Goal: Navigation & Orientation: Locate item on page

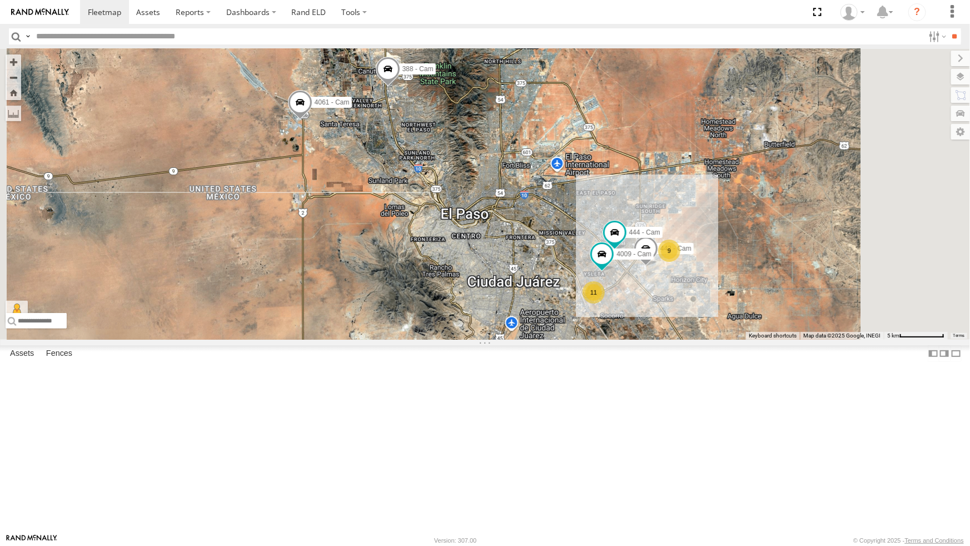
click at [0, 0] on div "4071 - Cam" at bounding box center [0, 0] width 0 height 0
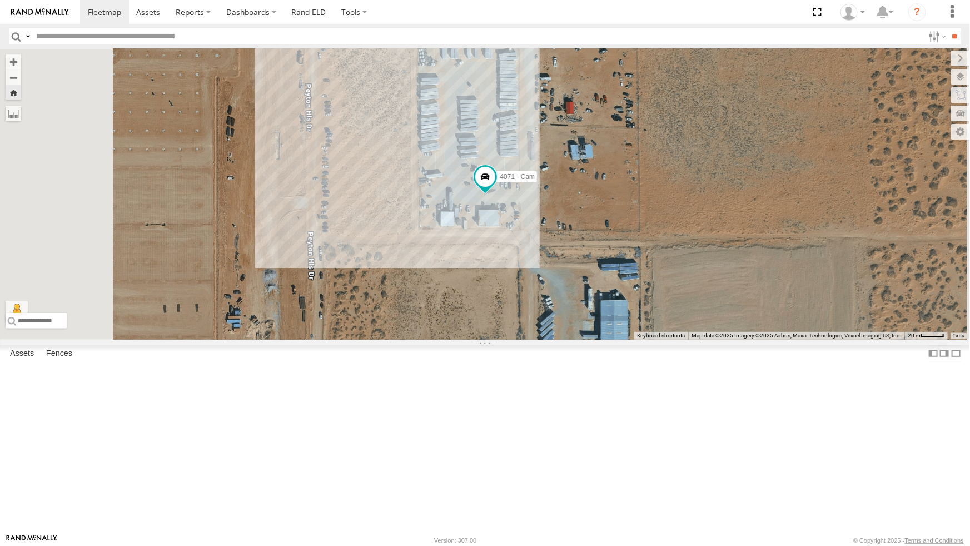
scroll to position [101, 0]
click at [0, 0] on div "442 - Cam" at bounding box center [0, 0] width 0 height 0
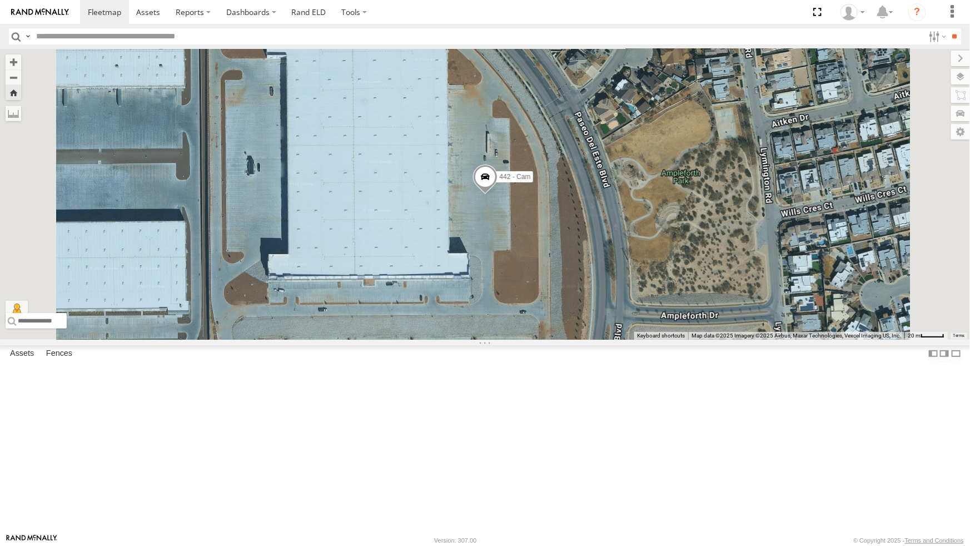
scroll to position [0, 0]
click at [0, 0] on div "All Assets" at bounding box center [0, 0] width 0 height 0
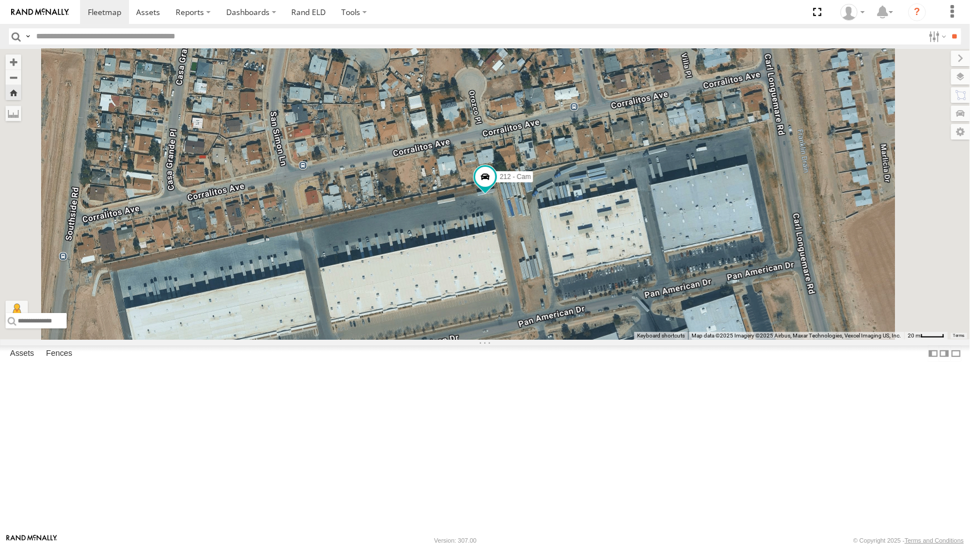
click at [0, 0] on div "4009 - Cam" at bounding box center [0, 0] width 0 height 0
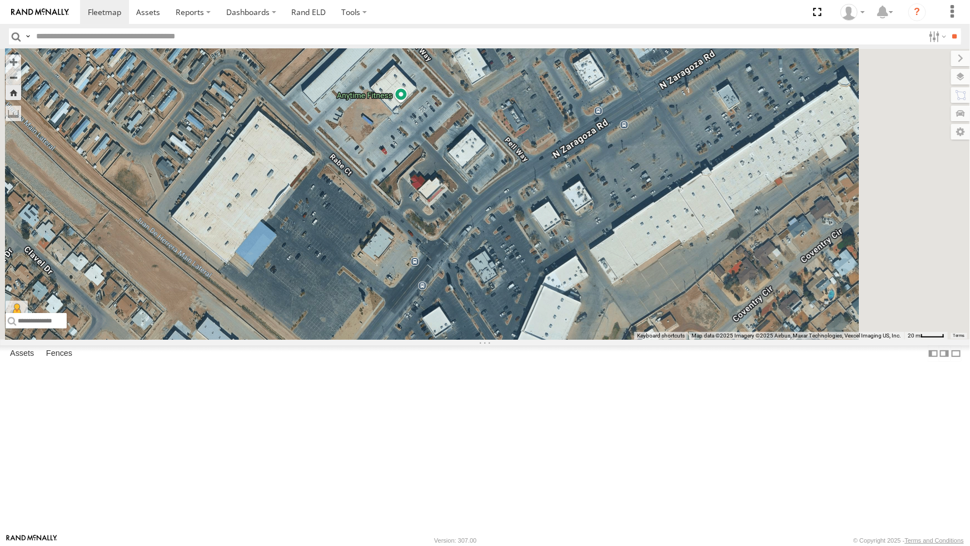
click at [0, 0] on div "4009 - Cam" at bounding box center [0, 0] width 0 height 0
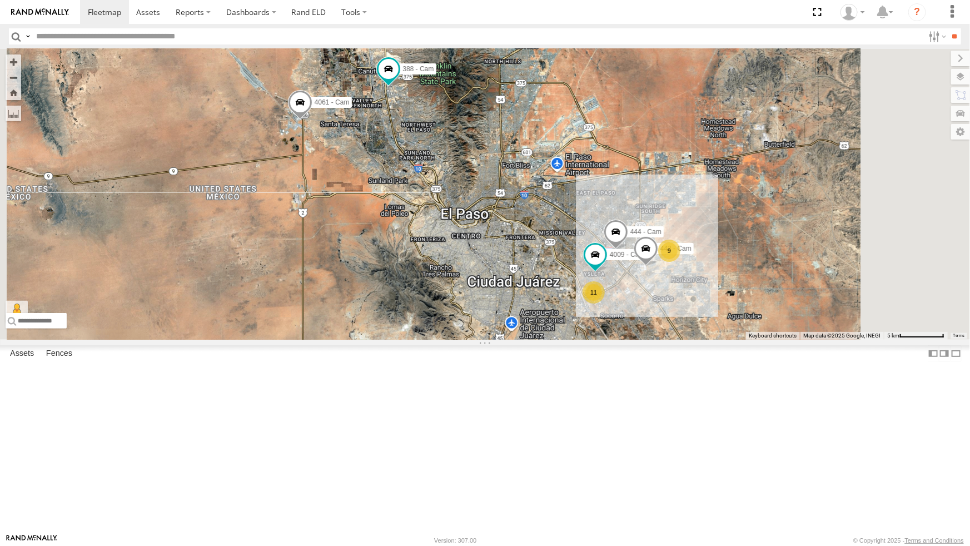
click at [0, 0] on div "4071 - Cam All Assets" at bounding box center [0, 0] width 0 height 0
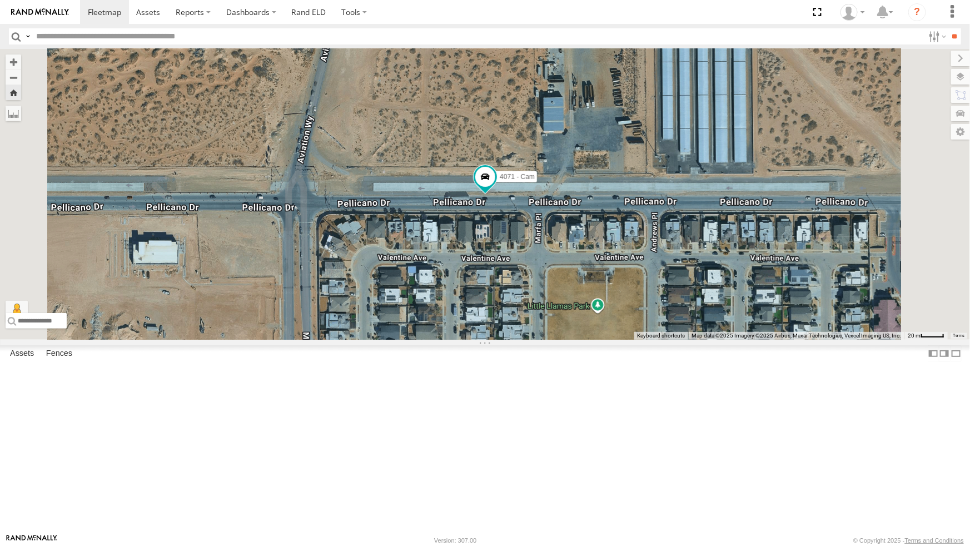
click at [0, 0] on div "4071 - Cam" at bounding box center [0, 0] width 0 height 0
click at [0, 0] on div "All Assets" at bounding box center [0, 0] width 0 height 0
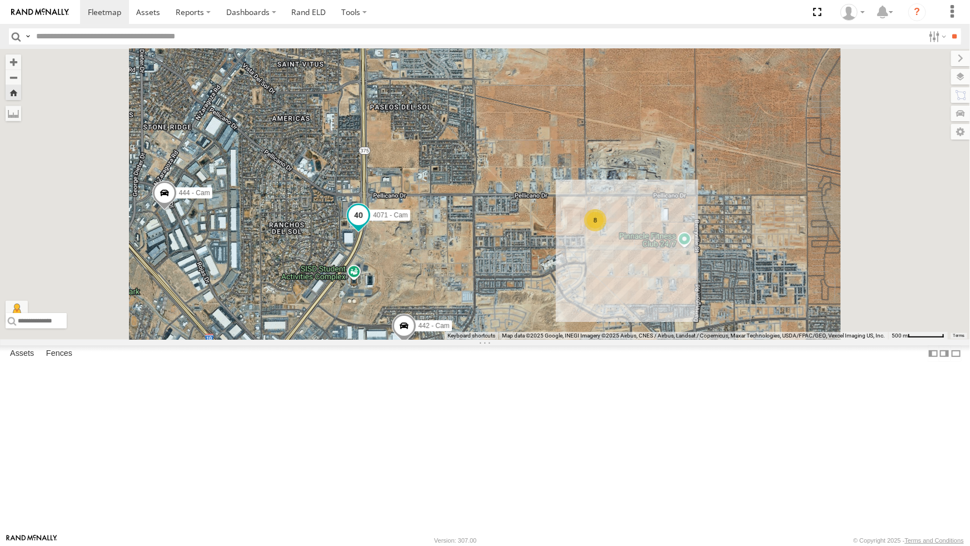
click at [369, 225] on span at bounding box center [359, 215] width 20 height 20
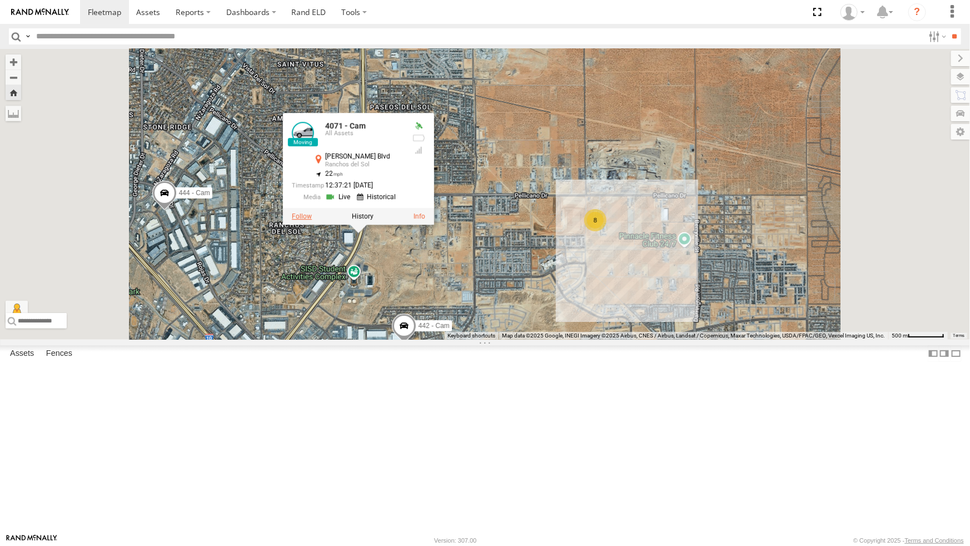
click at [312, 220] on label at bounding box center [302, 216] width 20 height 8
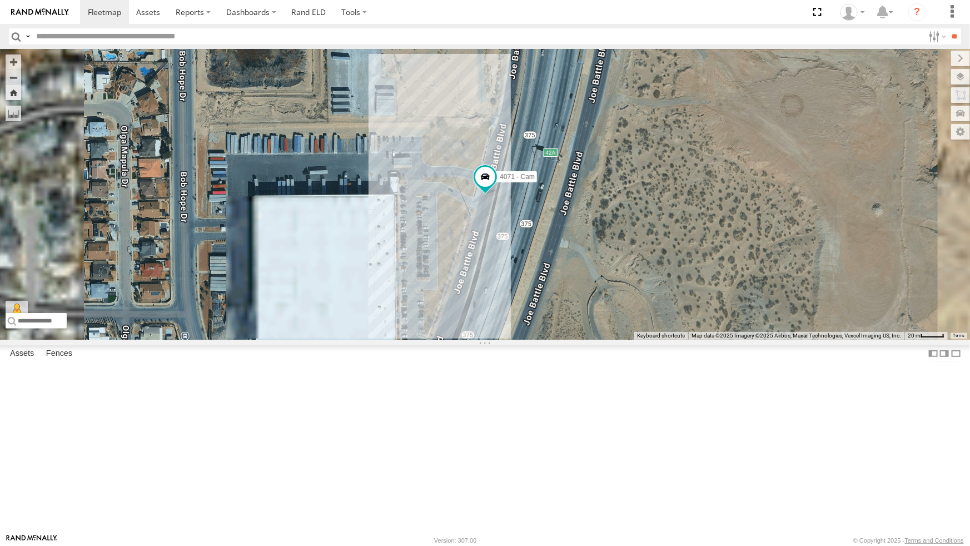
click at [0, 0] on div "All Assets" at bounding box center [0, 0] width 0 height 0
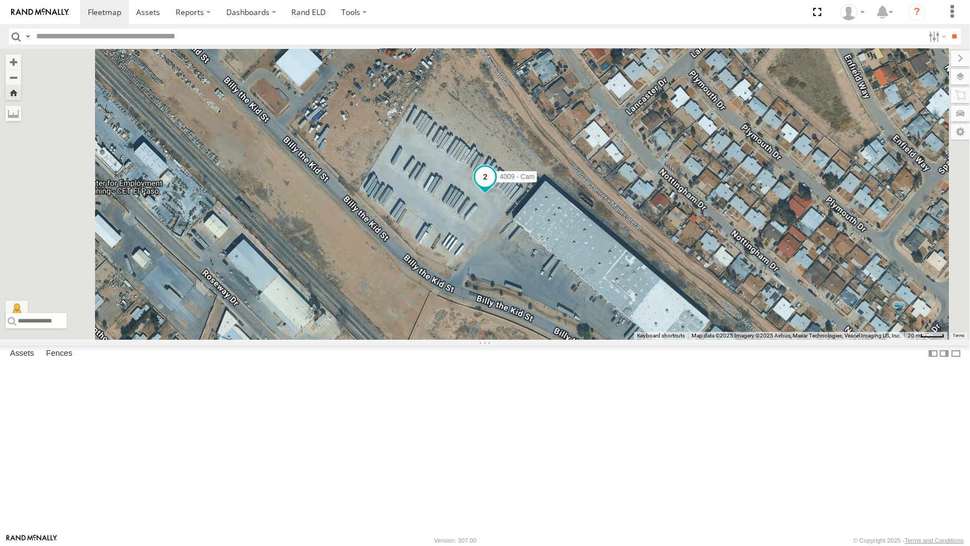
click at [495, 186] on span at bounding box center [485, 176] width 20 height 20
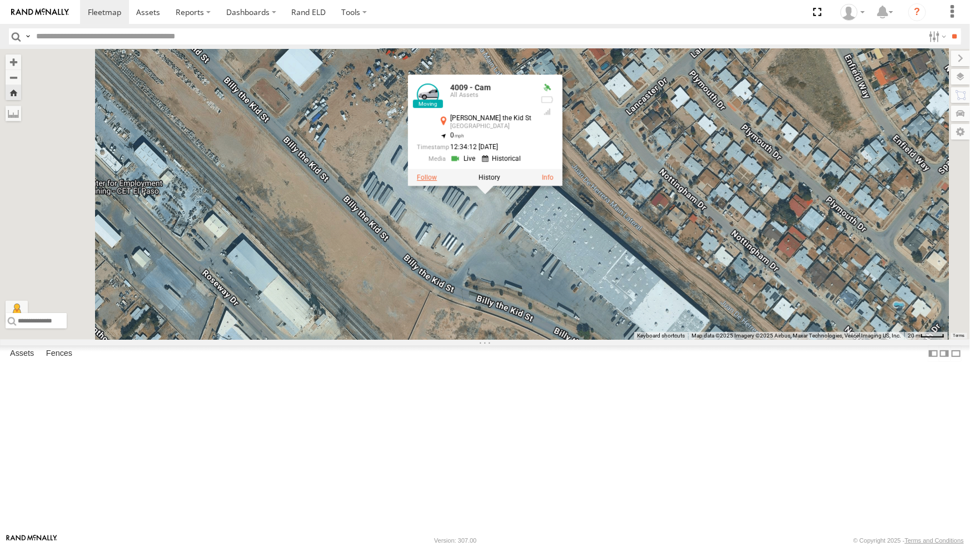
click at [437, 181] on label at bounding box center [427, 177] width 20 height 8
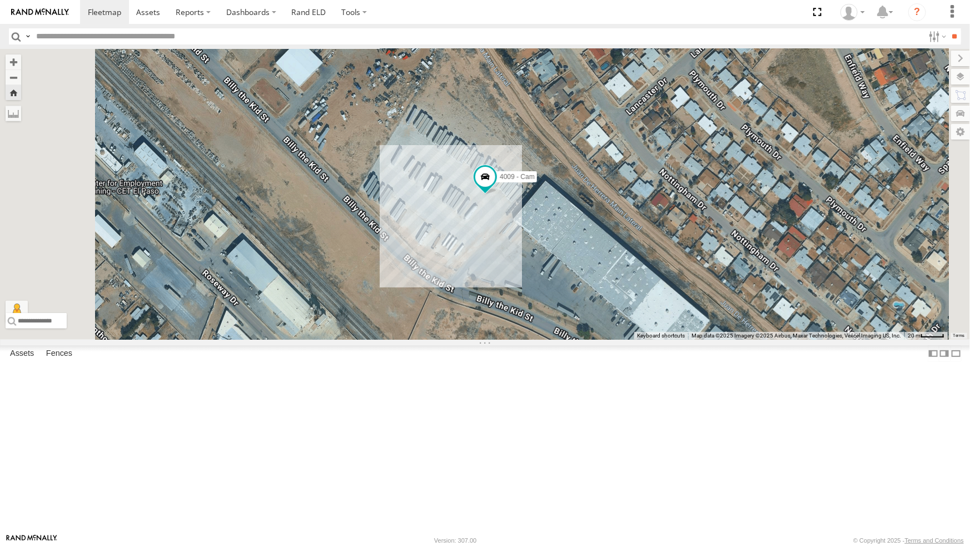
click at [0, 0] on div "All Assets" at bounding box center [0, 0] width 0 height 0
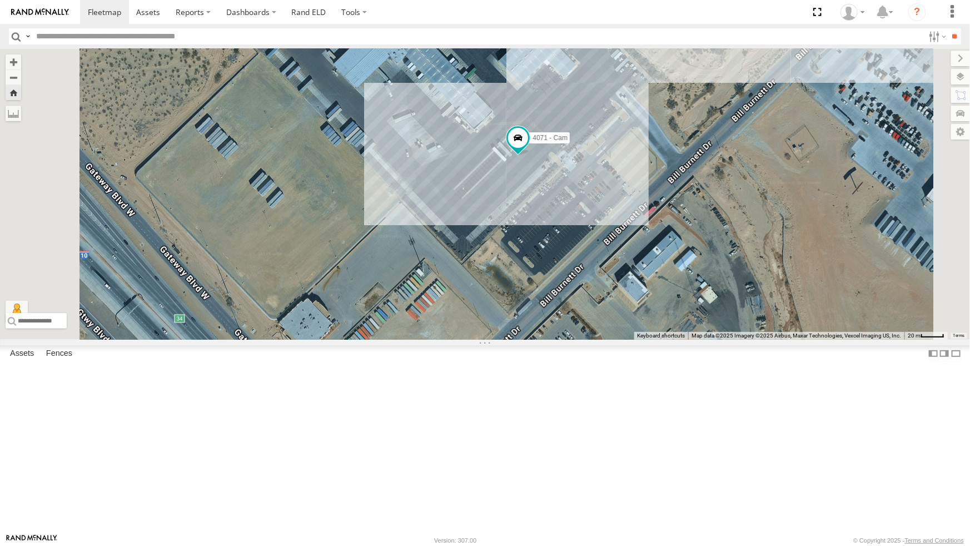
click at [0, 0] on div "All Assets" at bounding box center [0, 0] width 0 height 0
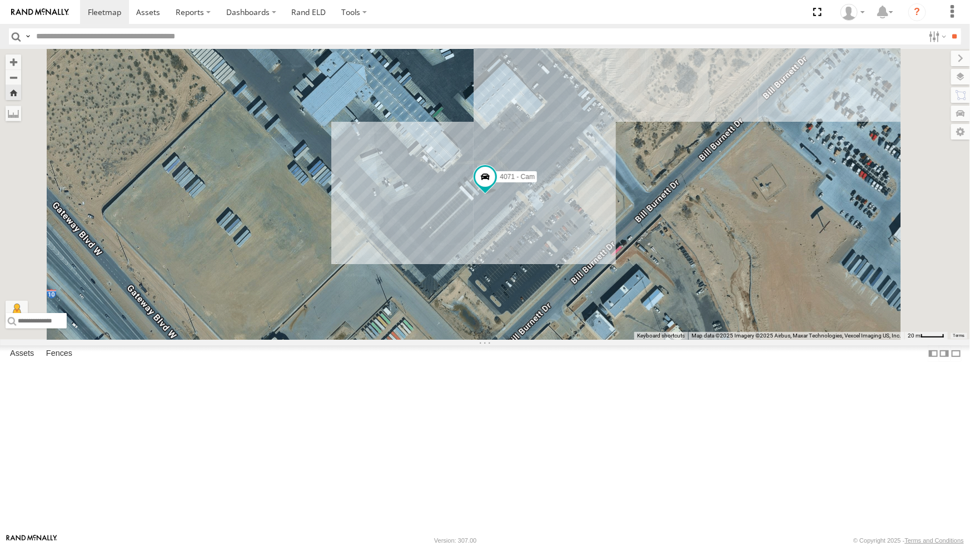
click at [0, 0] on div "4009 - Cam" at bounding box center [0, 0] width 0 height 0
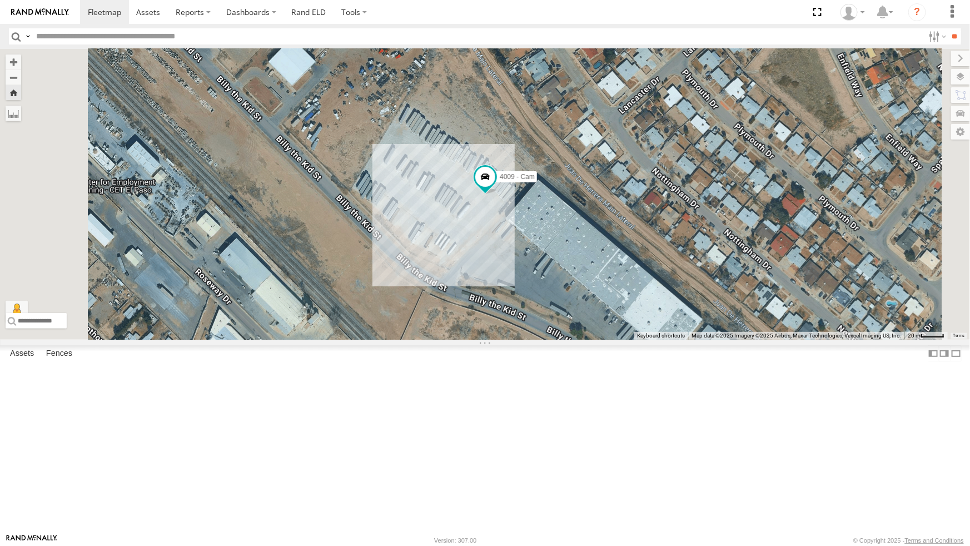
click at [0, 0] on div "212 - Cam" at bounding box center [0, 0] width 0 height 0
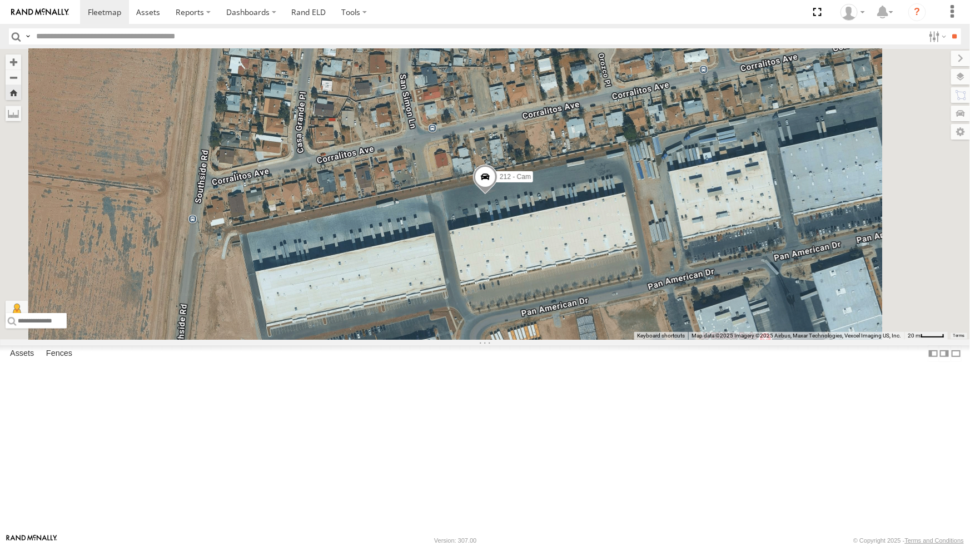
click at [0, 0] on div "All Assets" at bounding box center [0, 0] width 0 height 0
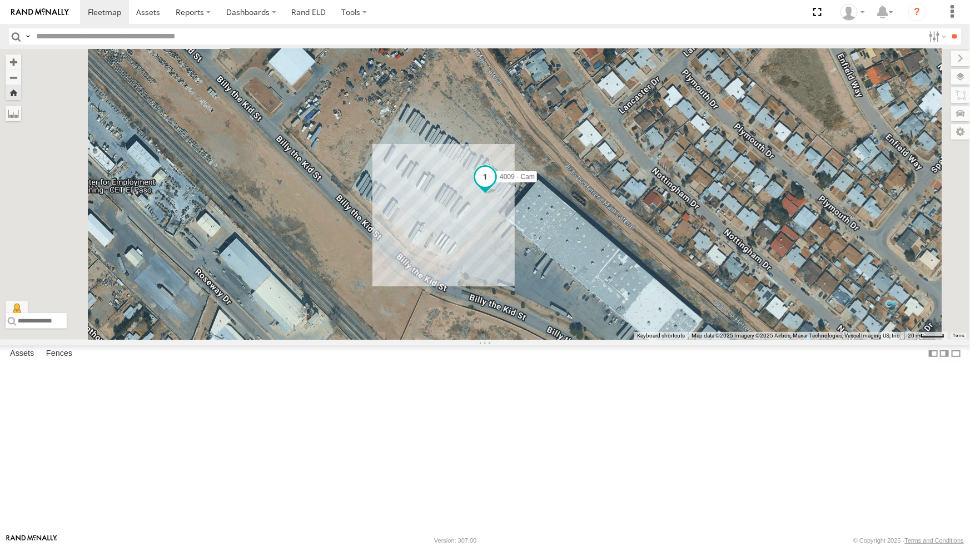
click at [495, 187] on span at bounding box center [485, 177] width 20 height 20
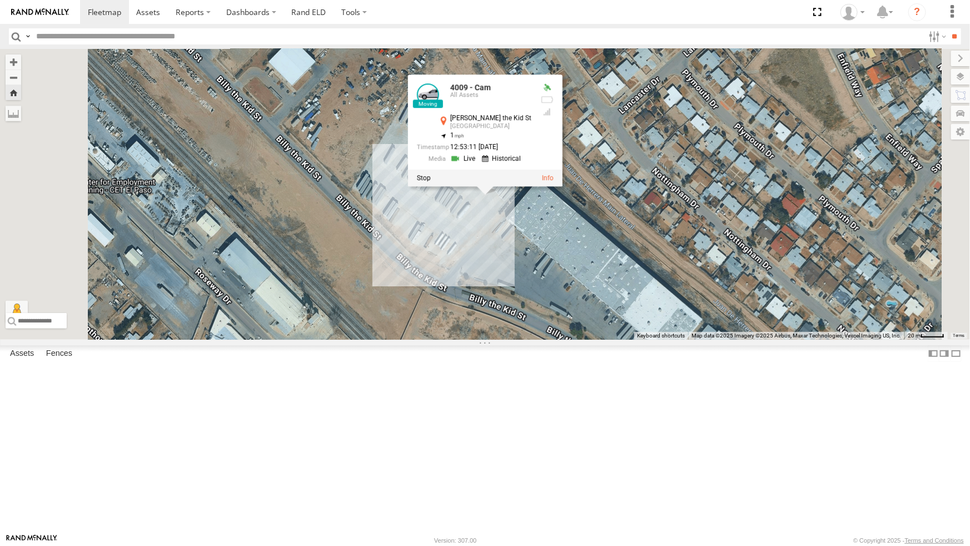
click at [548, 311] on div "4009 - Cam 4009 - Cam All Assets Billy the Kid St El Paso 31.69621 , -106.3191 …" at bounding box center [485, 194] width 970 height 291
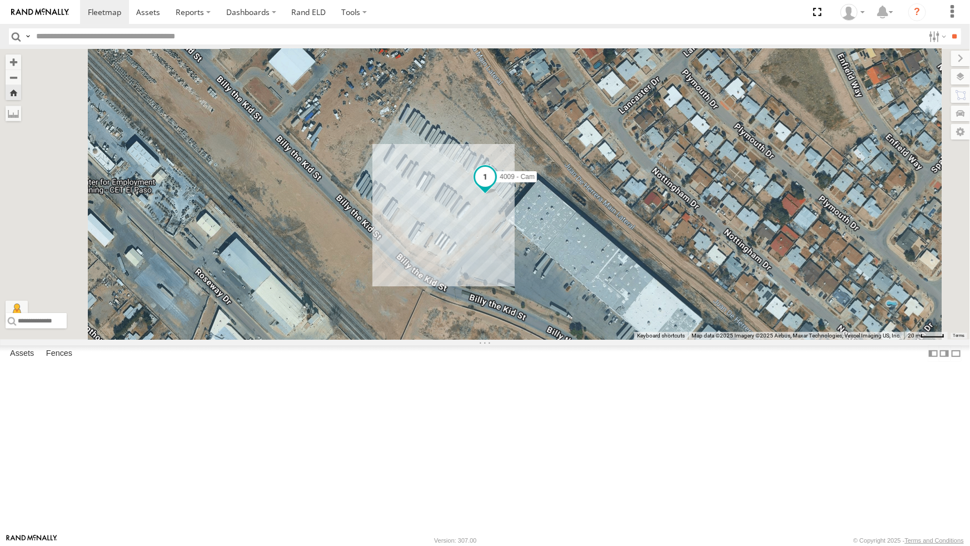
click at [495, 187] on span at bounding box center [485, 177] width 20 height 20
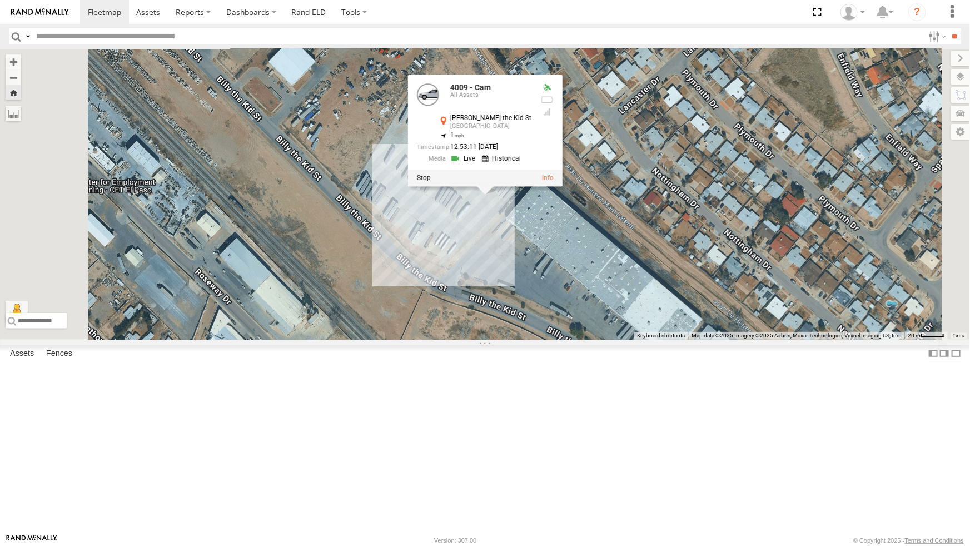
click at [645, 329] on div "4009 - Cam 4009 - Cam All Assets Billy the Kid St El Paso 31.69621 , -106.3191 …" at bounding box center [485, 194] width 970 height 291
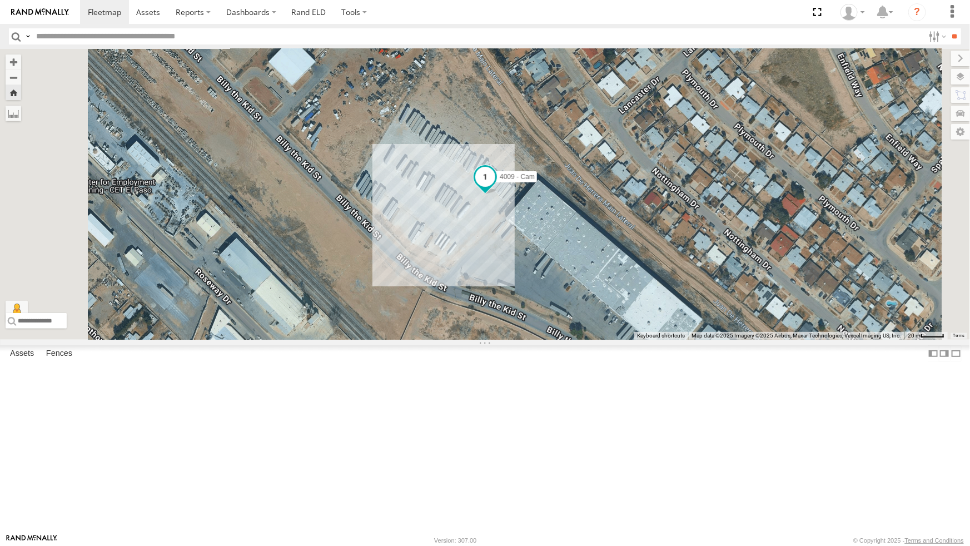
click at [495, 187] on span at bounding box center [485, 177] width 20 height 20
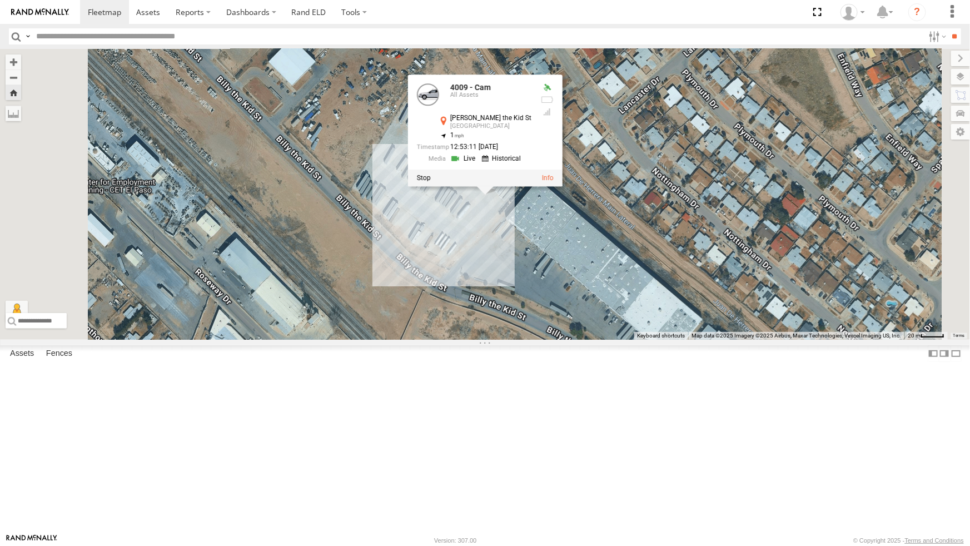
click at [479, 164] on link at bounding box center [464, 158] width 28 height 11
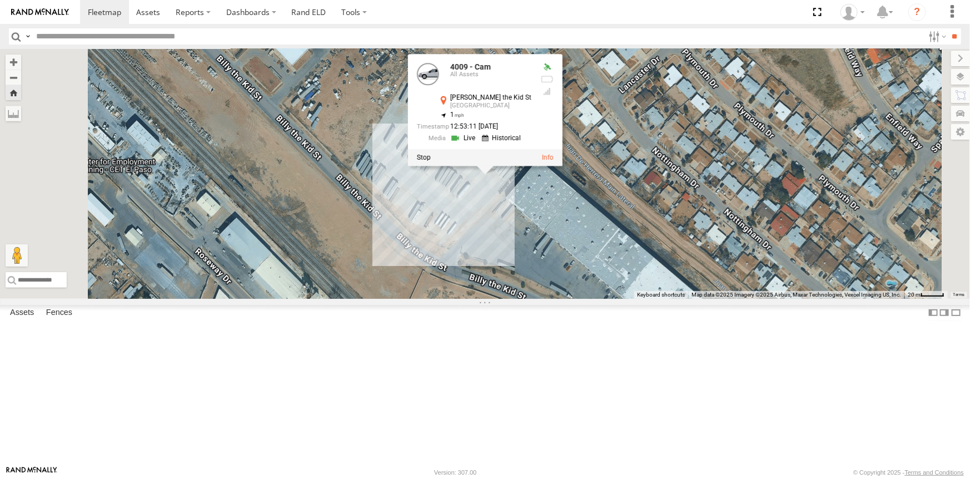
click at [408, 261] on div "4009 - Cam 4009 - Cam All Assets Billy the Kid St El Paso 31.69621 , -106.3191 …" at bounding box center [485, 174] width 970 height 250
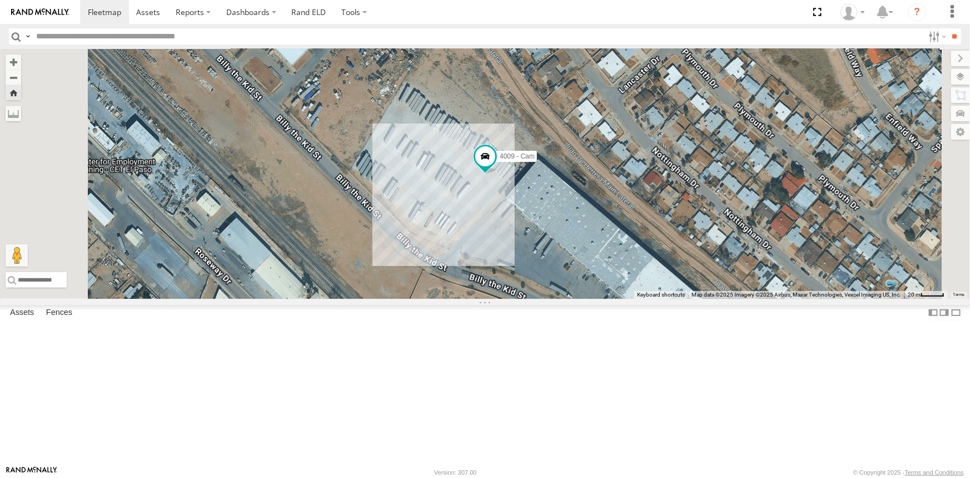
click at [0, 0] on div "All Assets" at bounding box center [0, 0] width 0 height 0
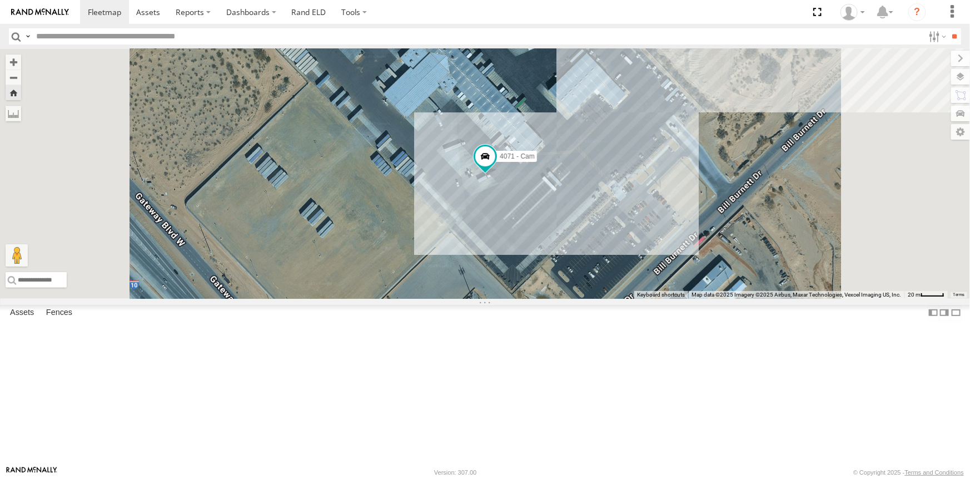
click at [0, 0] on div "4061 - Cam All Assets" at bounding box center [0, 0] width 0 height 0
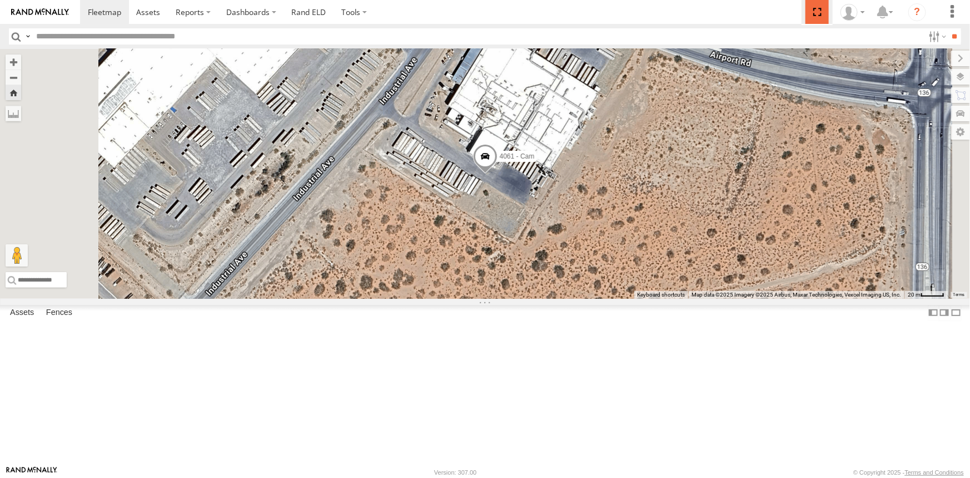
click at [817, 9] on span at bounding box center [817, 12] width 23 height 24
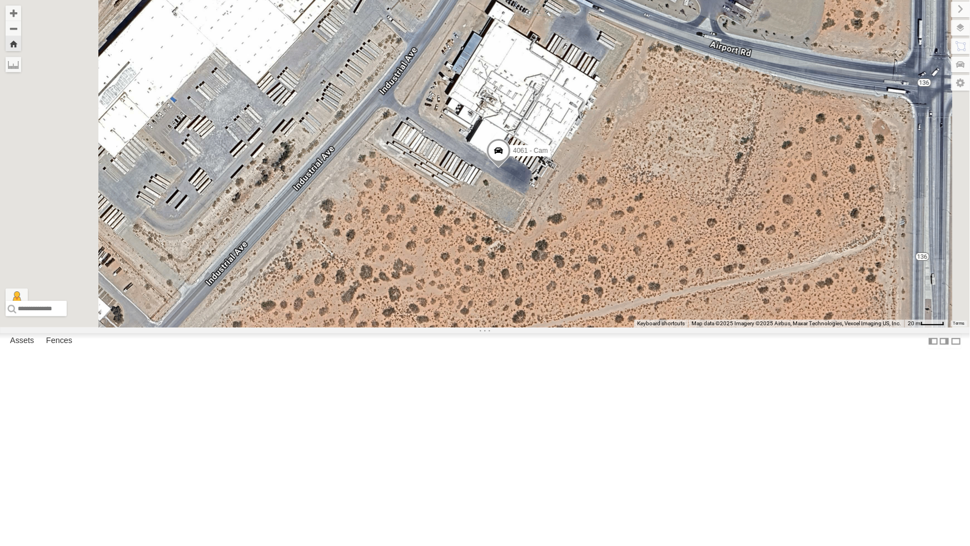
click at [0, 0] on div "All Assets" at bounding box center [0, 0] width 0 height 0
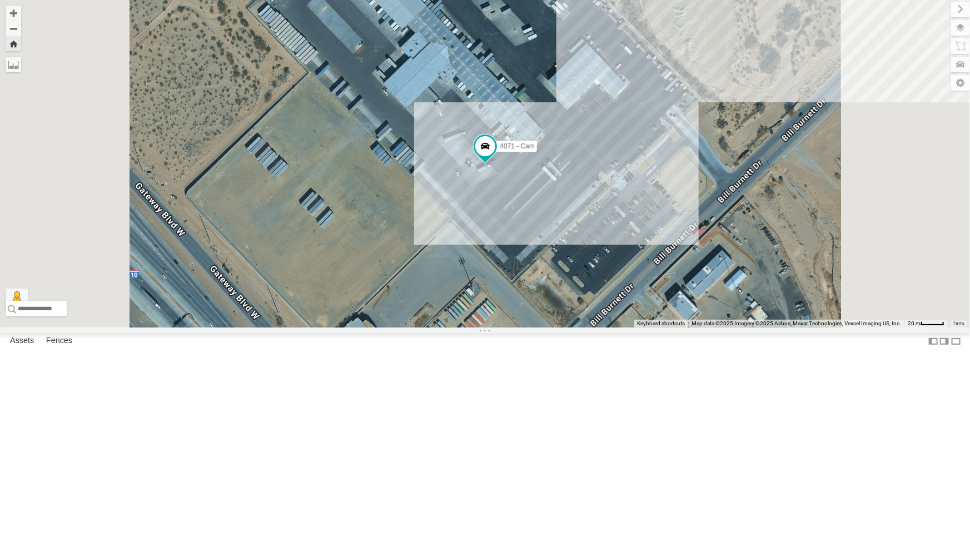
click at [0, 0] on div "212 - Cam" at bounding box center [0, 0] width 0 height 0
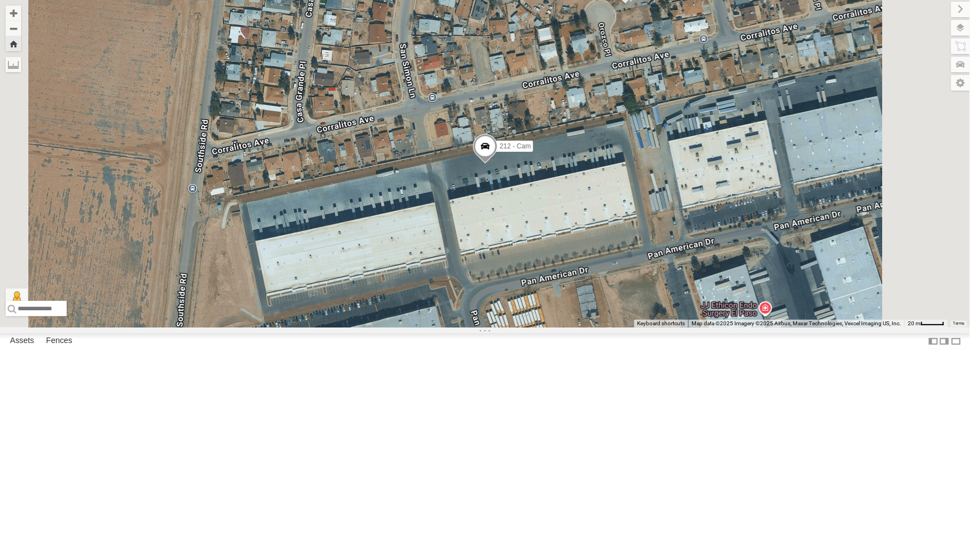
click at [498, 164] on span at bounding box center [485, 149] width 24 height 30
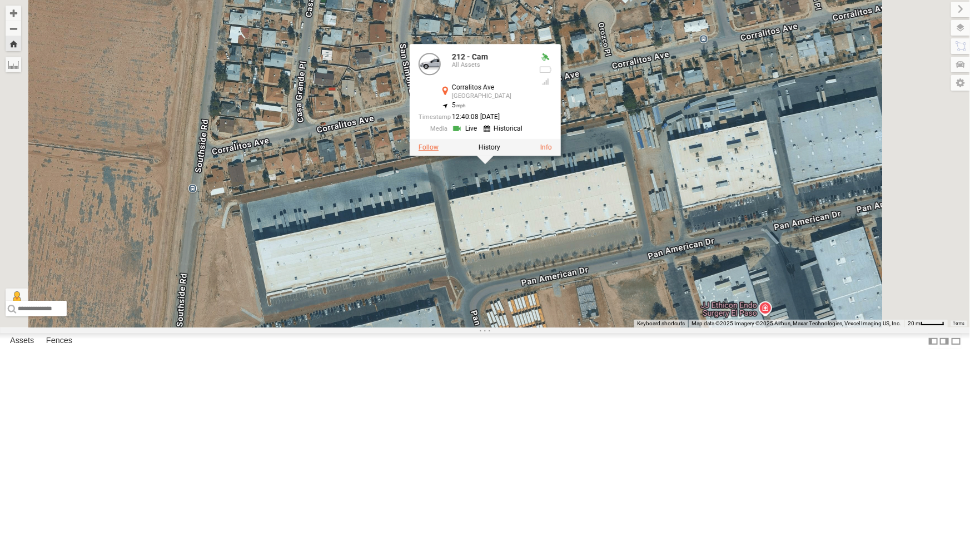
click at [439, 151] on label at bounding box center [429, 147] width 20 height 8
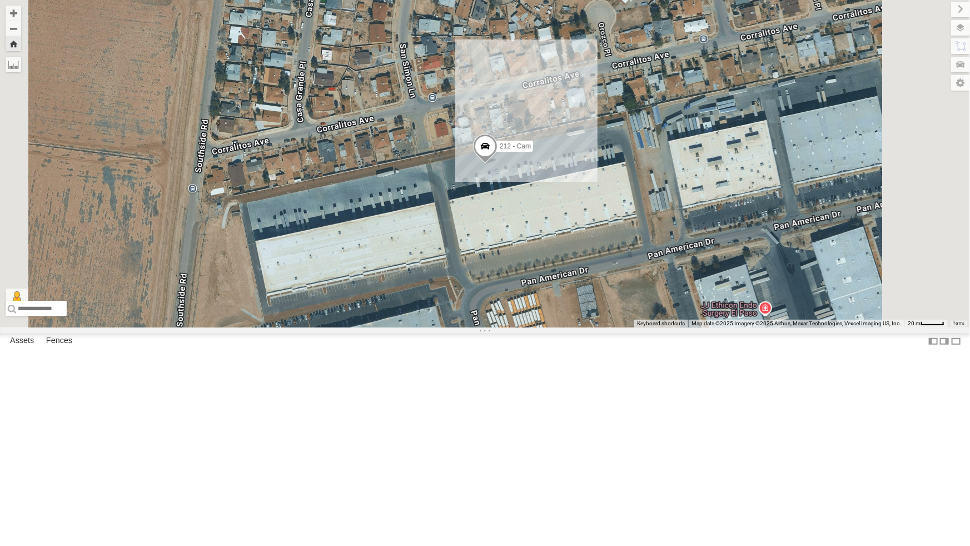
scroll to position [50, 0]
click at [0, 0] on div "All Assets" at bounding box center [0, 0] width 0 height 0
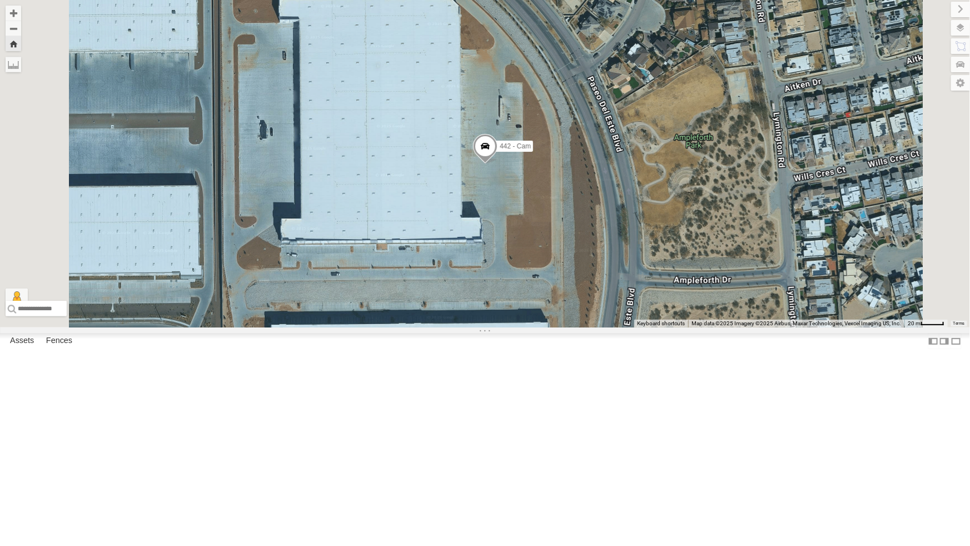
click at [498, 163] on span at bounding box center [485, 148] width 24 height 30
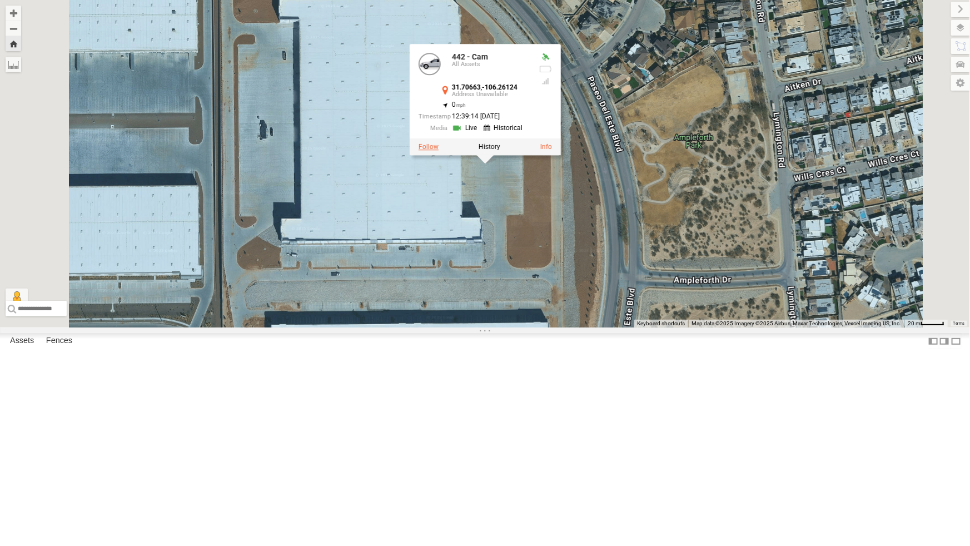
click at [439, 151] on label at bounding box center [429, 147] width 20 height 8
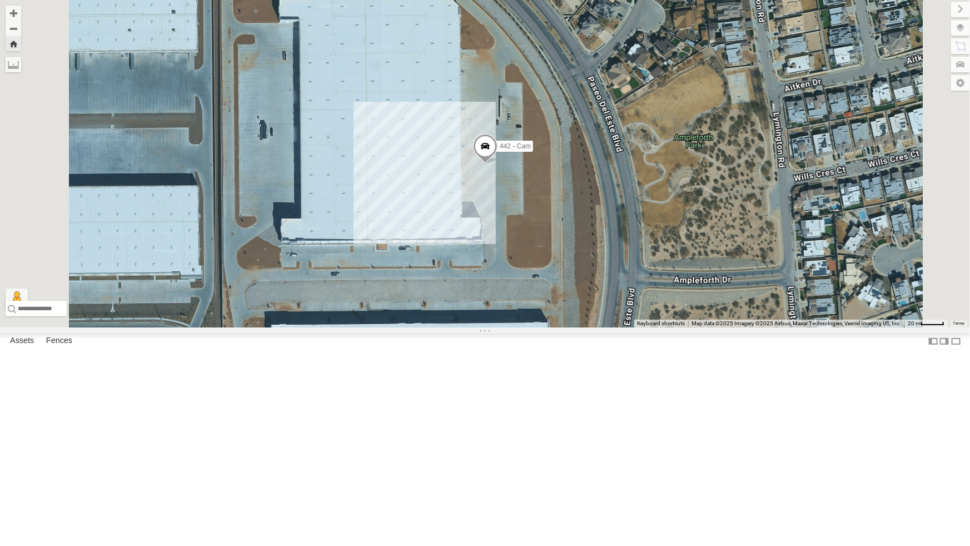
scroll to position [0, 0]
click at [0, 0] on div "All Assets" at bounding box center [0, 0] width 0 height 0
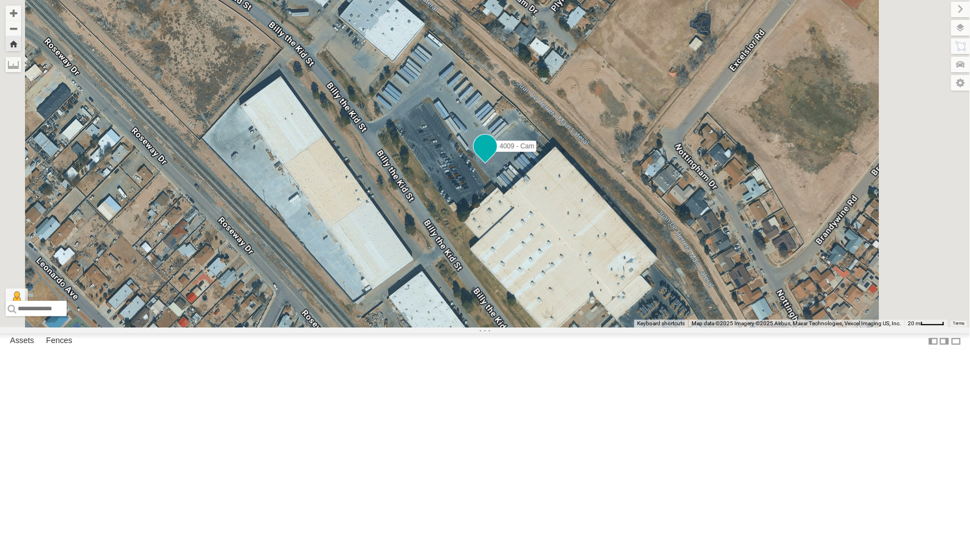
click at [495, 156] on span at bounding box center [485, 146] width 20 height 20
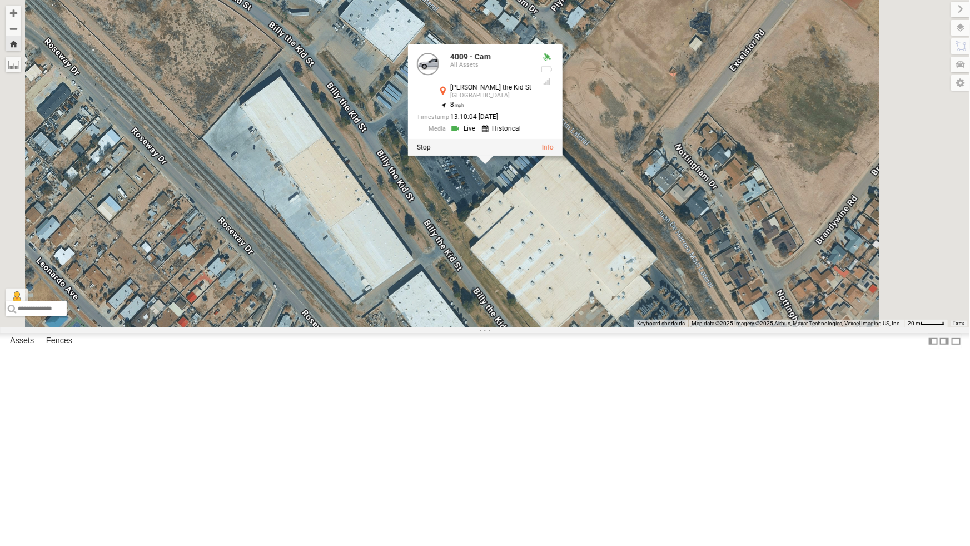
click at [624, 327] on div "4009 - Cam 4009 - Cam All Assets Billy the Kid St El Paso 31.69357 , -106.31575…" at bounding box center [485, 163] width 970 height 327
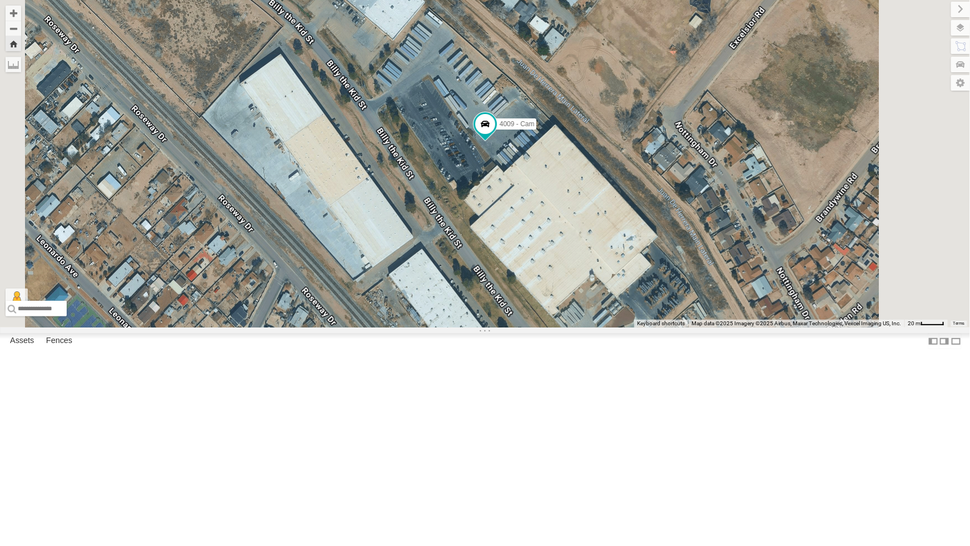
drag, startPoint x: 652, startPoint y: 363, endPoint x: 652, endPoint y: 339, distance: 23.9
click at [652, 327] on div "4009 - Cam Loading..." at bounding box center [485, 163] width 970 height 327
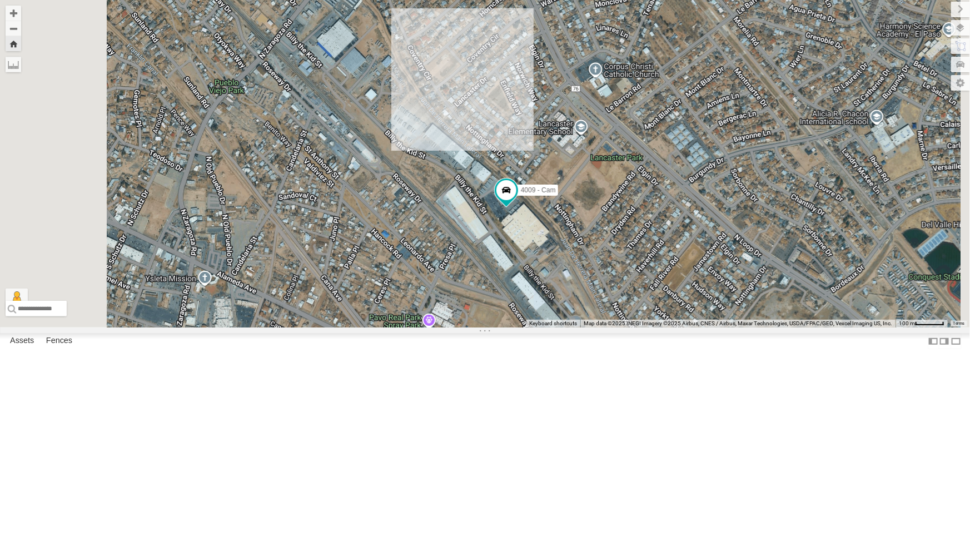
click at [0, 0] on div "All Assets" at bounding box center [0, 0] width 0 height 0
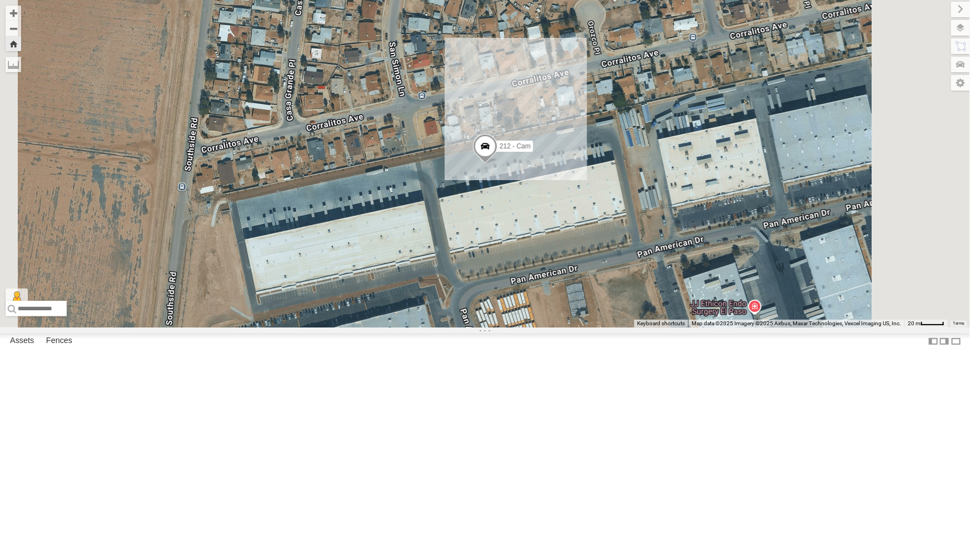
click at [0, 0] on div "4009 - Cam" at bounding box center [0, 0] width 0 height 0
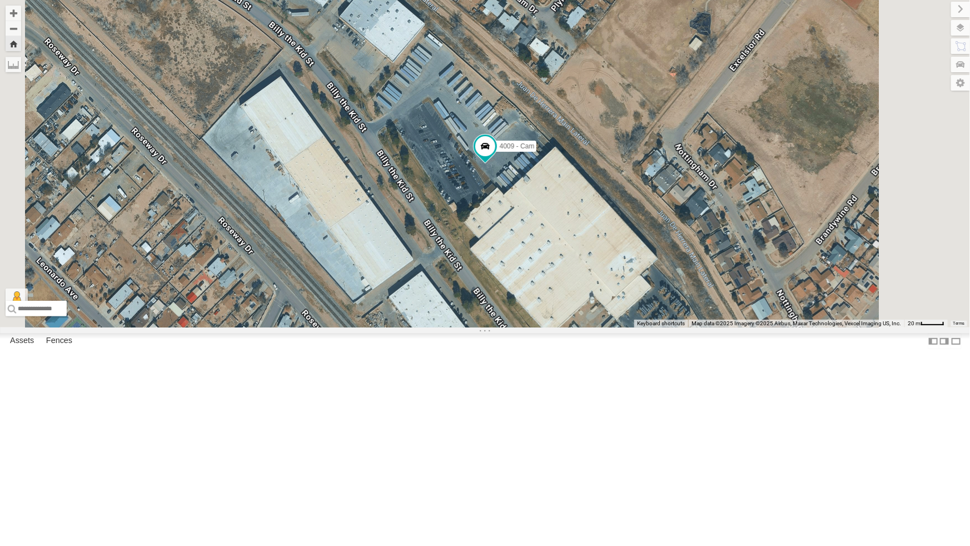
click at [0, 0] on div "All Assets" at bounding box center [0, 0] width 0 height 0
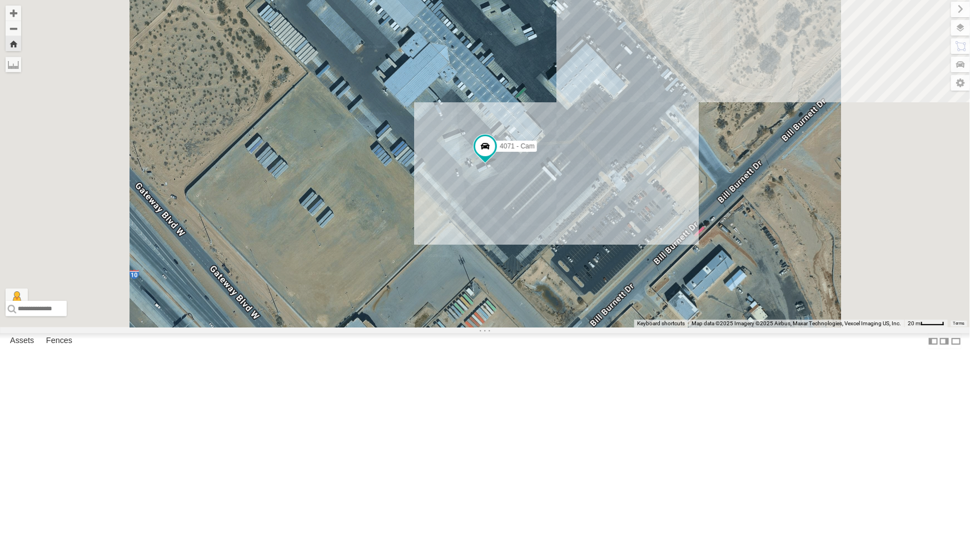
click at [0, 0] on div "All Assets" at bounding box center [0, 0] width 0 height 0
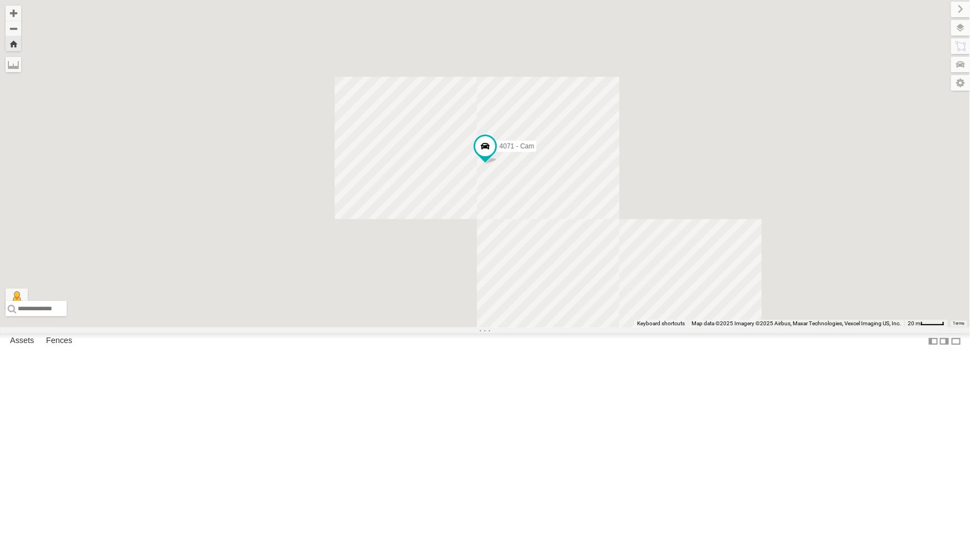
click at [0, 0] on div "212 - Cam" at bounding box center [0, 0] width 0 height 0
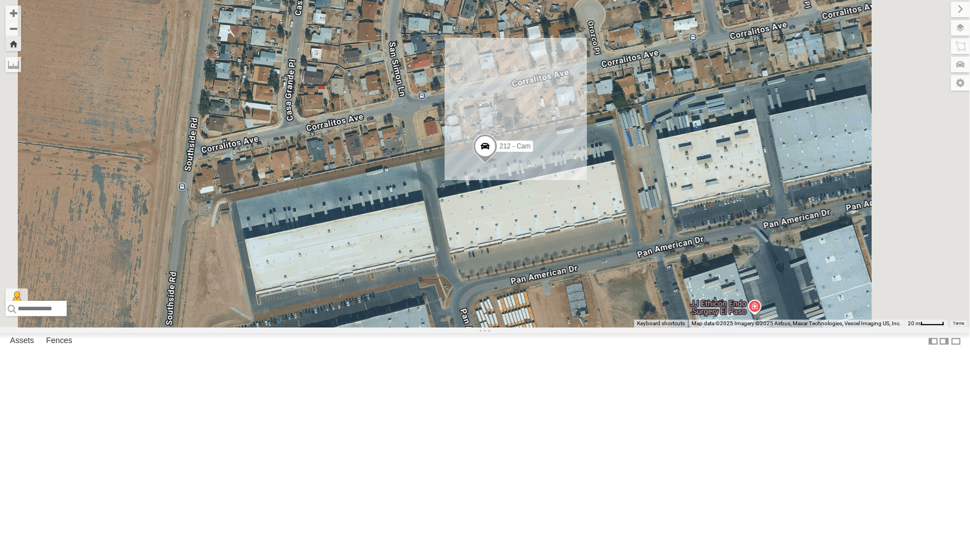
click at [0, 0] on div "4009 - Cam All Assets" at bounding box center [0, 0] width 0 height 0
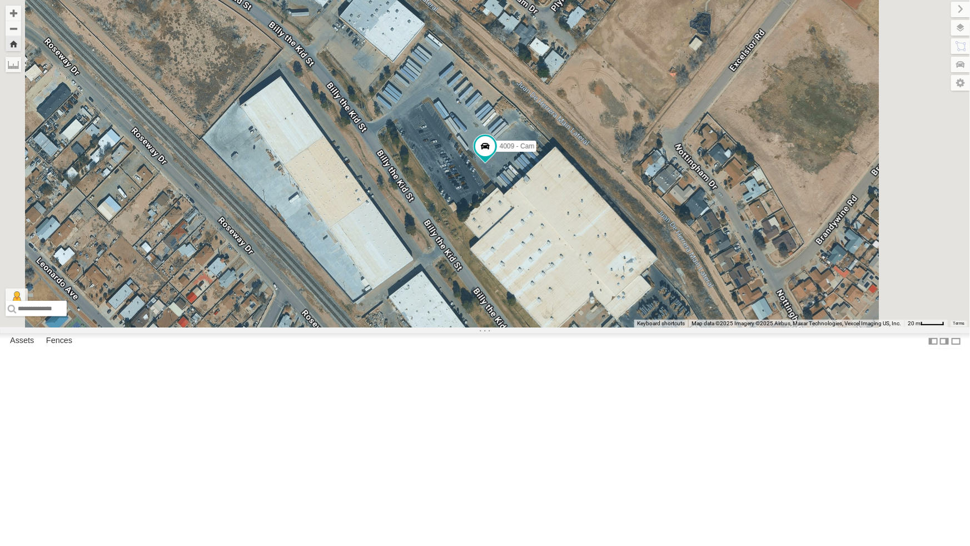
click at [0, 0] on div "4071 - Cam" at bounding box center [0, 0] width 0 height 0
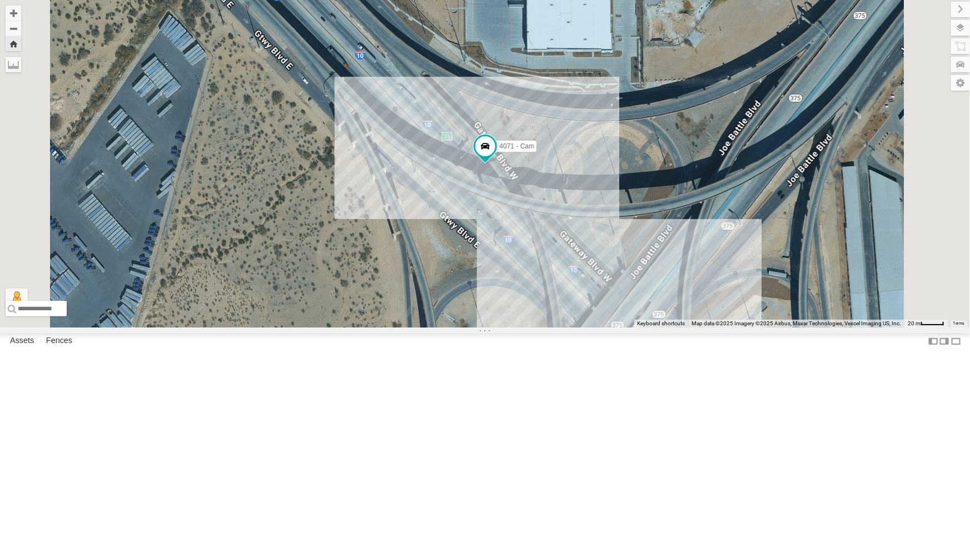
click at [0, 0] on div "4071 - Cam" at bounding box center [0, 0] width 0 height 0
click at [0, 0] on div "4061 - Cam" at bounding box center [0, 0] width 0 height 0
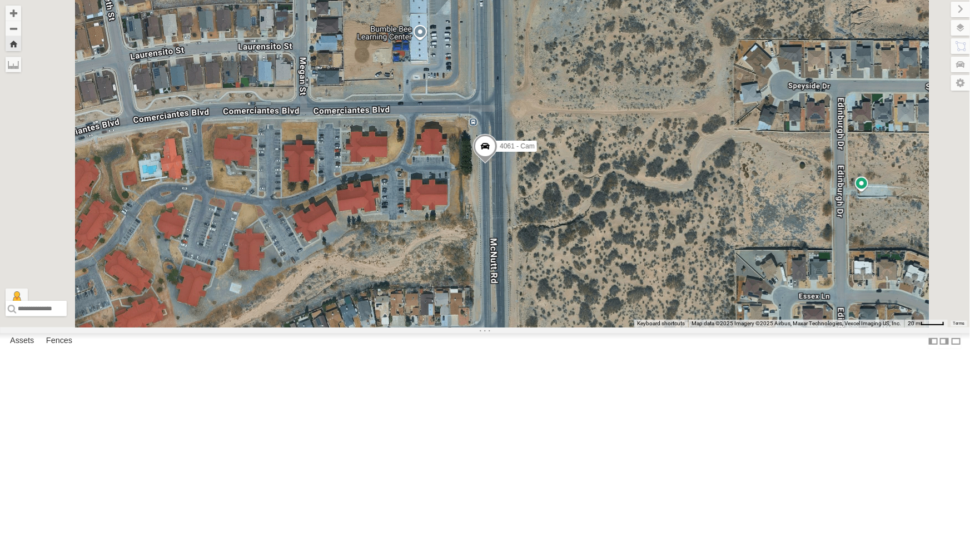
click at [0, 0] on div "4071 - Cam" at bounding box center [0, 0] width 0 height 0
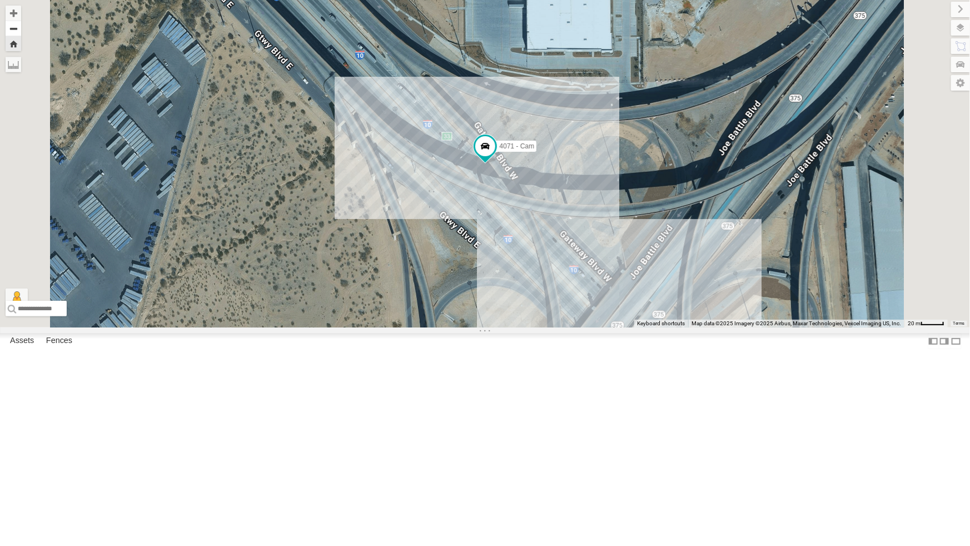
click at [21, 29] on button "Zoom out" at bounding box center [14, 29] width 16 height 16
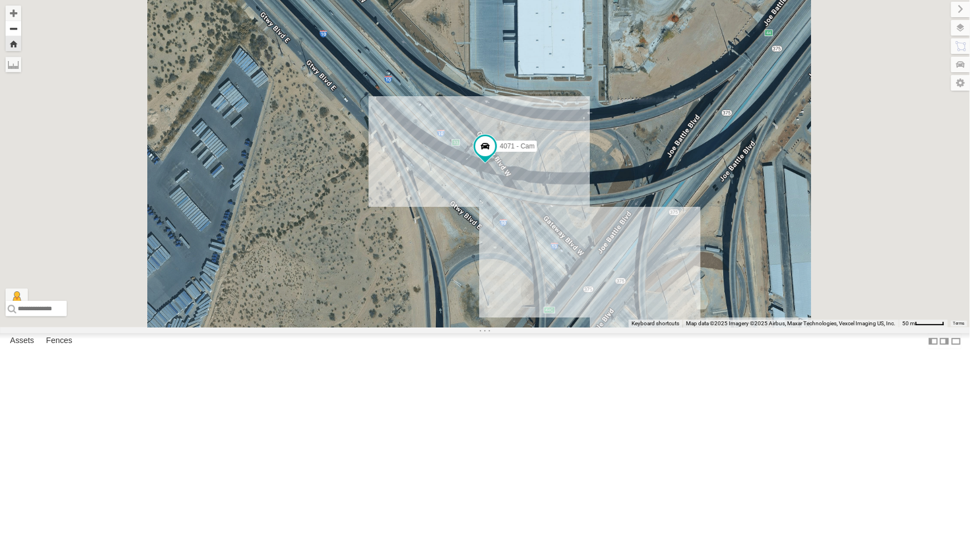
click at [21, 29] on button "Zoom out" at bounding box center [14, 29] width 16 height 16
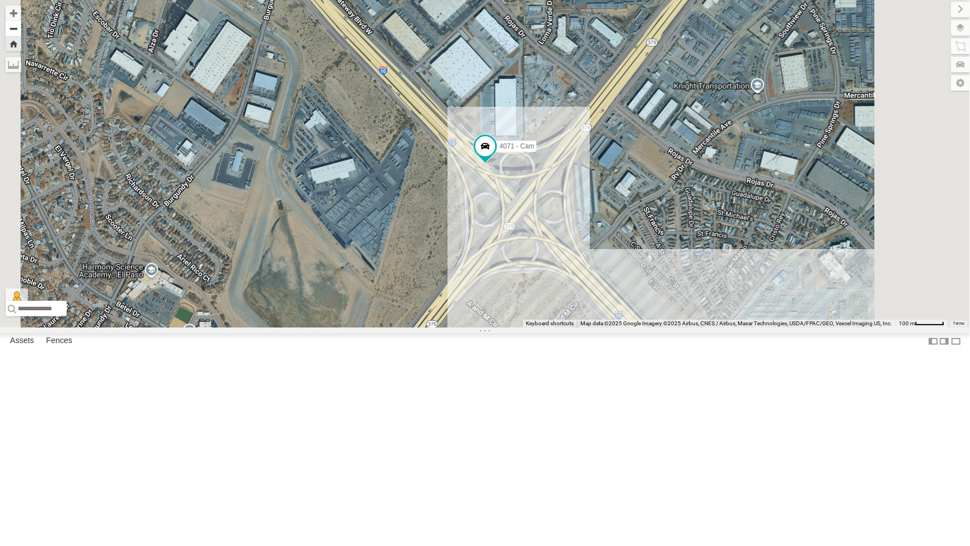
click at [21, 29] on button "Zoom out" at bounding box center [14, 29] width 16 height 16
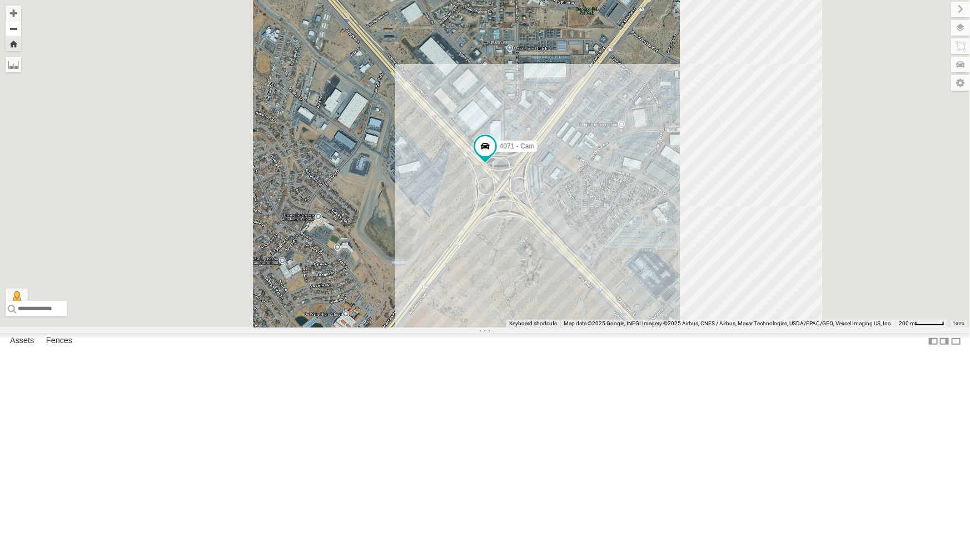
click at [21, 29] on button "Zoom out" at bounding box center [14, 29] width 16 height 16
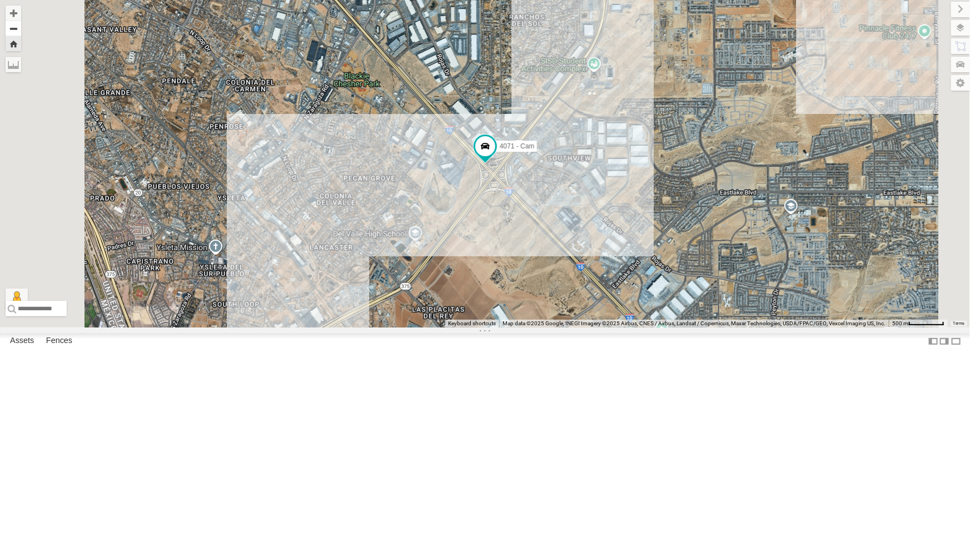
click at [21, 29] on button "Zoom out" at bounding box center [14, 29] width 16 height 16
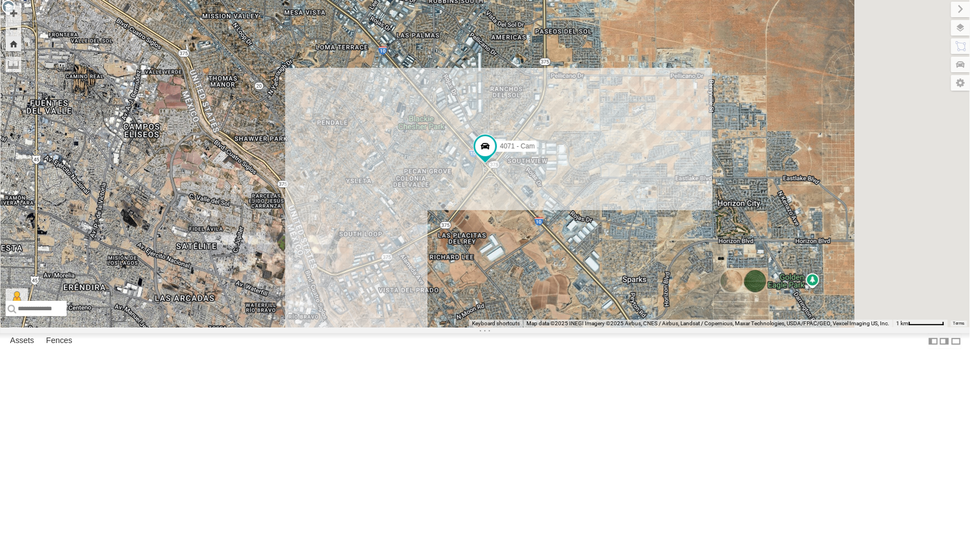
click at [0, 0] on div "4071 - Cam" at bounding box center [0, 0] width 0 height 0
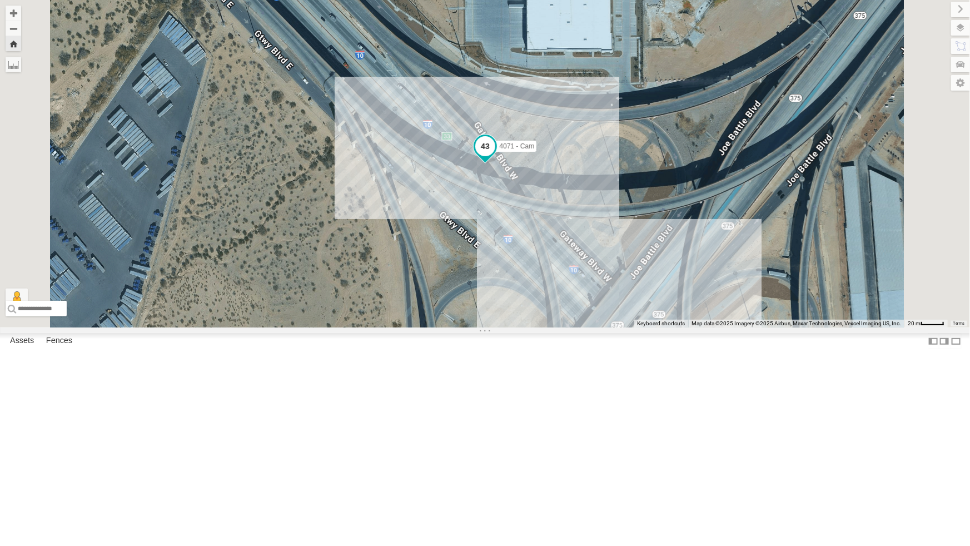
click at [495, 156] on span at bounding box center [485, 146] width 20 height 20
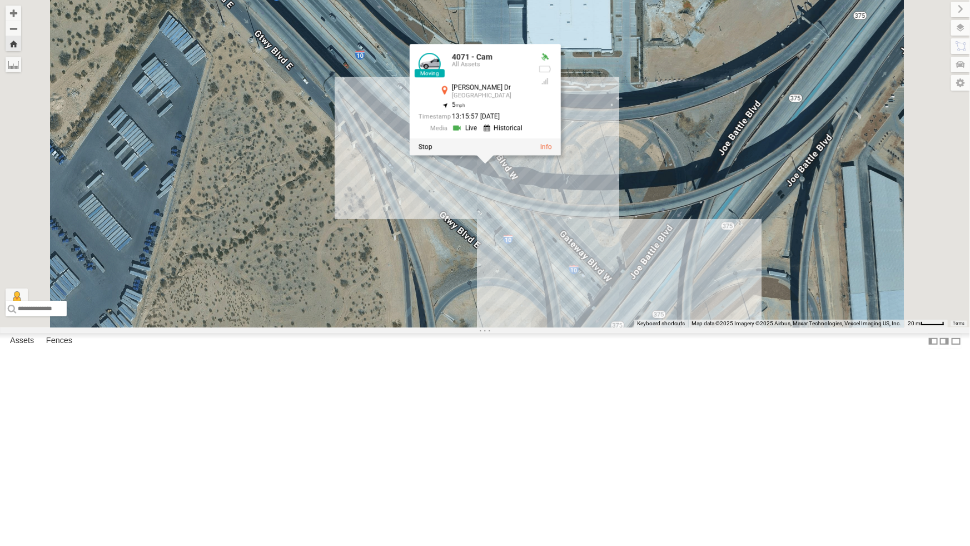
click at [480, 133] on link at bounding box center [465, 128] width 28 height 11
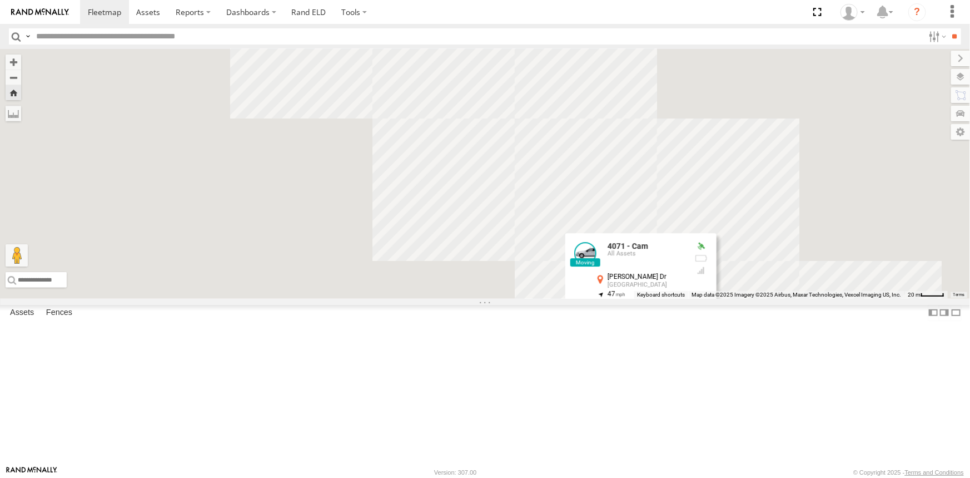
click at [522, 299] on div "4071 - Cam 4071 - Cam All Assets Bill Burnett Dr El Paso 31.70872 , -106.29288 …" at bounding box center [485, 174] width 970 height 250
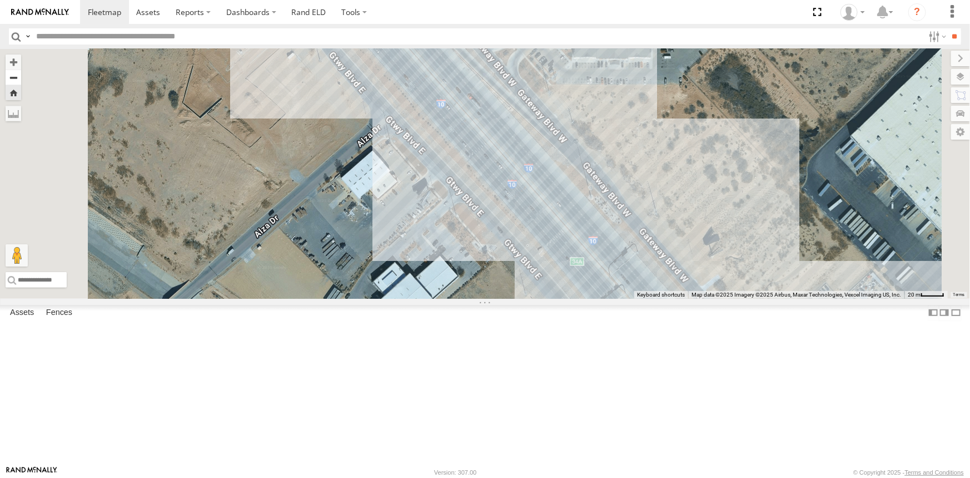
click at [21, 77] on button "Zoom out" at bounding box center [14, 77] width 16 height 16
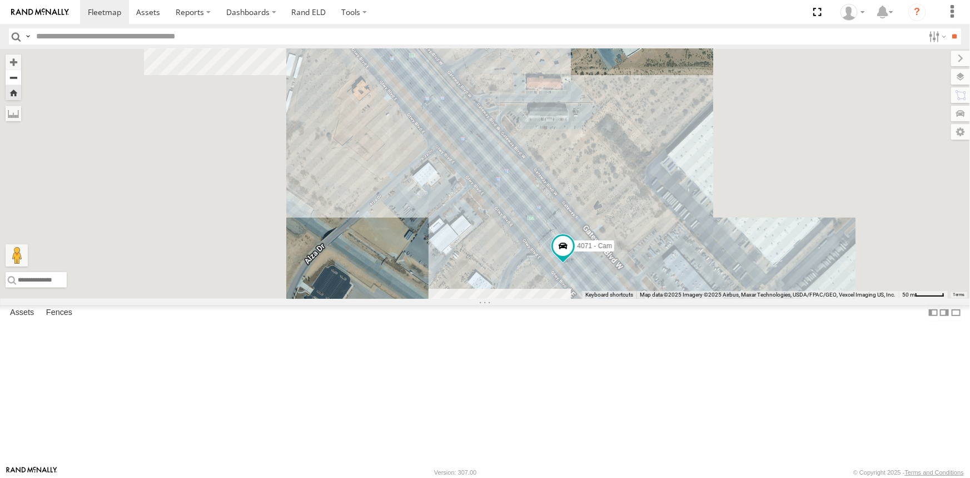
click at [21, 77] on button "Zoom out" at bounding box center [14, 77] width 16 height 16
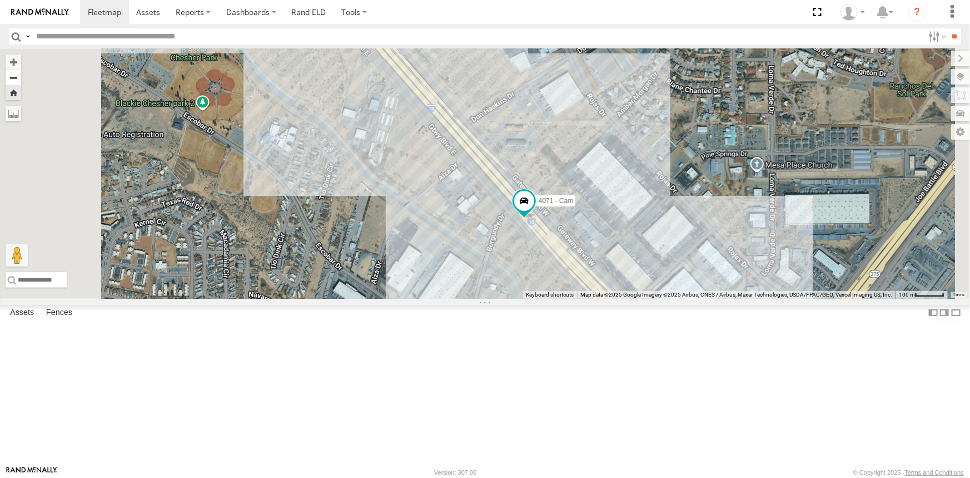
click at [21, 77] on button "Zoom out" at bounding box center [14, 77] width 16 height 16
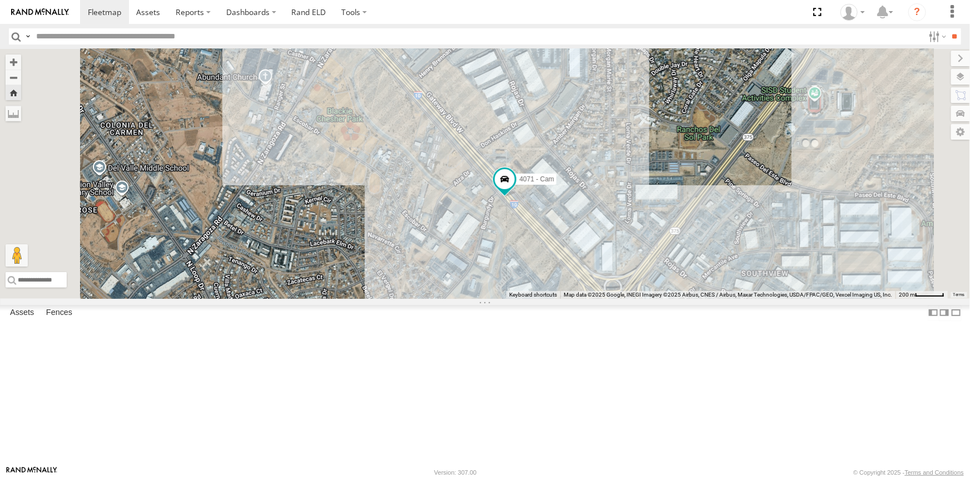
drag, startPoint x: 707, startPoint y: 374, endPoint x: 618, endPoint y: 307, distance: 111.2
click at [699, 299] on div "4071 - Cam Loading..." at bounding box center [485, 174] width 970 height 250
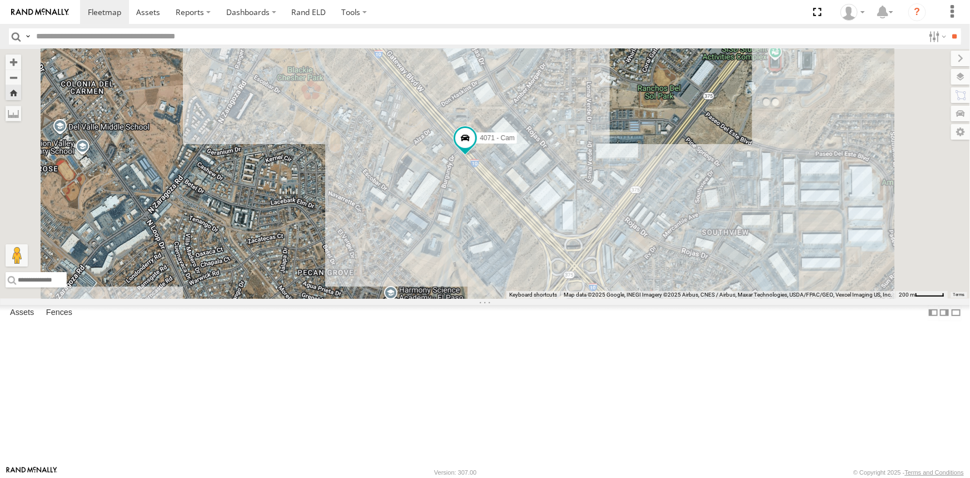
click at [759, 299] on div "4071 - Cam Loading..." at bounding box center [485, 174] width 970 height 250
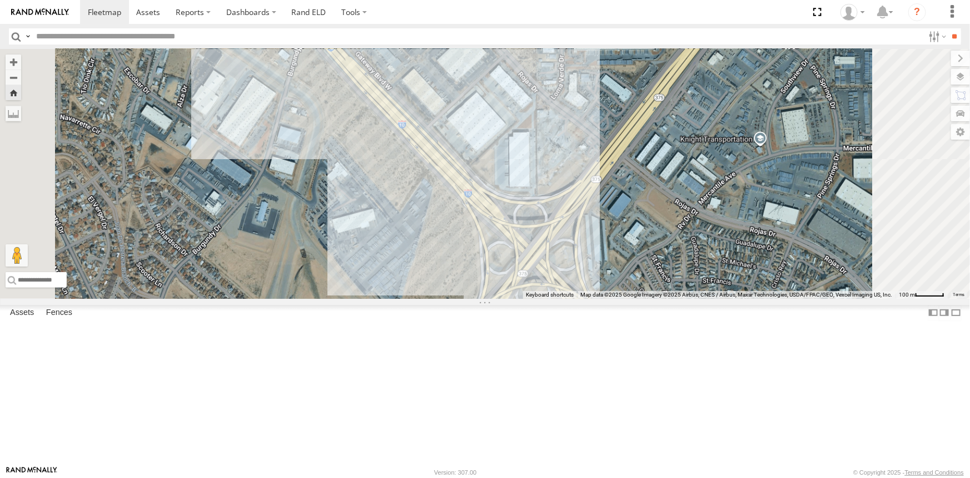
click at [759, 299] on div "4071 - Cam Loading..." at bounding box center [485, 174] width 970 height 250
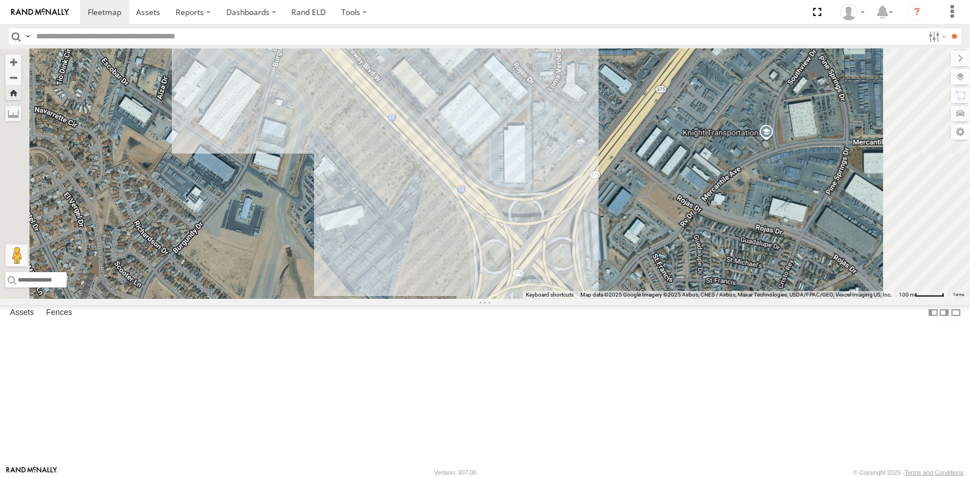
click at [759, 299] on div "4071 - Cam Loading..." at bounding box center [485, 174] width 970 height 250
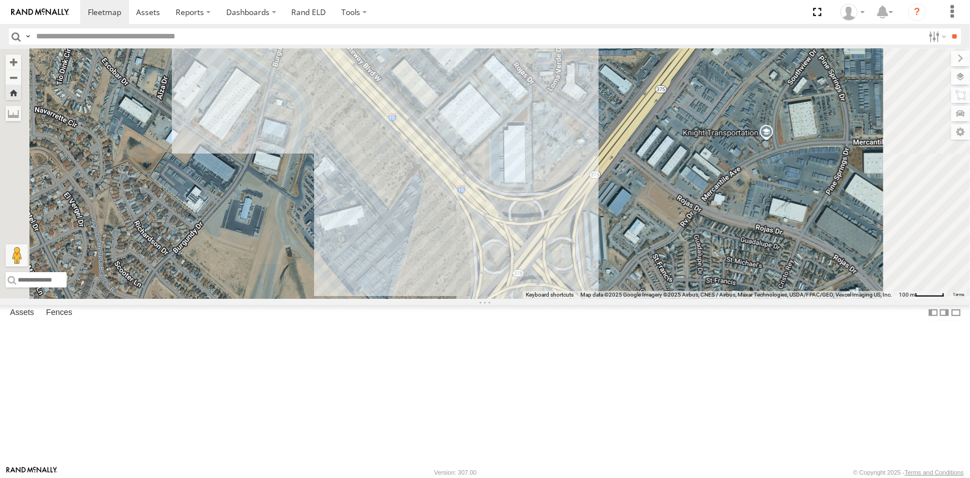
click at [751, 299] on div "4071 - Cam Loading..." at bounding box center [485, 174] width 970 height 250
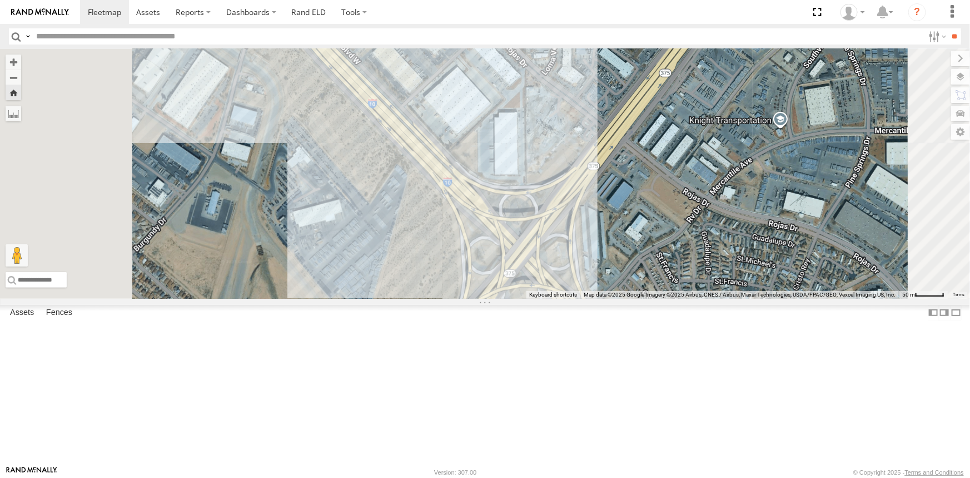
click at [751, 299] on div "4071 - Cam Loading..." at bounding box center [485, 174] width 970 height 250
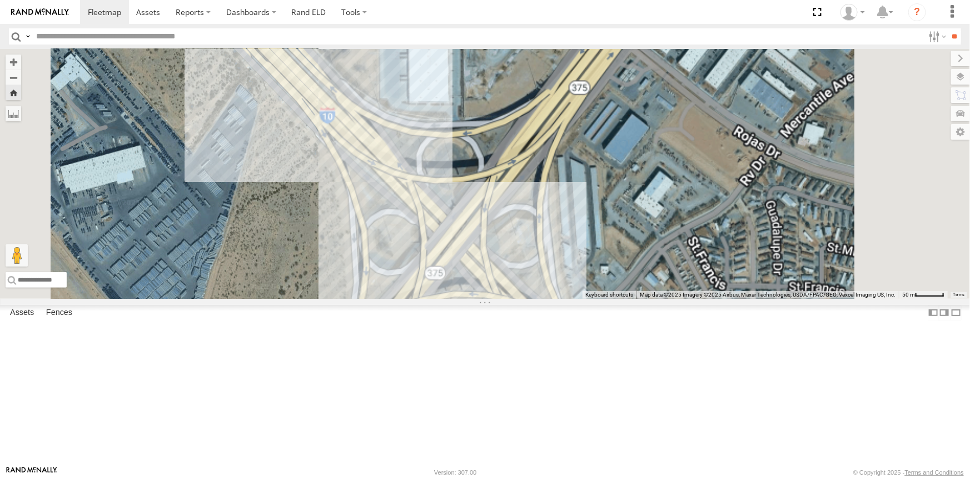
click at [751, 299] on div "4071 - Cam Loading..." at bounding box center [485, 174] width 970 height 250
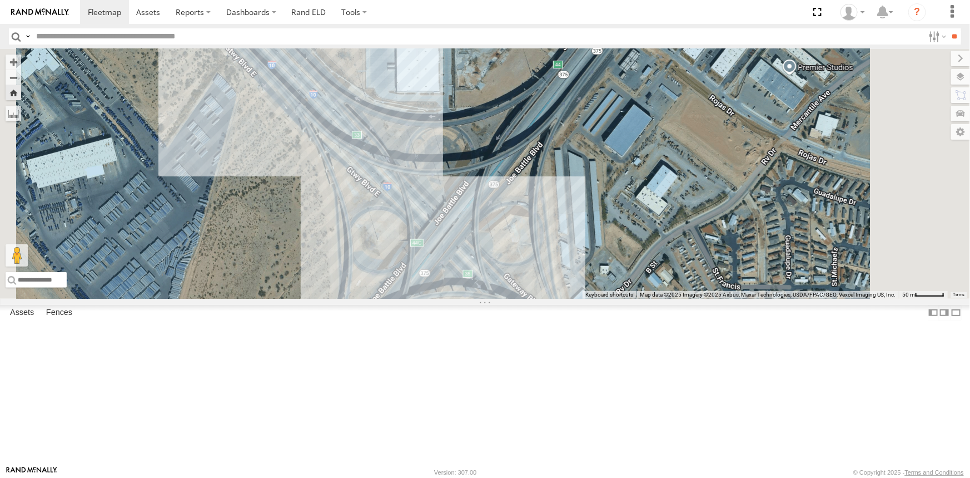
click at [573, 283] on div "4071 - Cam Loading..." at bounding box center [485, 174] width 970 height 250
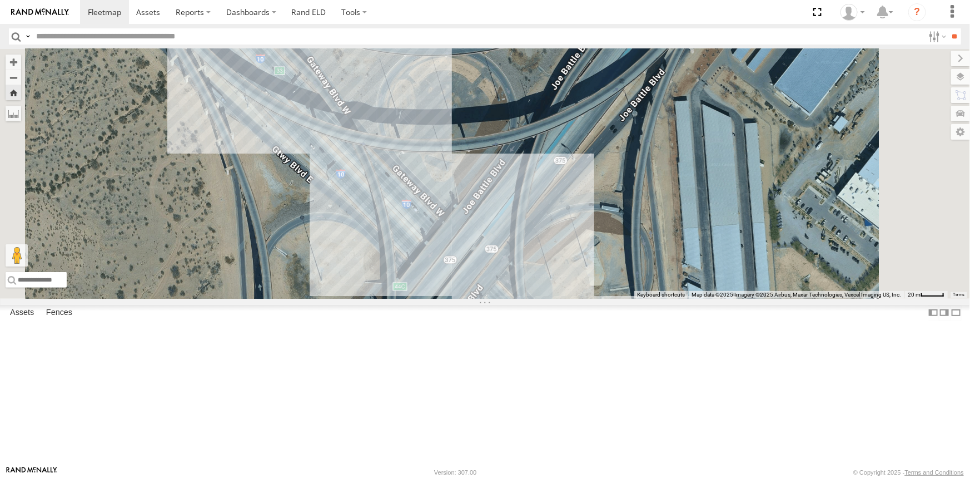
click at [21, 92] on button "Zoom Home" at bounding box center [14, 92] width 16 height 15
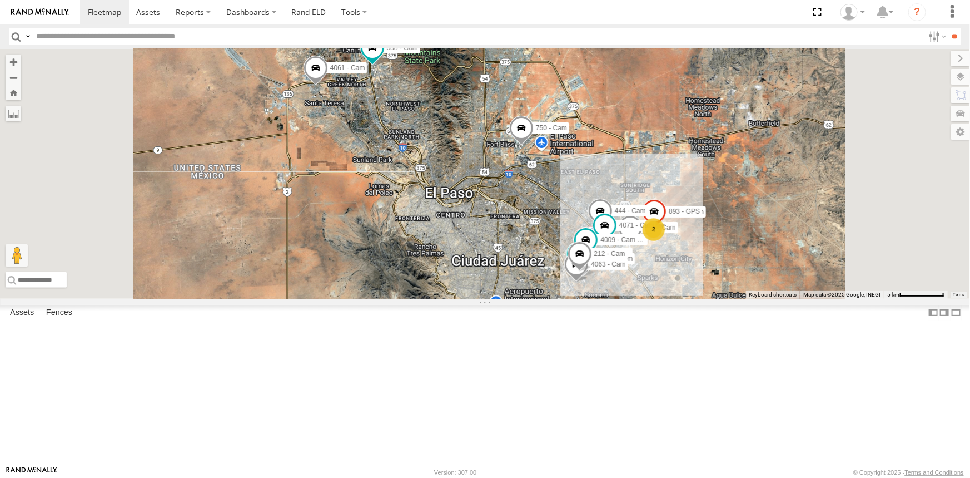
click at [0, 0] on div "4061 - Cam" at bounding box center [0, 0] width 0 height 0
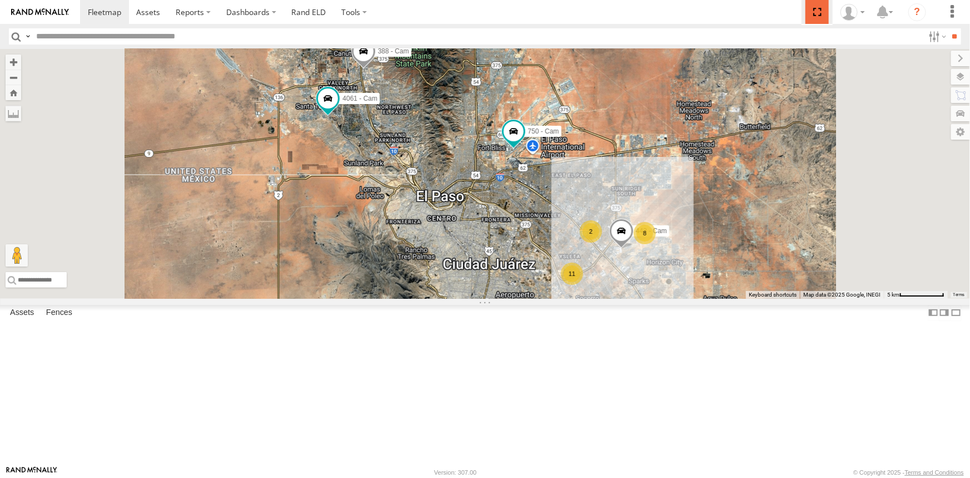
click at [822, 16] on span at bounding box center [817, 12] width 23 height 24
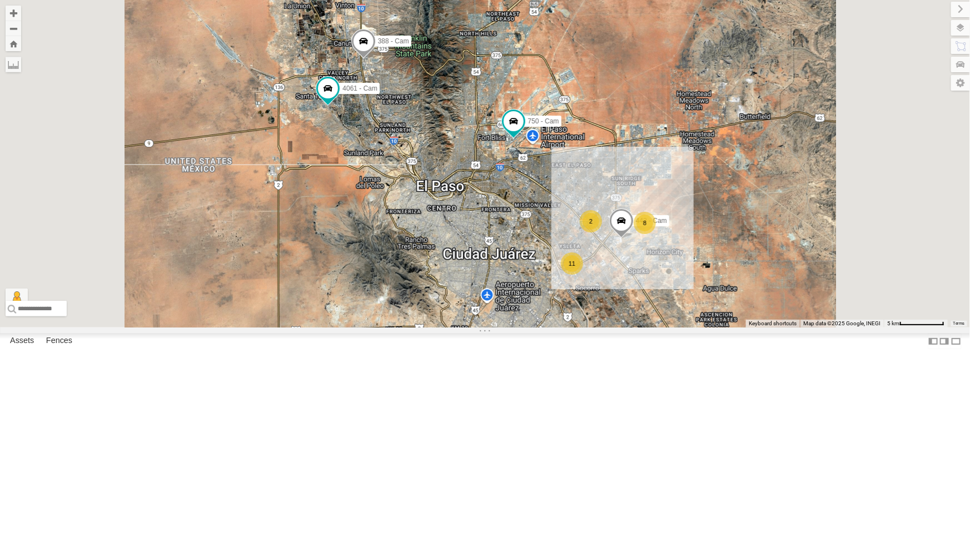
click at [0, 0] on div "4071 - Cam" at bounding box center [0, 0] width 0 height 0
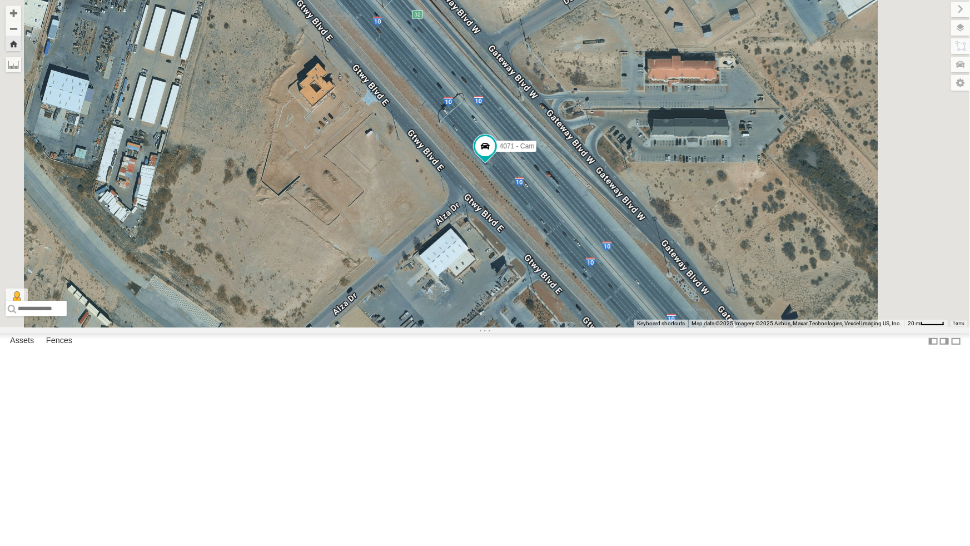
click at [0, 0] on div "212 - Cam" at bounding box center [0, 0] width 0 height 0
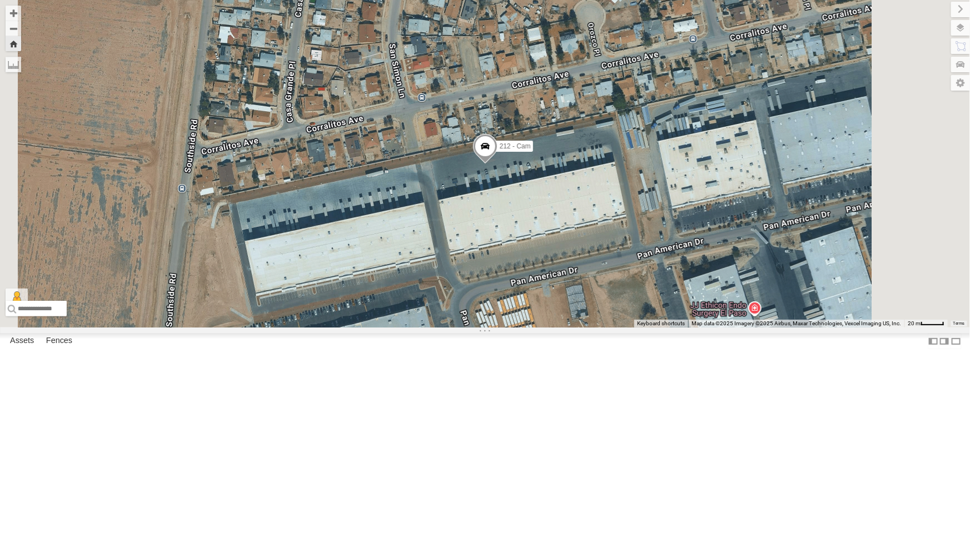
click at [0, 0] on div "4009 - Cam" at bounding box center [0, 0] width 0 height 0
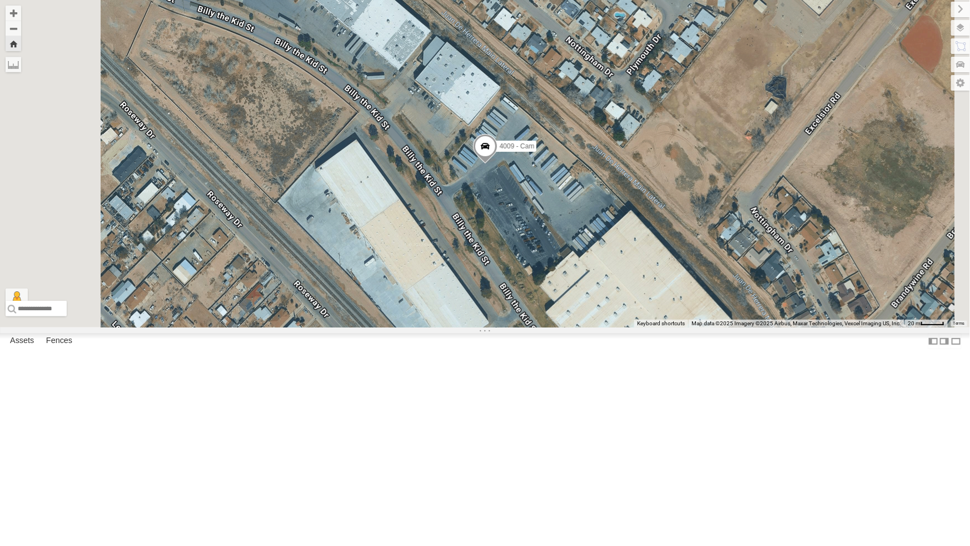
click at [497, 164] on span at bounding box center [485, 149] width 24 height 30
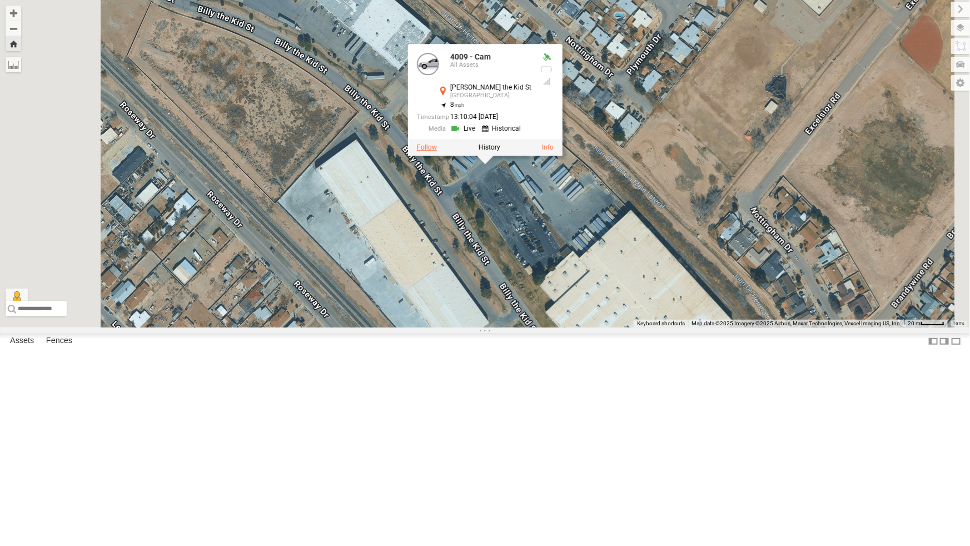
click at [436, 151] on label at bounding box center [426, 147] width 20 height 8
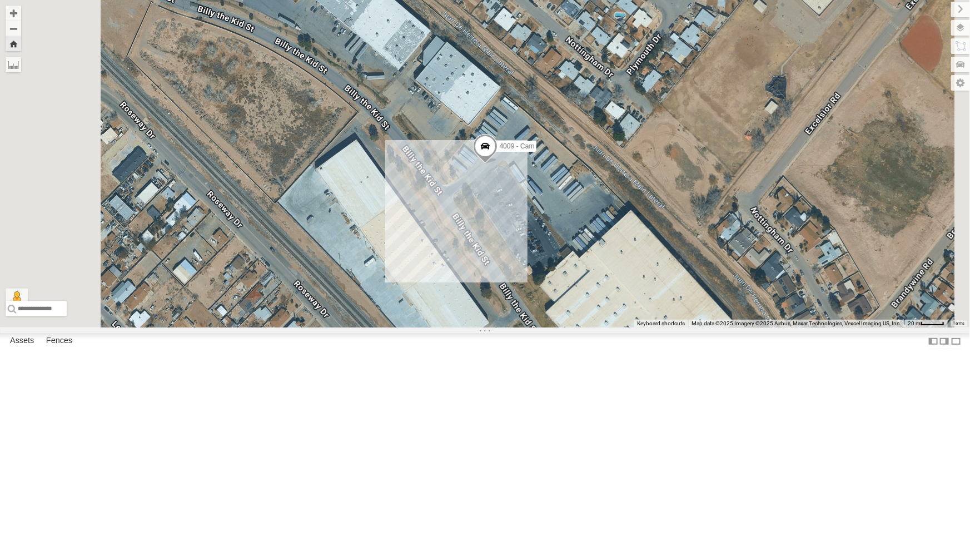
click at [0, 0] on div "4071 - Cam" at bounding box center [0, 0] width 0 height 0
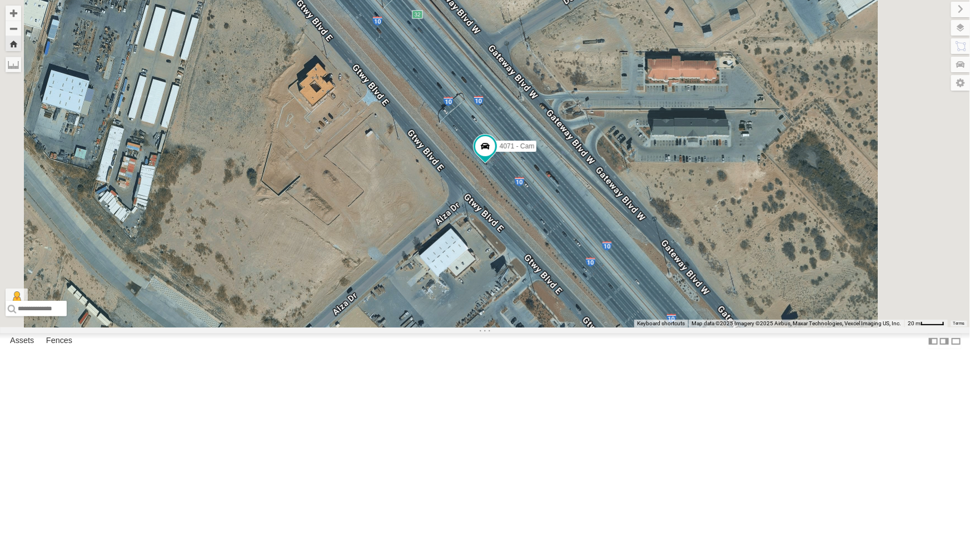
click at [0, 0] on div "212 - Cam" at bounding box center [0, 0] width 0 height 0
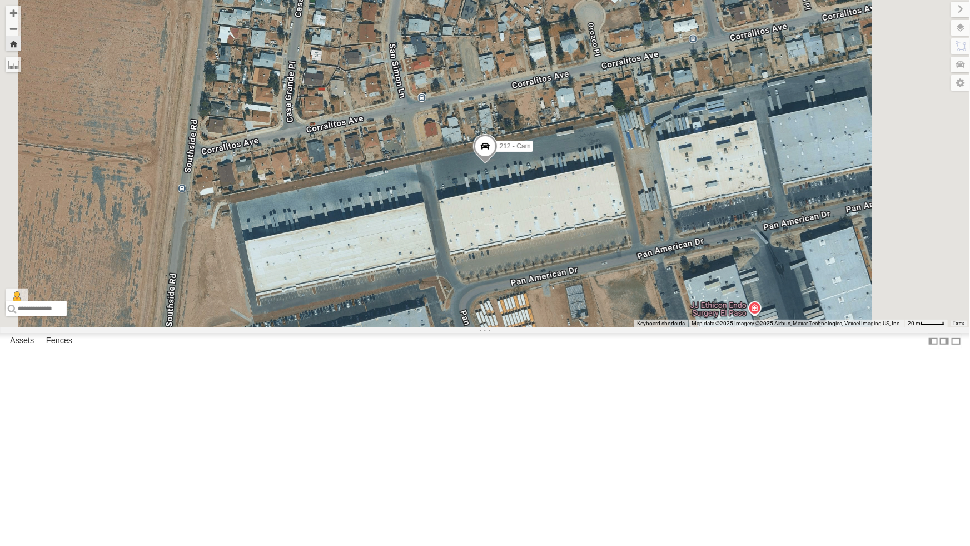
click at [497, 164] on span at bounding box center [485, 149] width 24 height 30
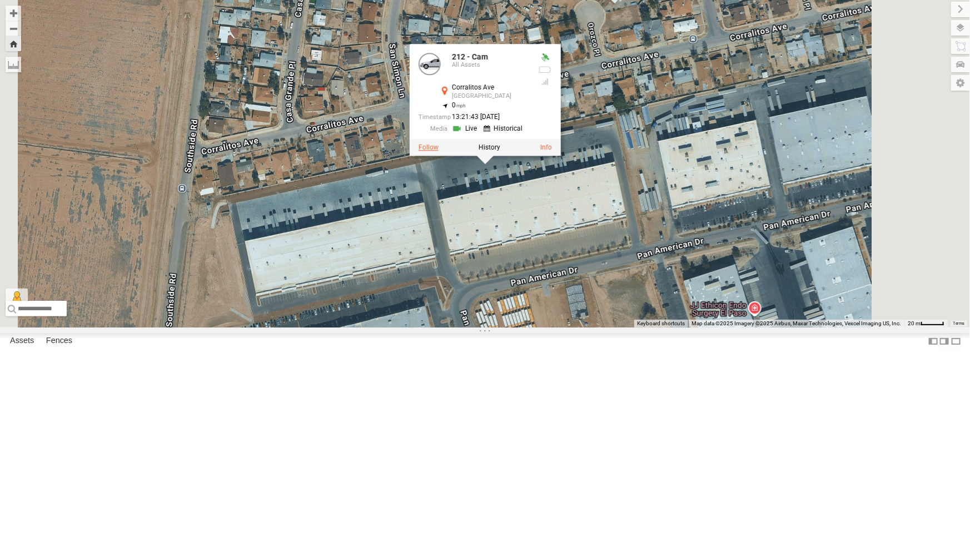
click at [438, 151] on label at bounding box center [428, 147] width 20 height 8
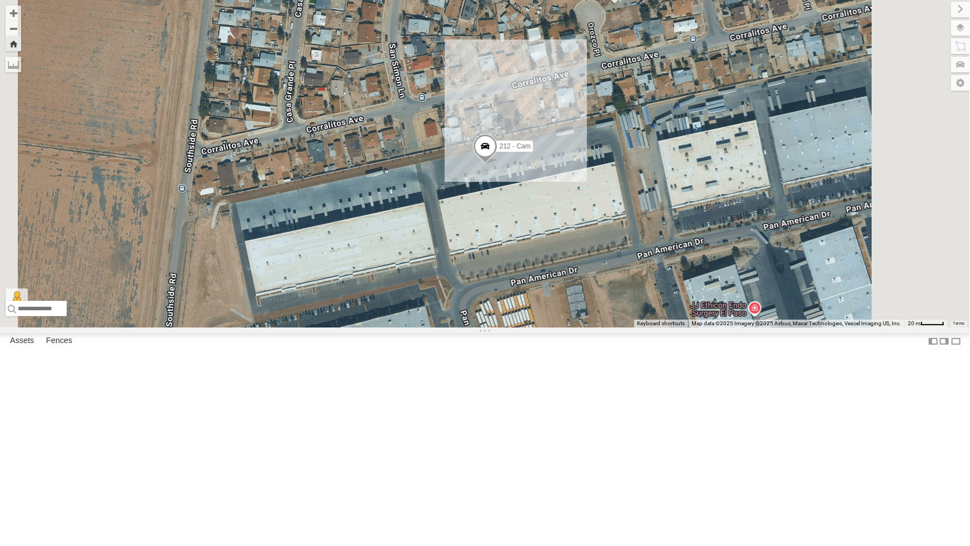
click at [0, 0] on div "All Assets" at bounding box center [0, 0] width 0 height 0
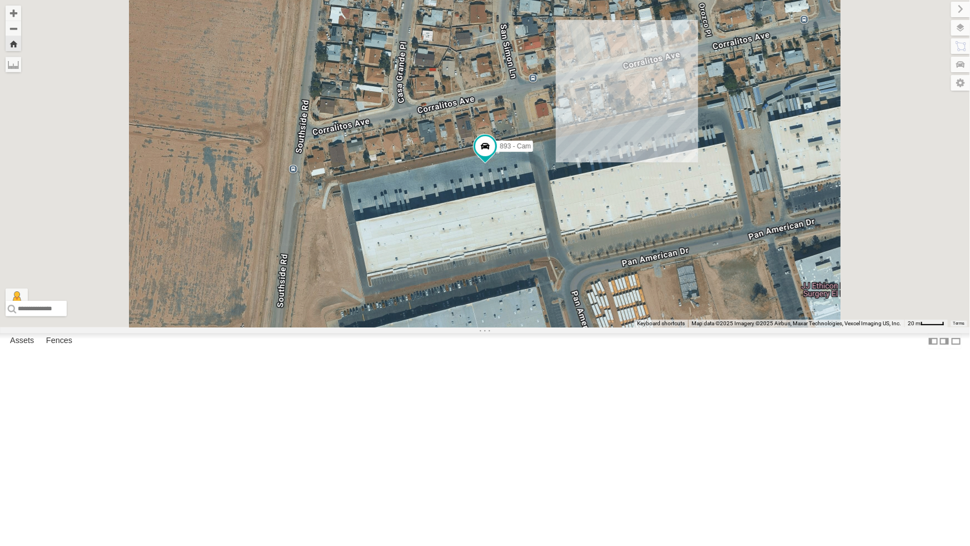
click at [0, 0] on div "4069 - Cam" at bounding box center [0, 0] width 0 height 0
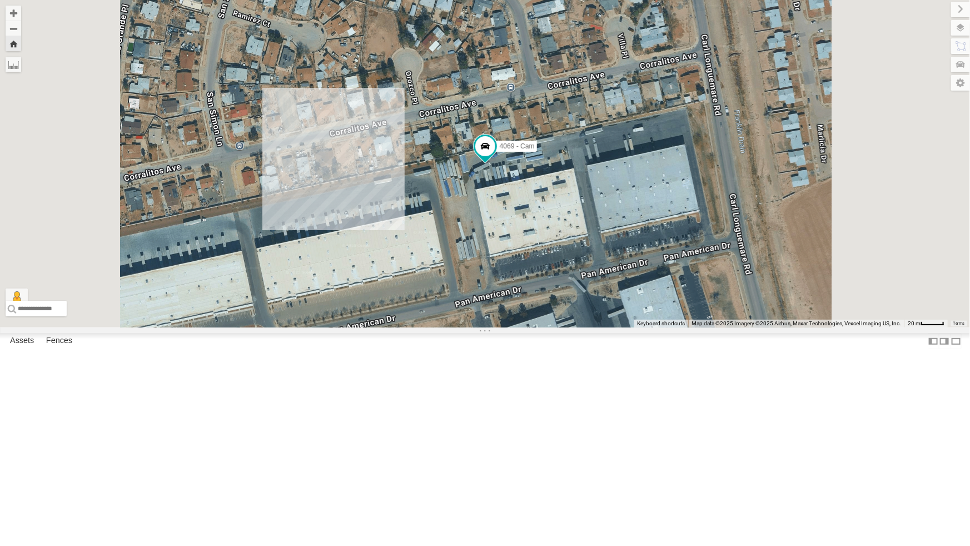
click at [0, 0] on div "4071 - Cam" at bounding box center [0, 0] width 0 height 0
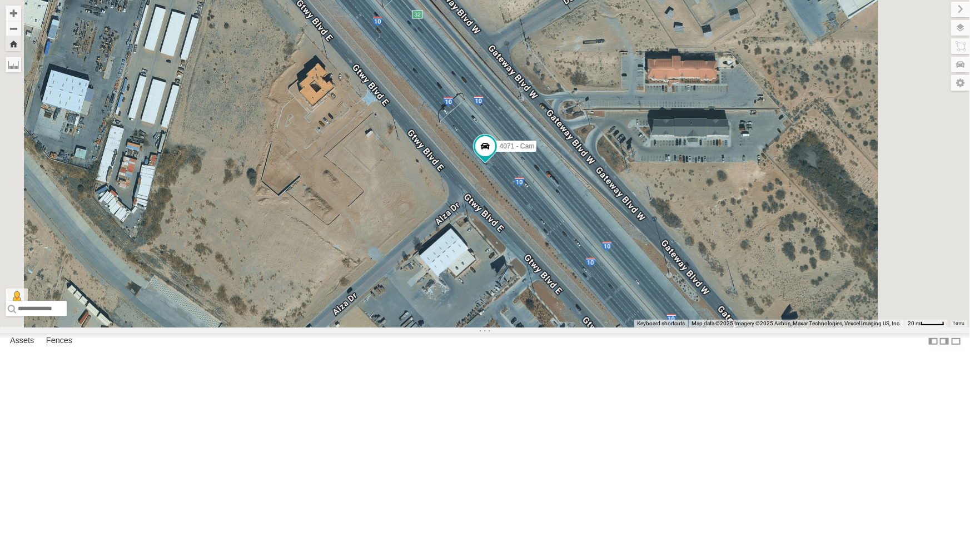
click at [0, 0] on div "212 - Cam" at bounding box center [0, 0] width 0 height 0
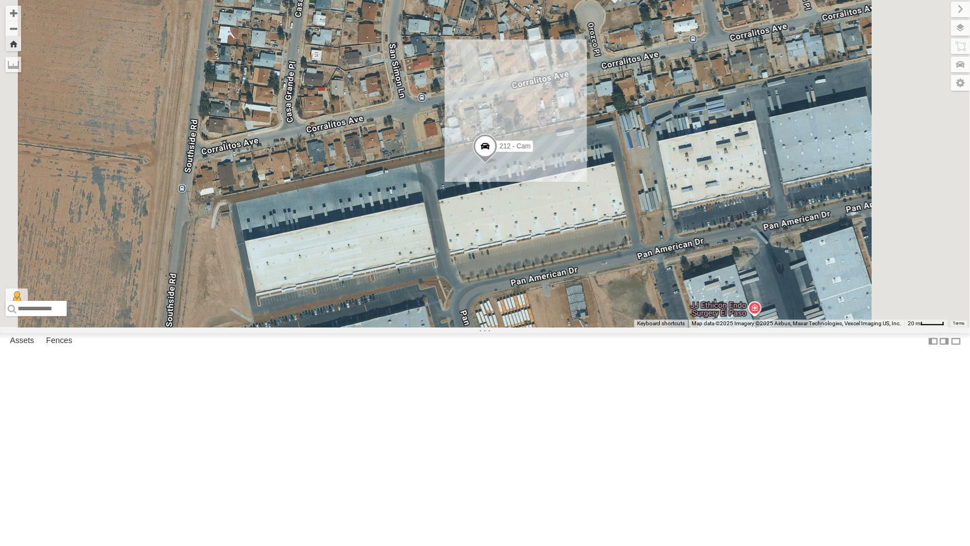
click at [0, 0] on div "4071 - Cam" at bounding box center [0, 0] width 0 height 0
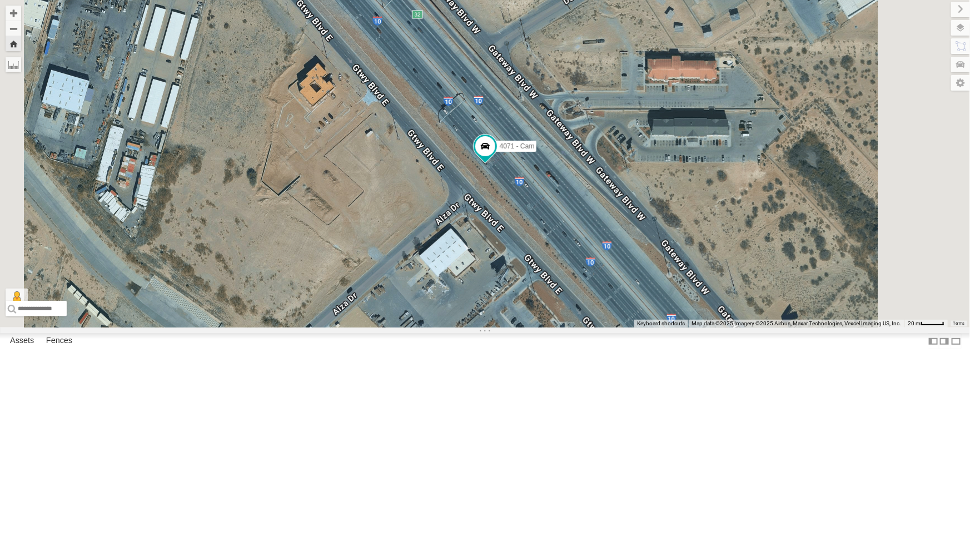
click at [0, 0] on div "212 - Cam" at bounding box center [0, 0] width 0 height 0
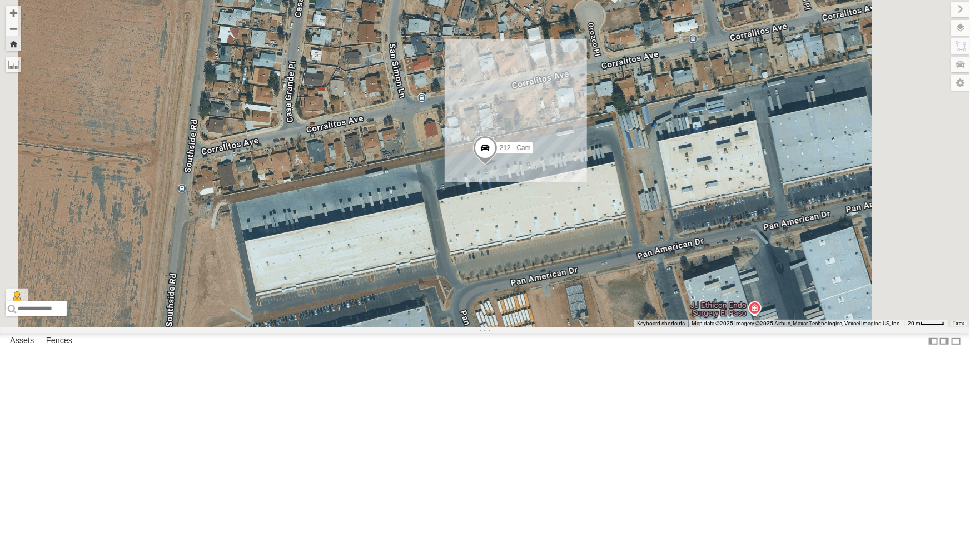
click at [0, 0] on span at bounding box center [0, 0] width 0 height 0
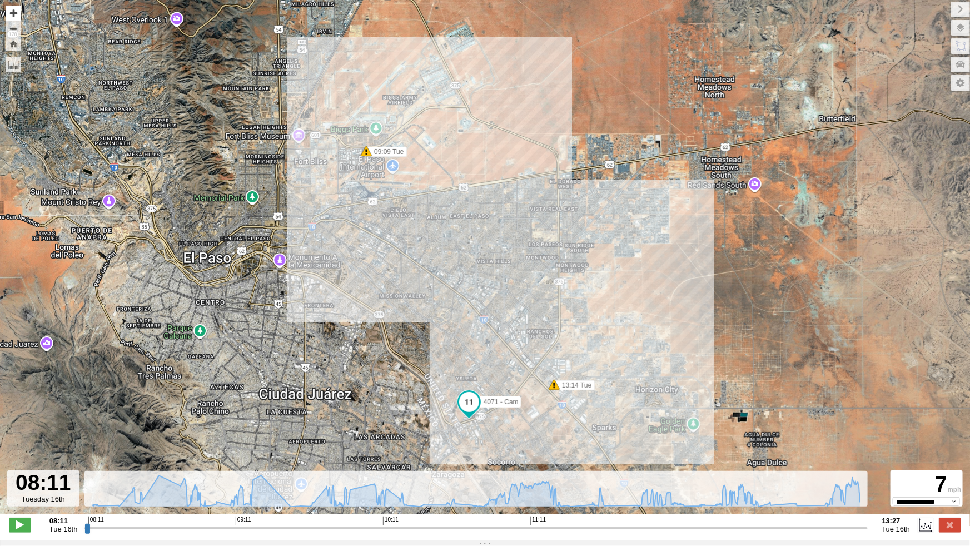
click at [13, 15] on button "Zoom in" at bounding box center [14, 13] width 16 height 15
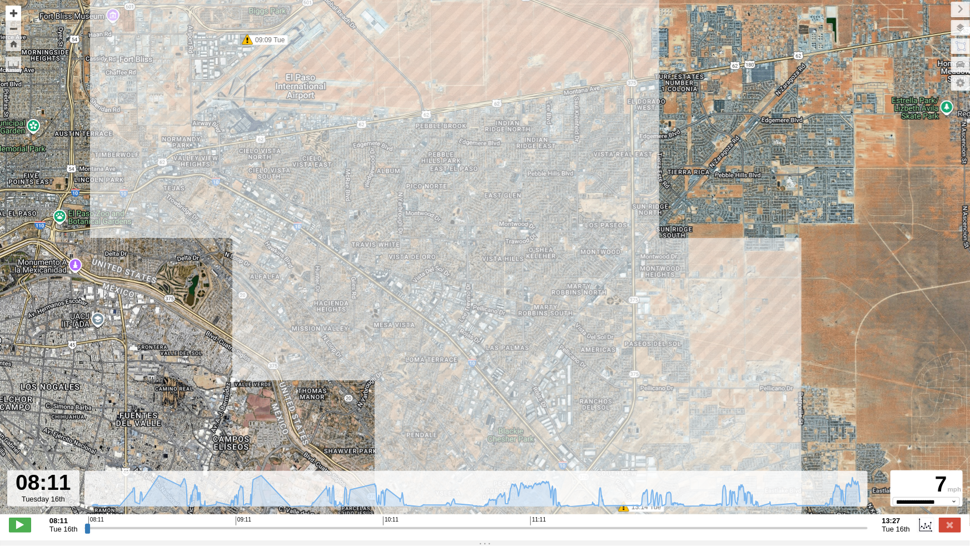
click at [13, 15] on button "Zoom in" at bounding box center [14, 13] width 16 height 15
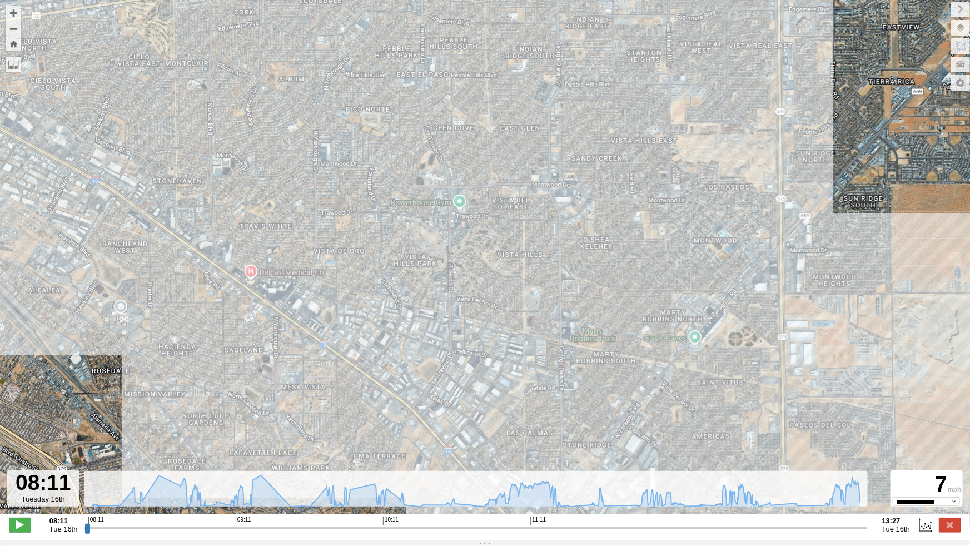
click at [22, 532] on span at bounding box center [20, 525] width 22 height 14
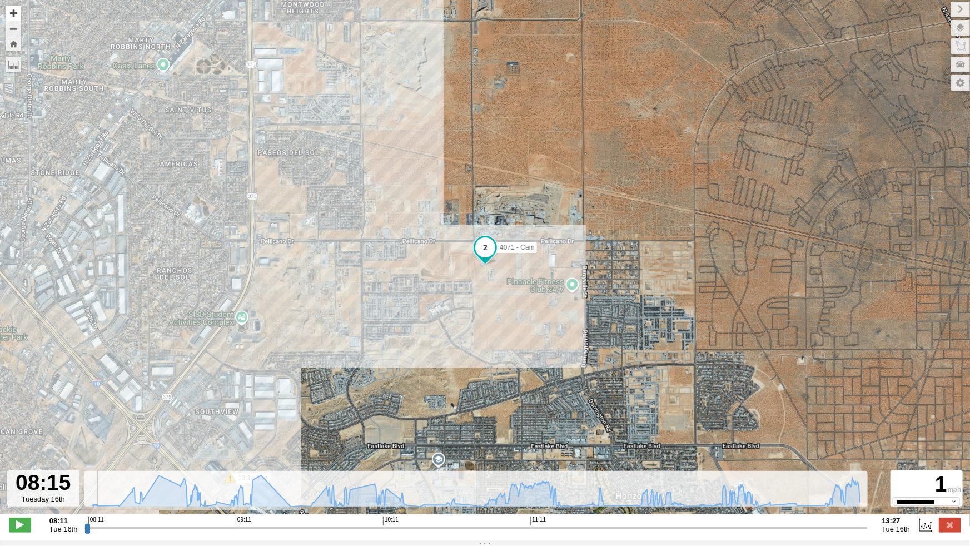
click at [11, 8] on button "Zoom in" at bounding box center [14, 13] width 16 height 15
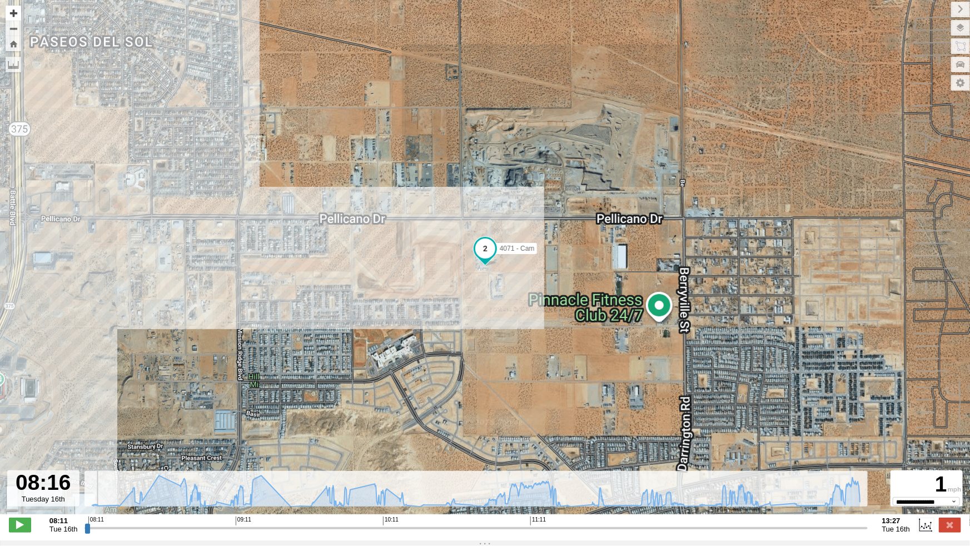
click at [11, 8] on button "Zoom in" at bounding box center [14, 13] width 16 height 15
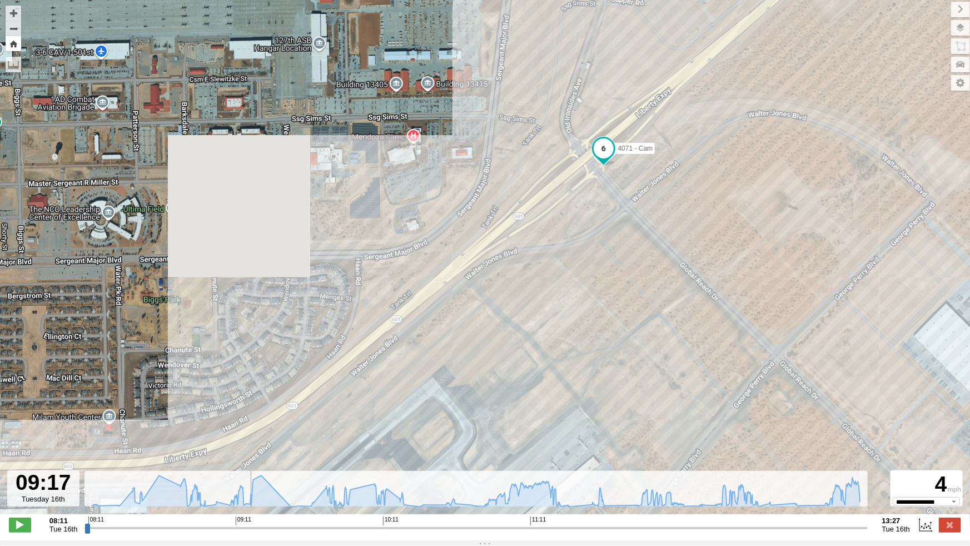
click at [13, 47] on button "Zoom Home" at bounding box center [14, 43] width 16 height 15
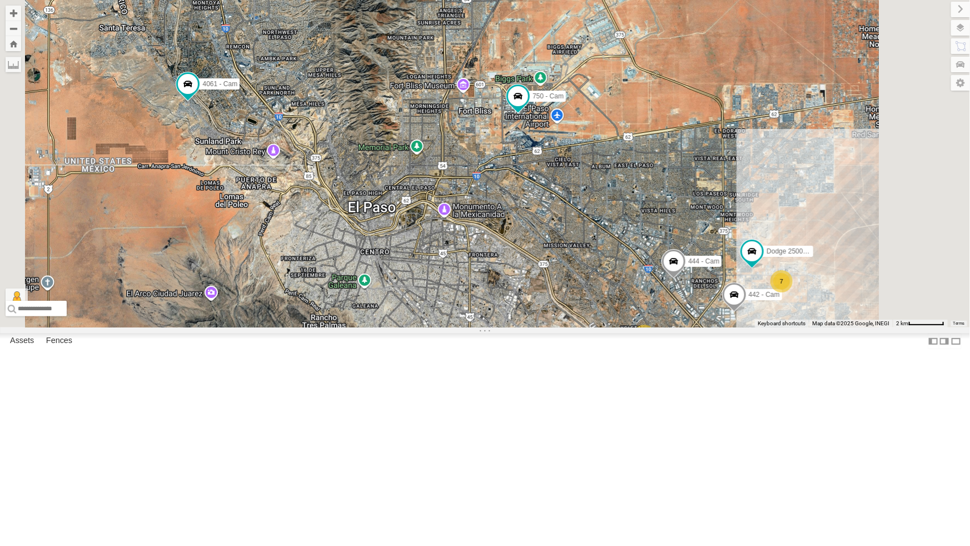
click at [0, 0] on span at bounding box center [0, 0] width 0 height 0
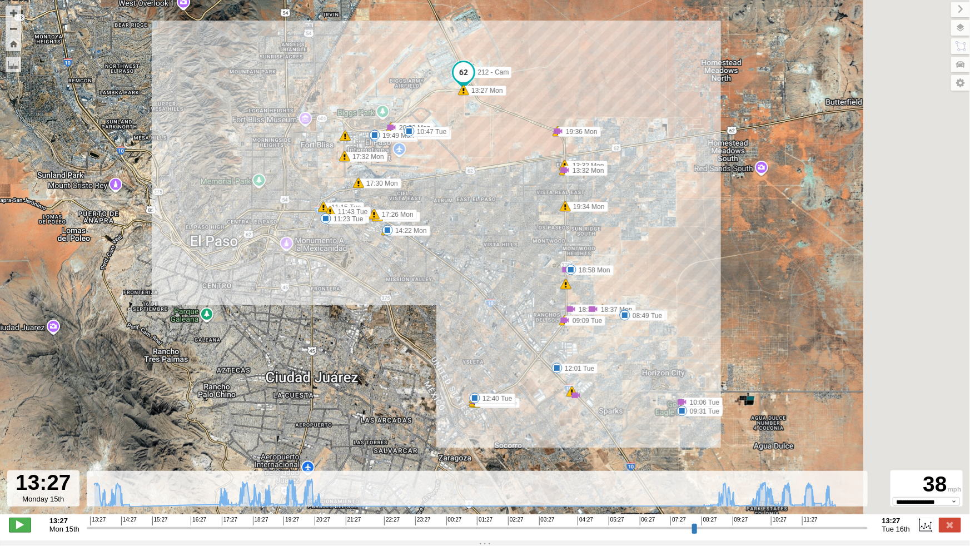
click at [22, 532] on span at bounding box center [20, 525] width 22 height 14
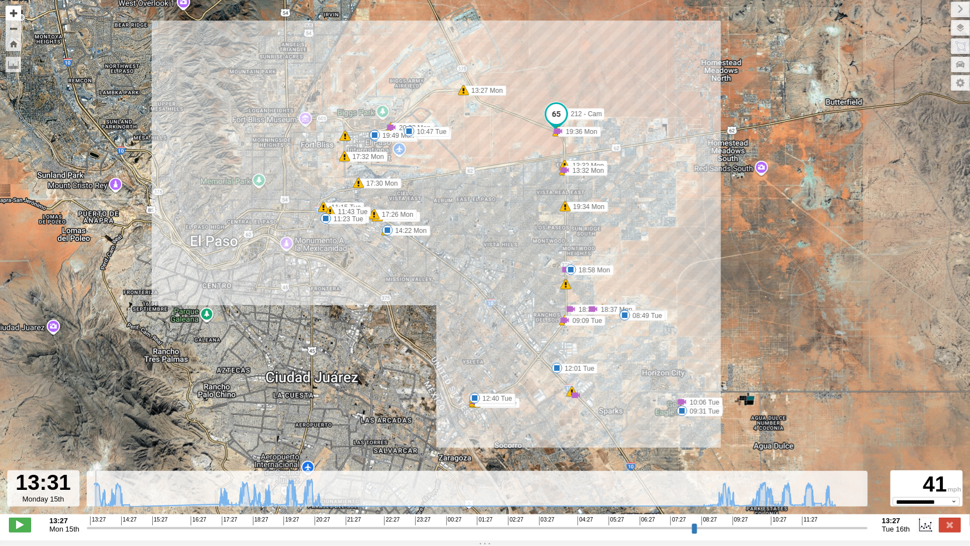
click at [15, 13] on button "Zoom in" at bounding box center [14, 13] width 16 height 15
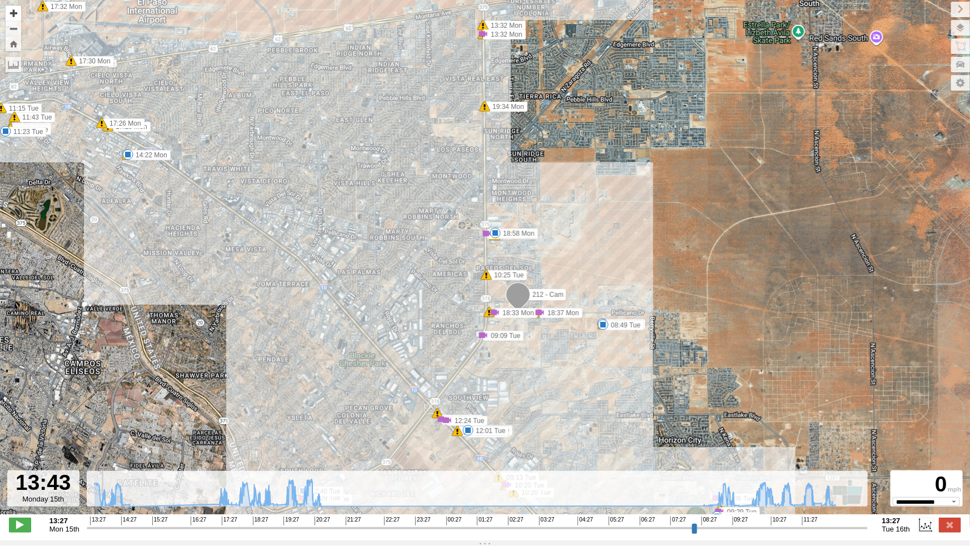
click at [15, 13] on button "Zoom in" at bounding box center [14, 13] width 16 height 15
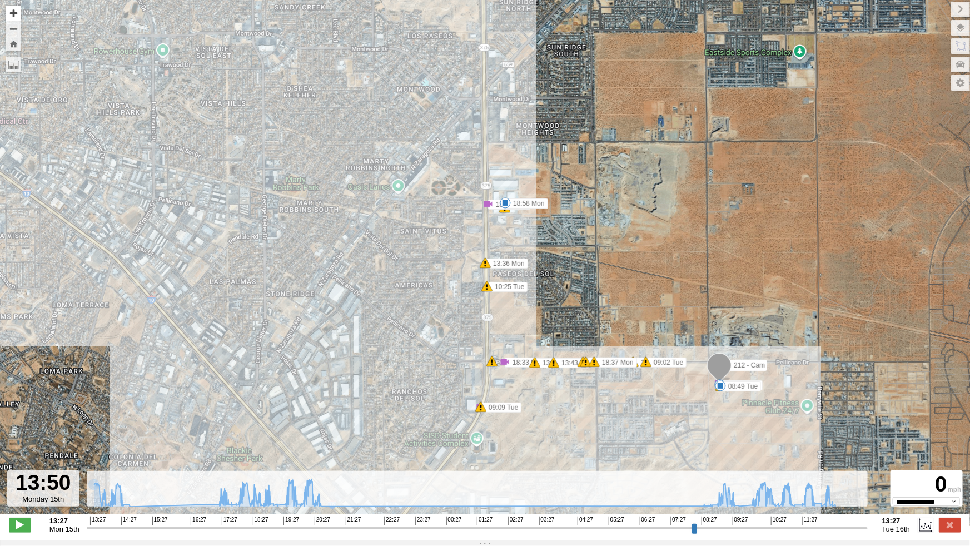
click at [16, 14] on button "Zoom in" at bounding box center [14, 13] width 16 height 15
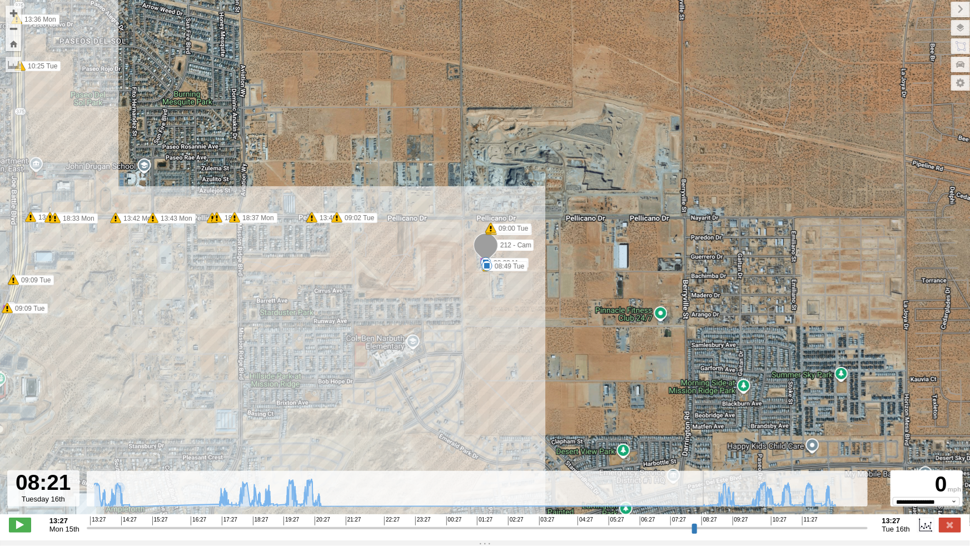
drag, startPoint x: 118, startPoint y: 534, endPoint x: 699, endPoint y: 544, distance: 581.6
click at [699, 533] on input "range" at bounding box center [477, 528] width 781 height 11
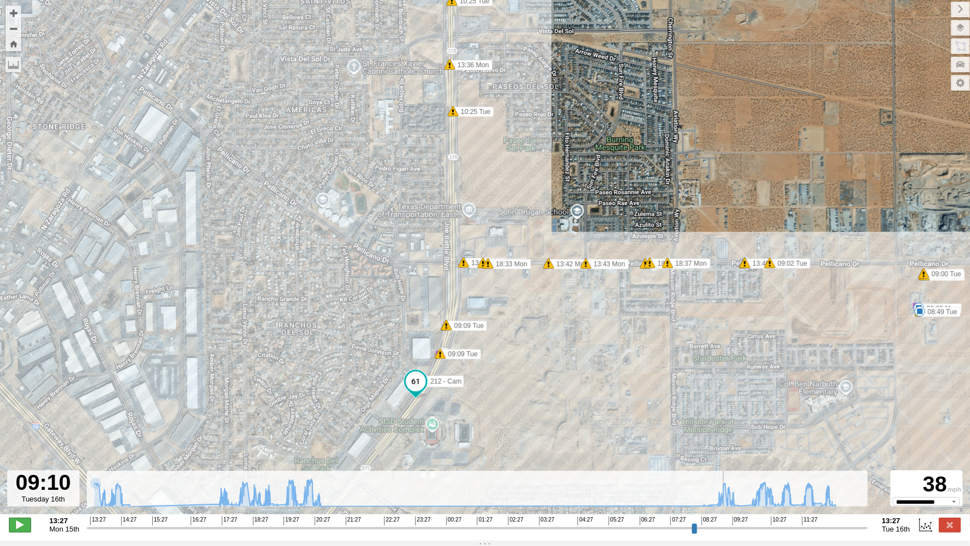
click at [23, 528] on span at bounding box center [20, 525] width 22 height 14
type input "**********"
click at [12, 47] on button "Zoom Home" at bounding box center [14, 43] width 16 height 15
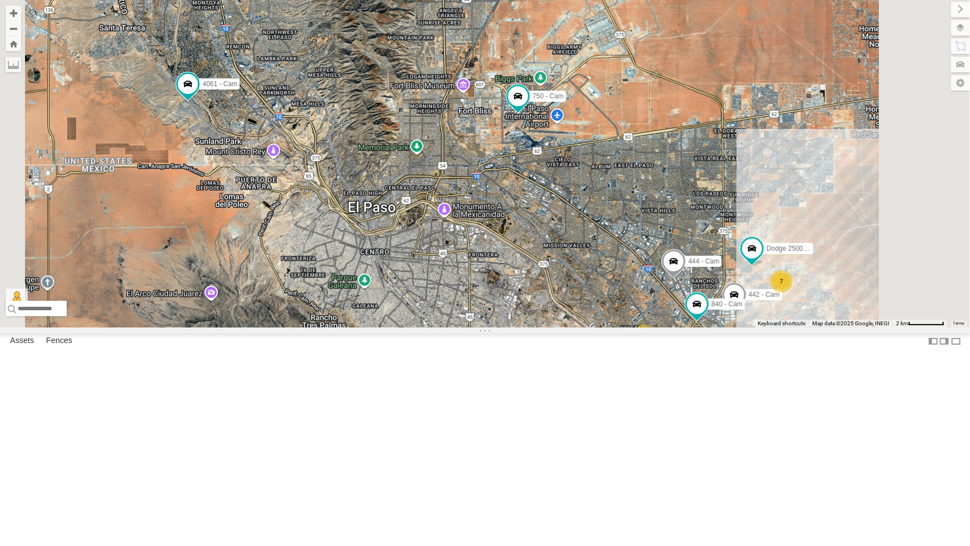
click at [0, 0] on div "All Assets" at bounding box center [0, 0] width 0 height 0
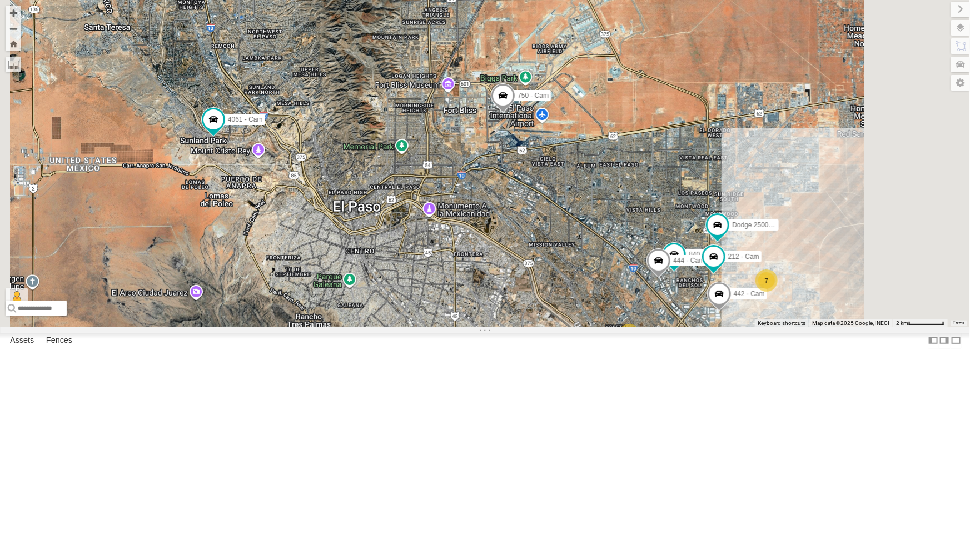
click at [0, 0] on div "4071 - Cam" at bounding box center [0, 0] width 0 height 0
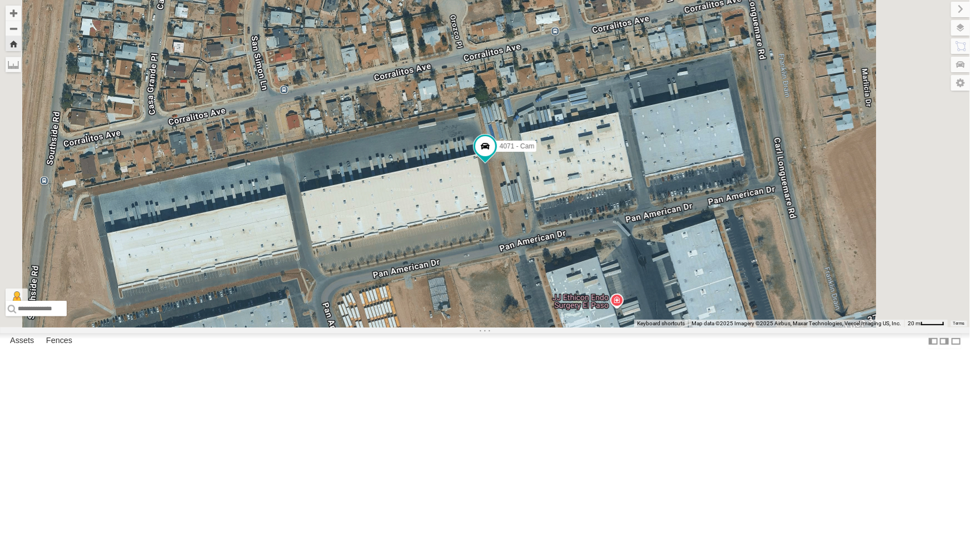
click at [0, 0] on div "442 - Cam" at bounding box center [0, 0] width 0 height 0
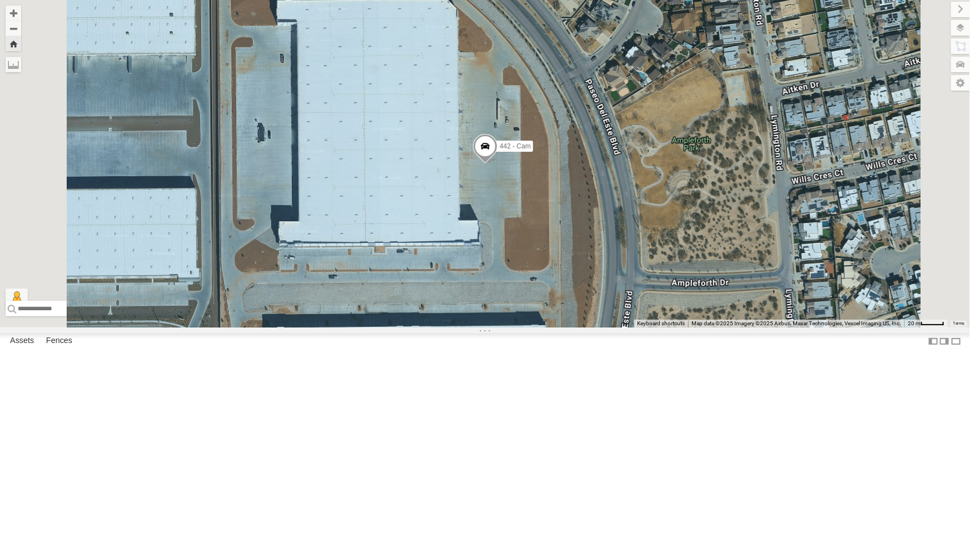
click at [497, 164] on span at bounding box center [485, 149] width 24 height 30
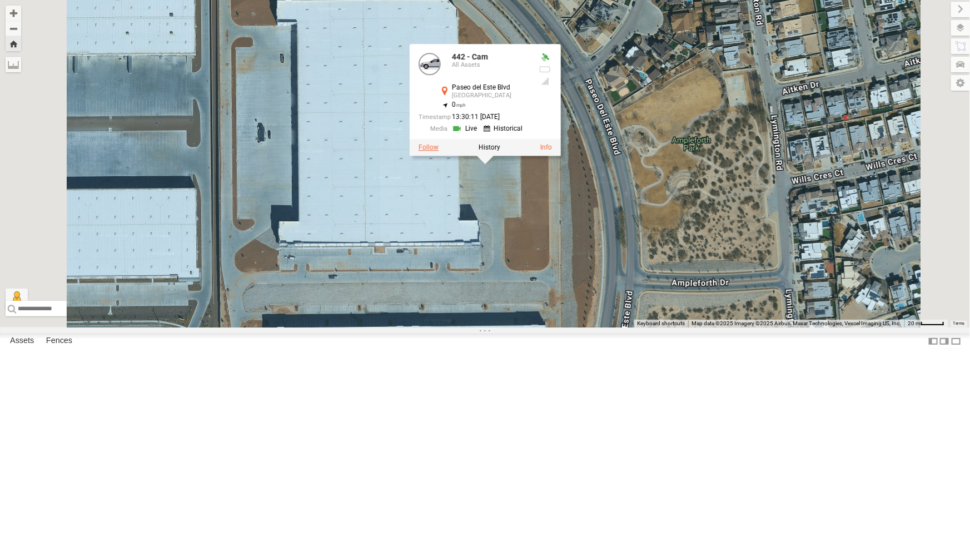
click at [438, 151] on label at bounding box center [428, 147] width 20 height 8
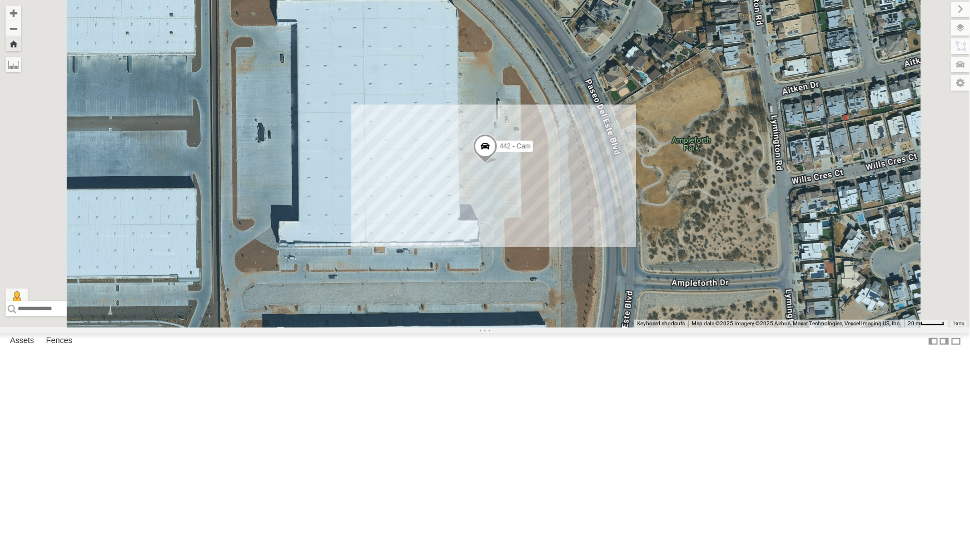
click at [0, 0] on div "4009 - Cam" at bounding box center [0, 0] width 0 height 0
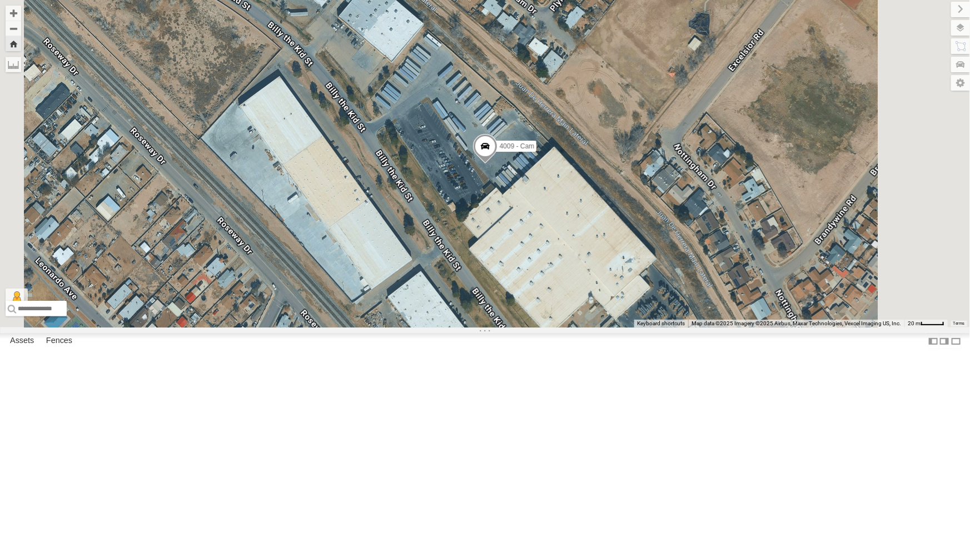
click at [497, 164] on span at bounding box center [485, 149] width 24 height 30
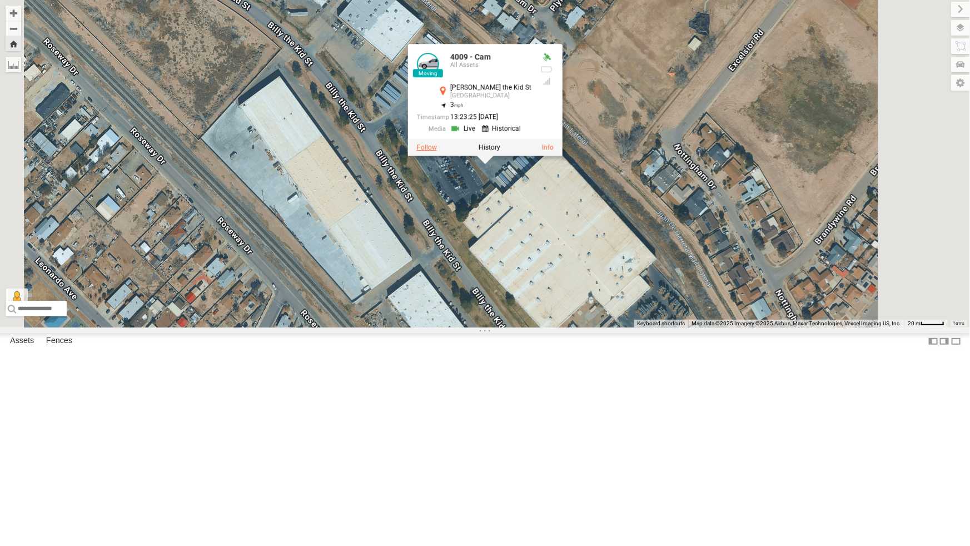
click at [436, 151] on label at bounding box center [426, 147] width 20 height 8
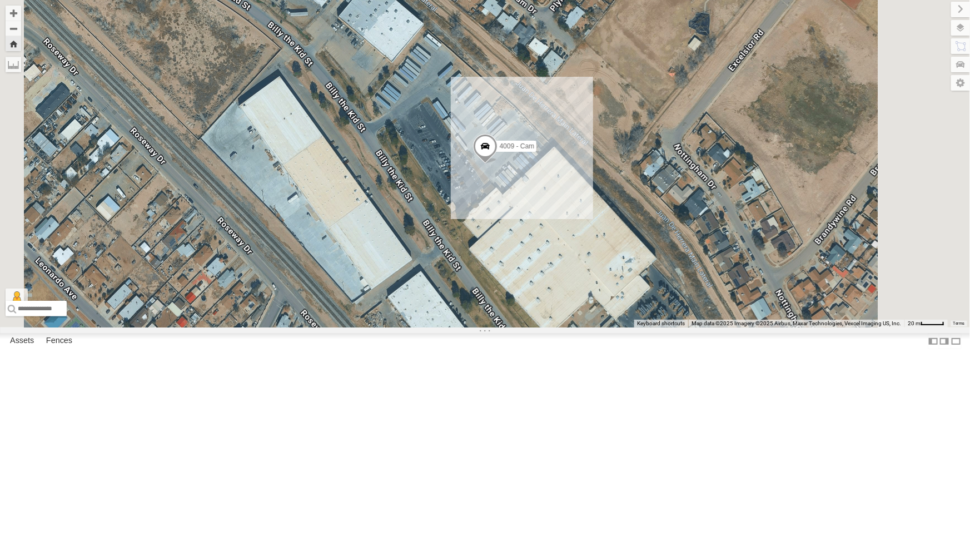
click at [0, 0] on div "212 - Cam" at bounding box center [0, 0] width 0 height 0
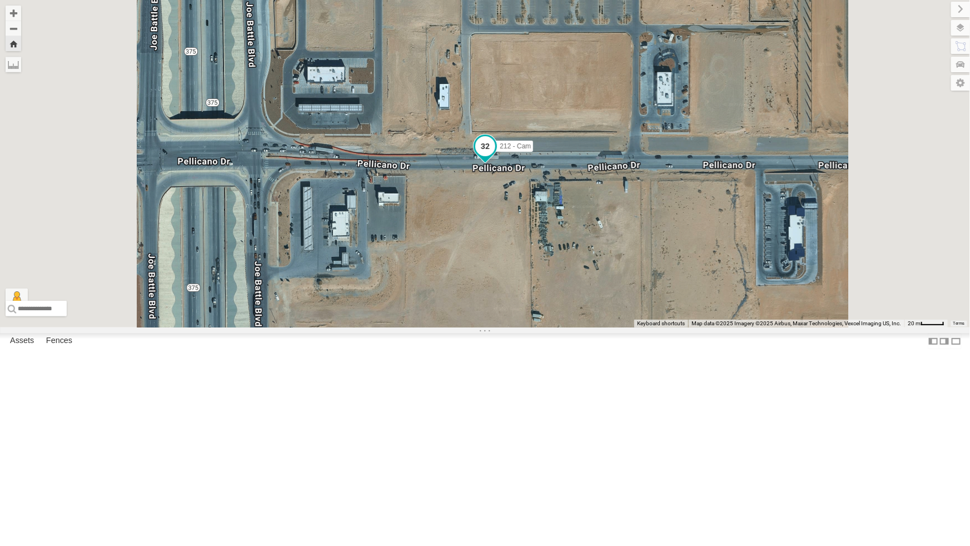
click at [495, 156] on span at bounding box center [485, 146] width 20 height 20
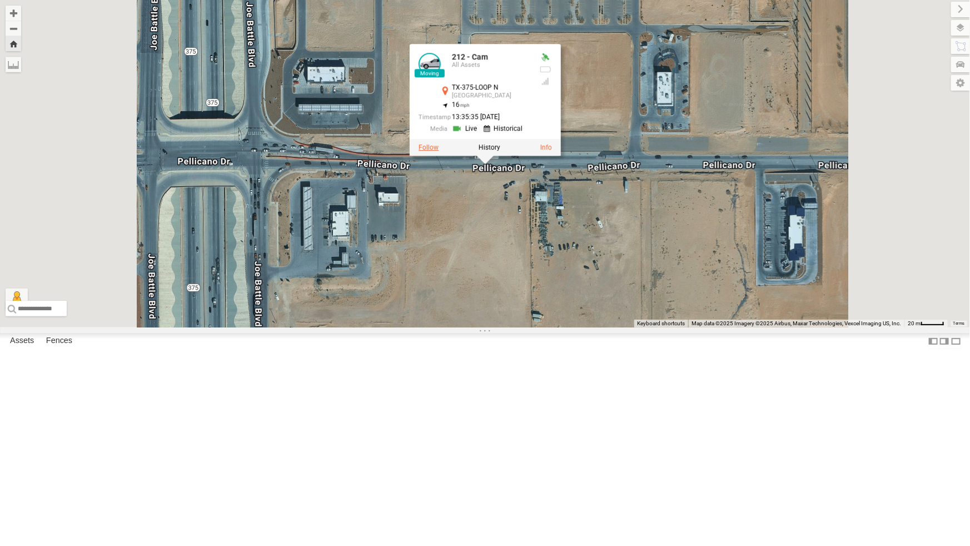
click at [439, 151] on label at bounding box center [429, 147] width 20 height 8
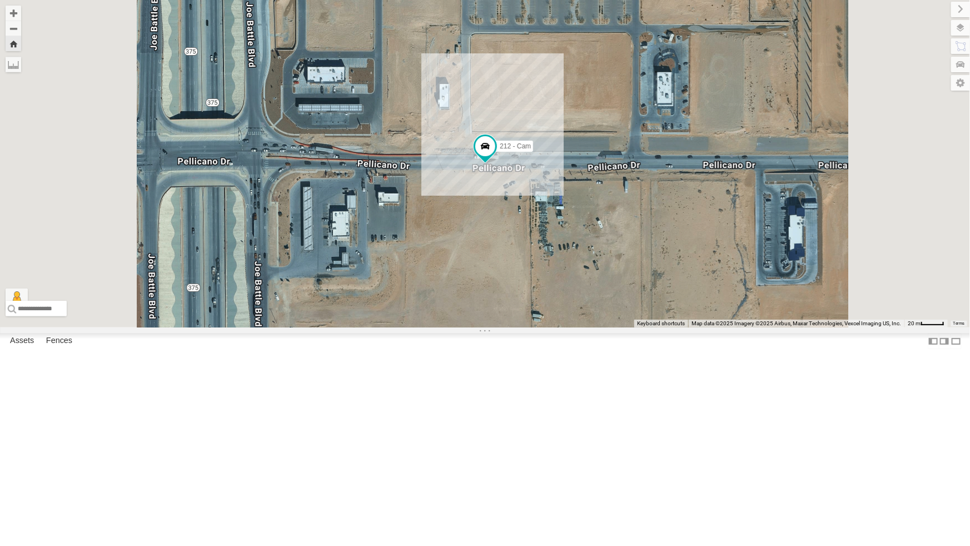
click at [0, 0] on div "4071 - Cam" at bounding box center [0, 0] width 0 height 0
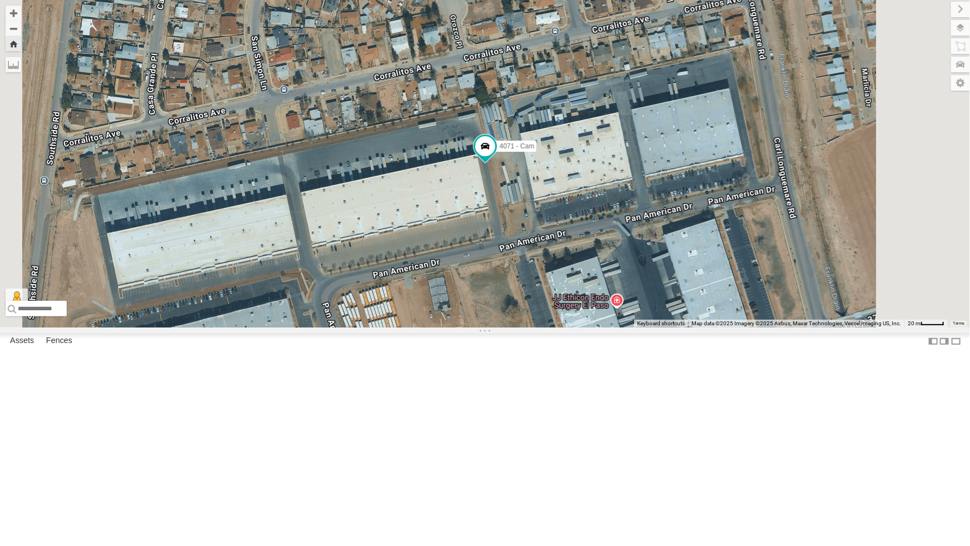
click at [0, 0] on div "212 - Cam All Assets" at bounding box center [0, 0] width 0 height 0
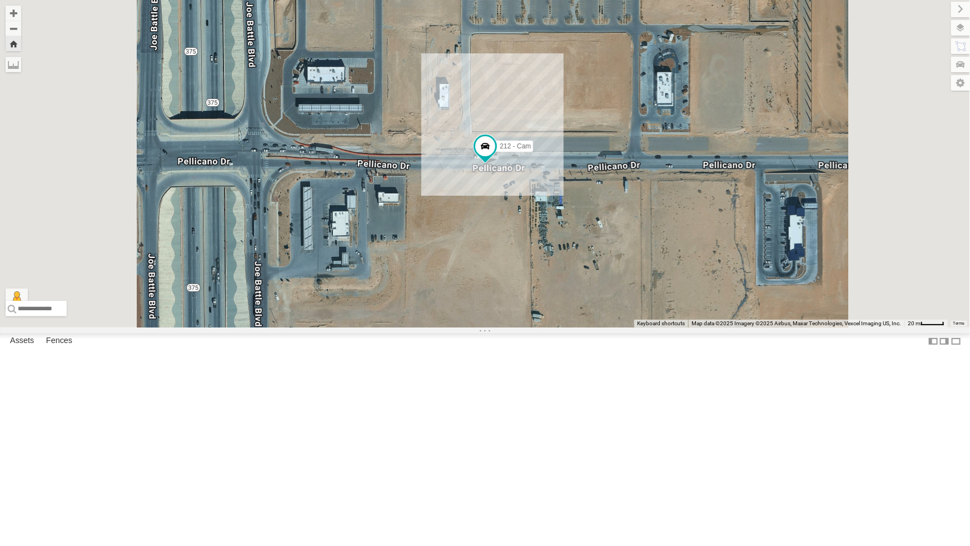
click at [0, 0] on div "4071 - Cam" at bounding box center [0, 0] width 0 height 0
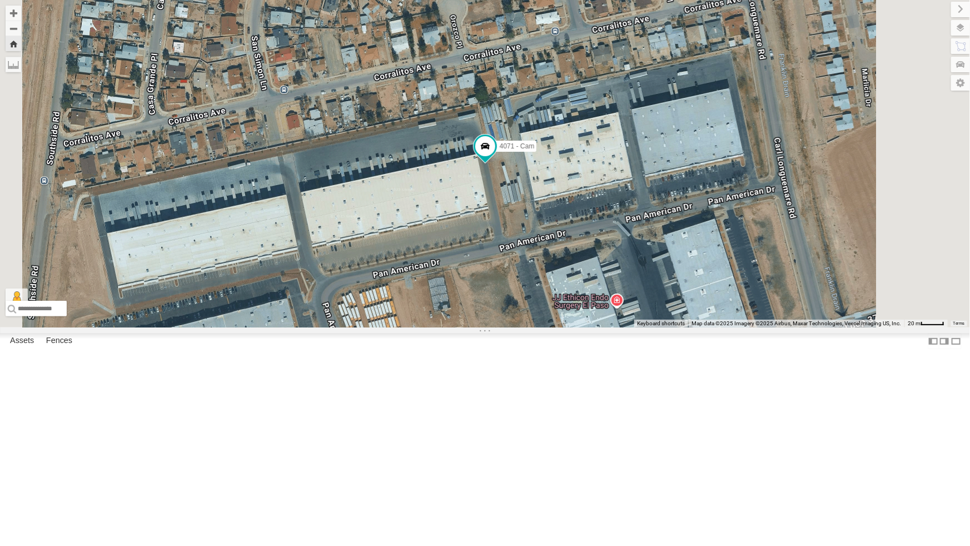
click at [0, 0] on div "442 - Cam" at bounding box center [0, 0] width 0 height 0
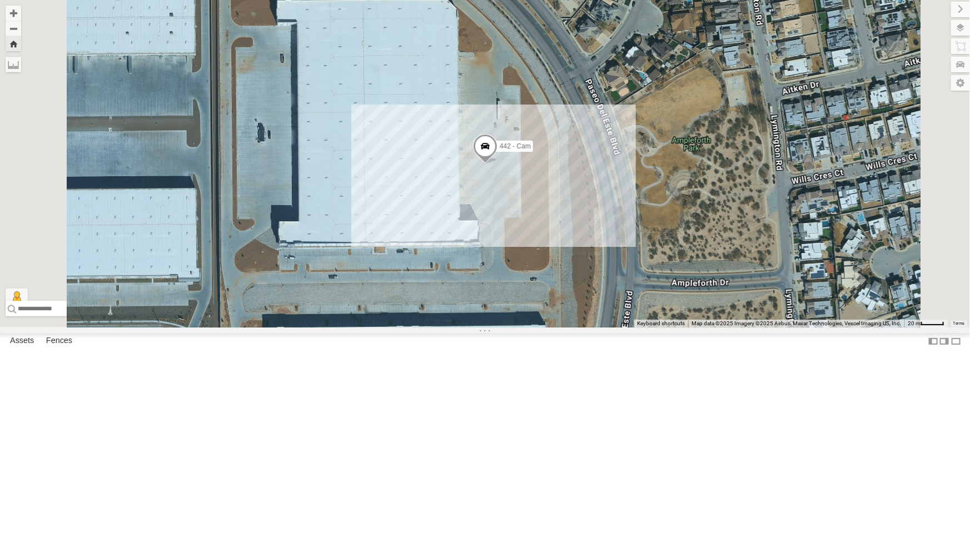
click at [0, 0] on div "All Assets" at bounding box center [0, 0] width 0 height 0
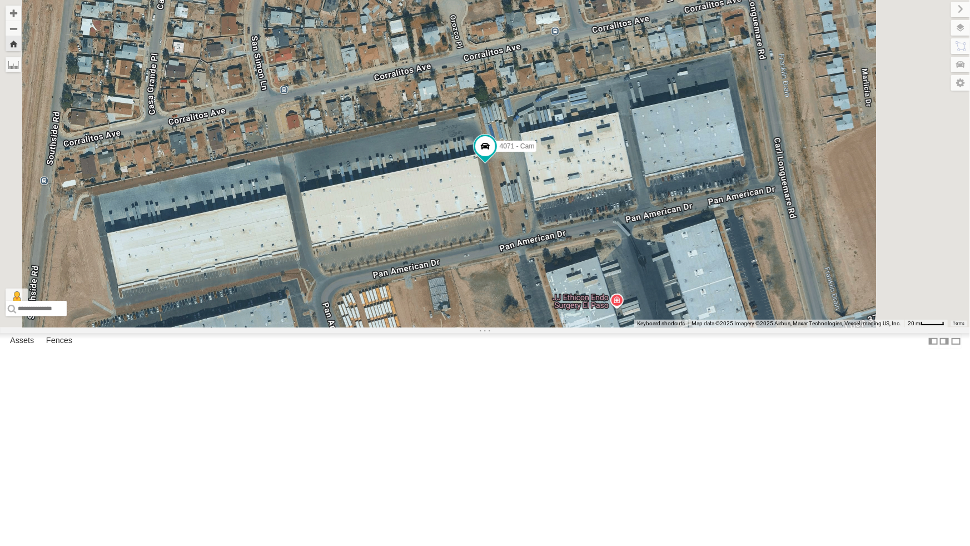
click at [0, 0] on div "All Assets" at bounding box center [0, 0] width 0 height 0
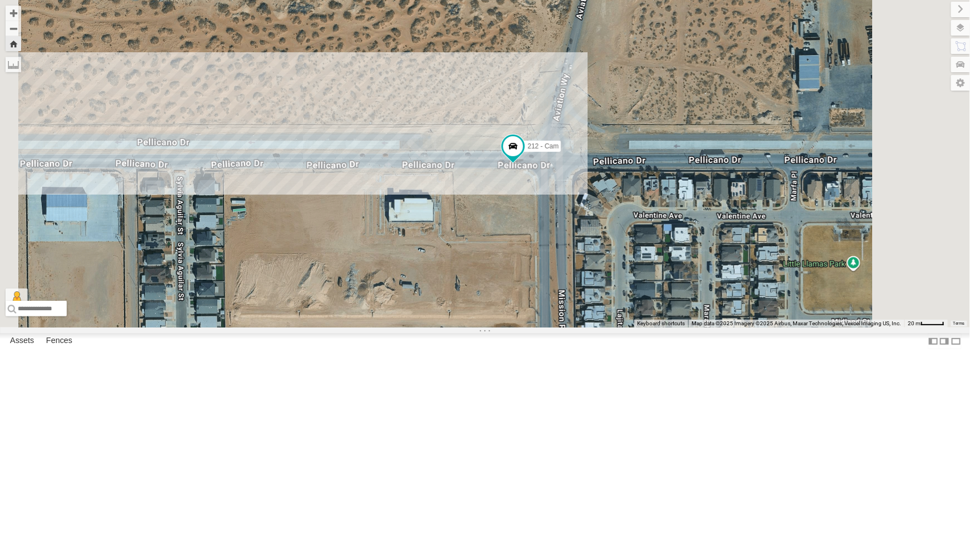
click at [0, 0] on div "All Assets" at bounding box center [0, 0] width 0 height 0
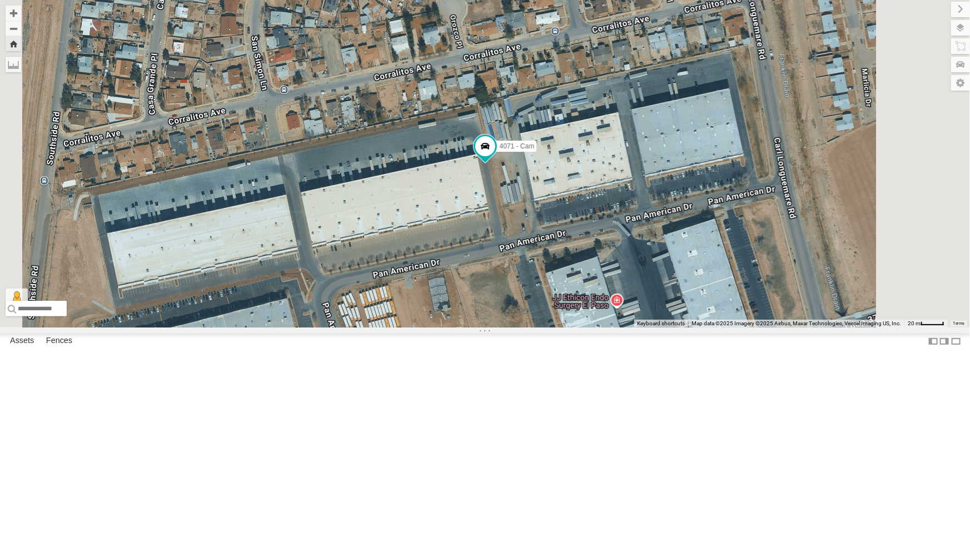
click at [0, 0] on div "4009 - Cam" at bounding box center [0, 0] width 0 height 0
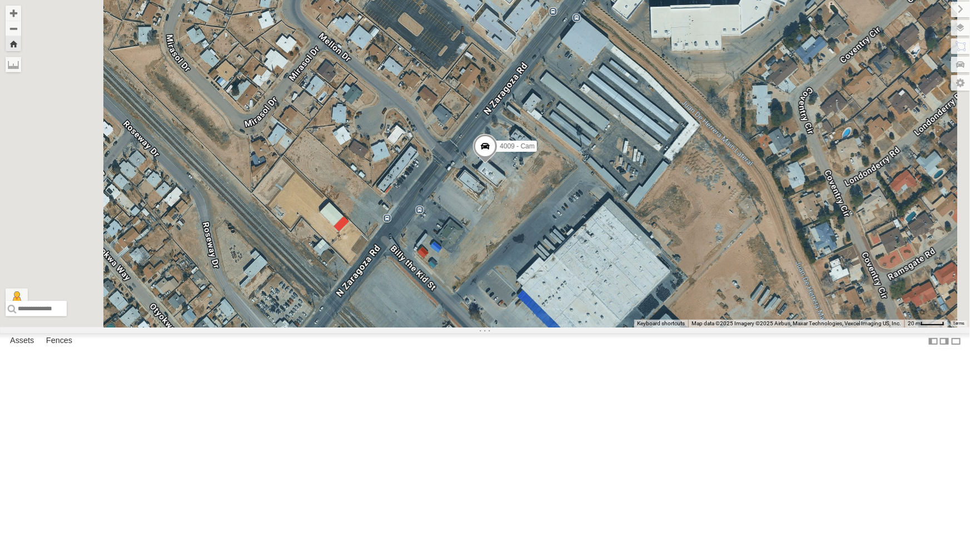
scroll to position [151, 0]
click at [0, 0] on div "442 - Cam" at bounding box center [0, 0] width 0 height 0
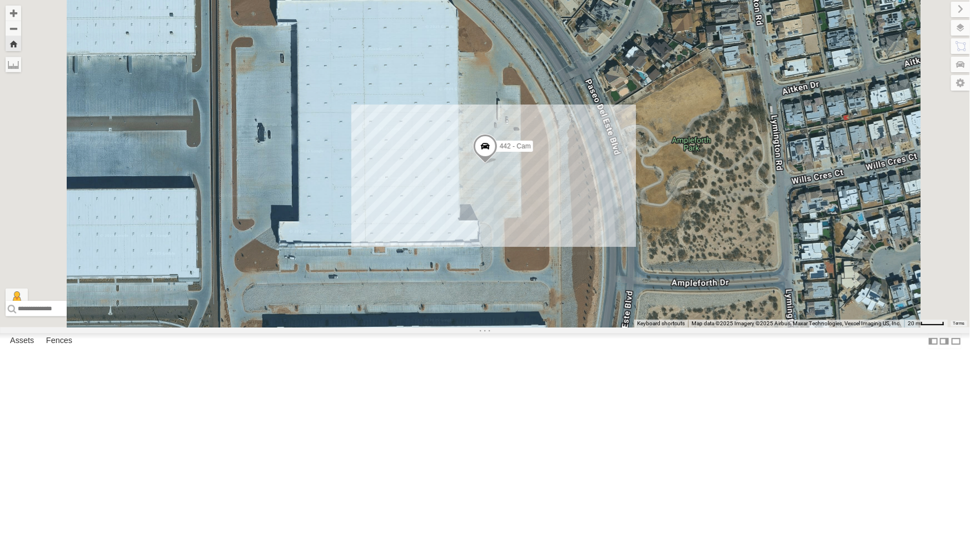
scroll to position [0, 0]
click at [0, 0] on div "All Assets" at bounding box center [0, 0] width 0 height 0
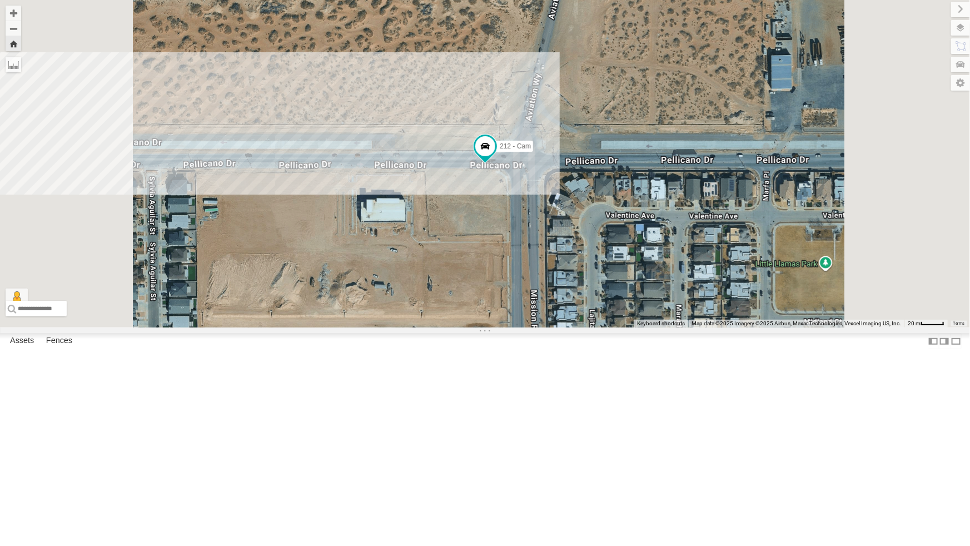
click at [0, 0] on div "4009 - Cam" at bounding box center [0, 0] width 0 height 0
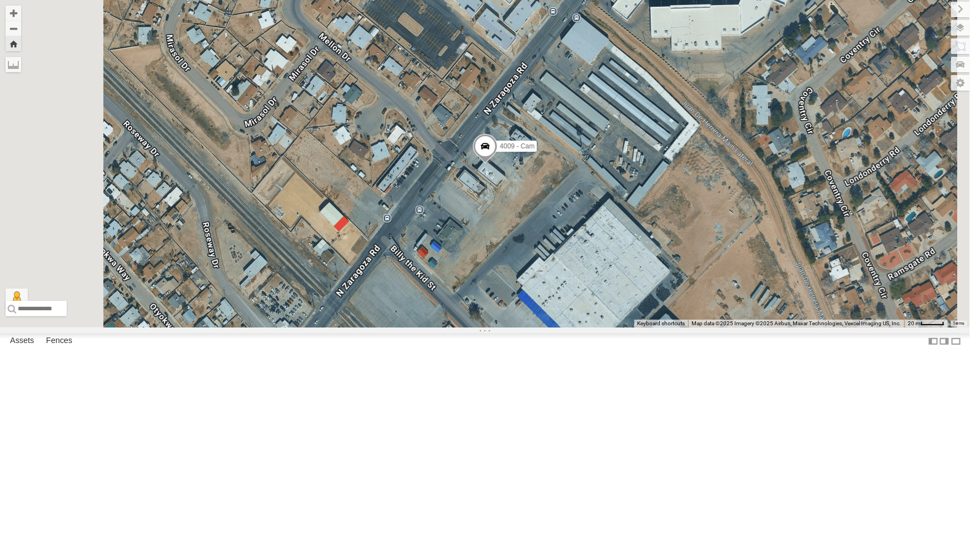
click at [0, 0] on div "212 - Cam" at bounding box center [0, 0] width 0 height 0
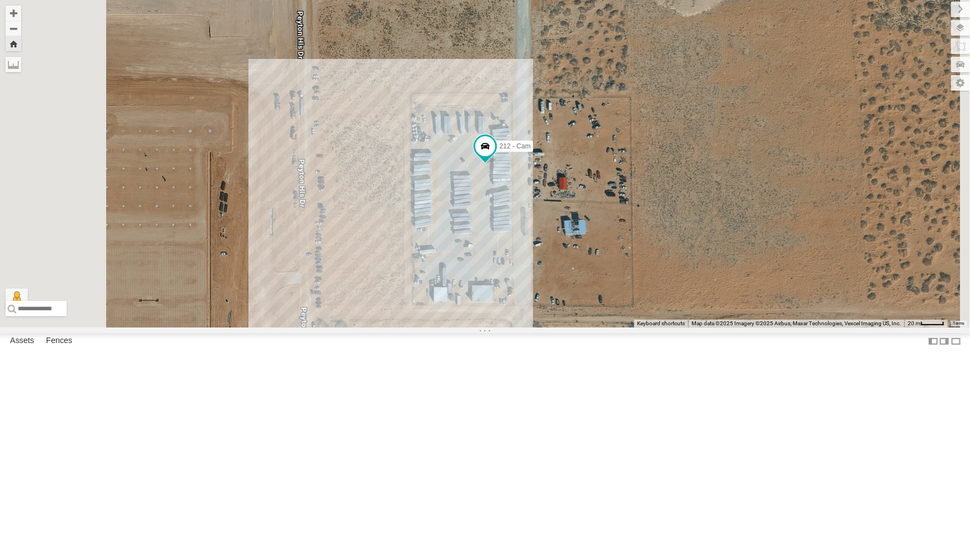
click at [0, 0] on div "4071 - Cam" at bounding box center [0, 0] width 0 height 0
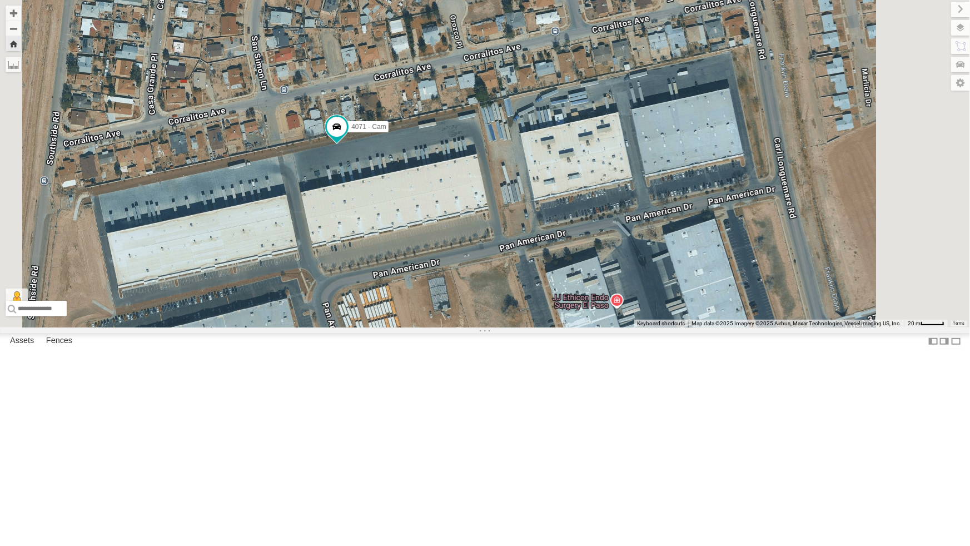
click at [0, 0] on div "All Assets" at bounding box center [0, 0] width 0 height 0
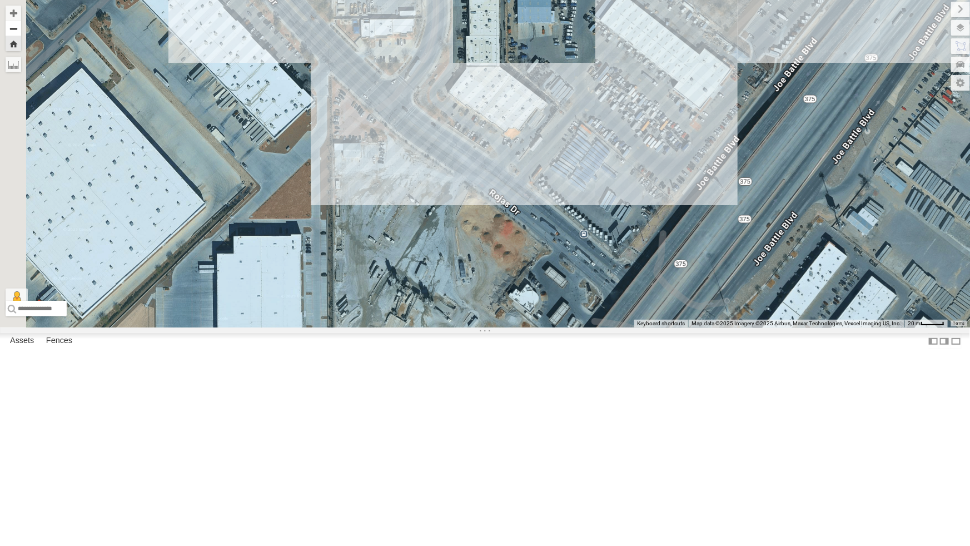
click at [21, 32] on button "Zoom out" at bounding box center [14, 29] width 16 height 16
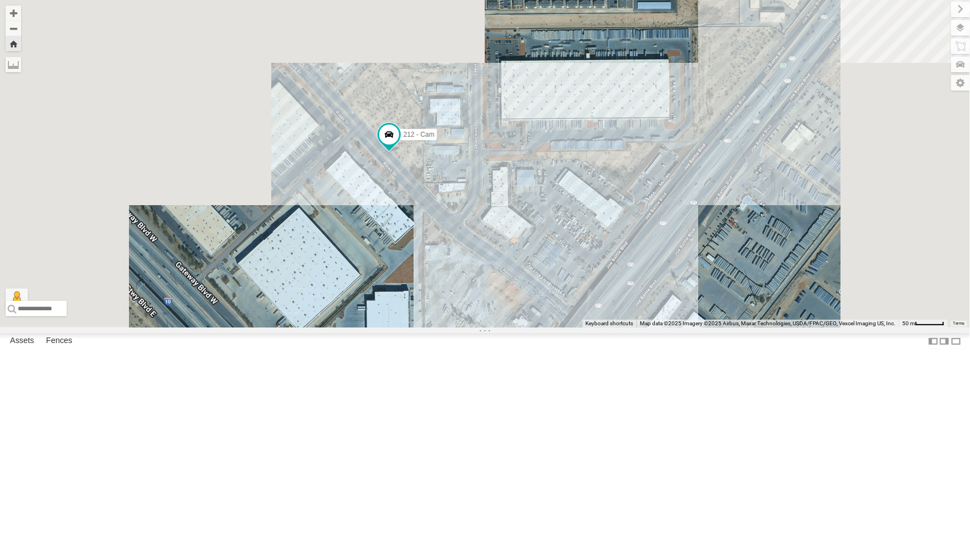
drag, startPoint x: 465, startPoint y: 186, endPoint x: 481, endPoint y: 283, distance: 98.2
click at [481, 283] on div "212 - Cam Loading..." at bounding box center [485, 163] width 970 height 327
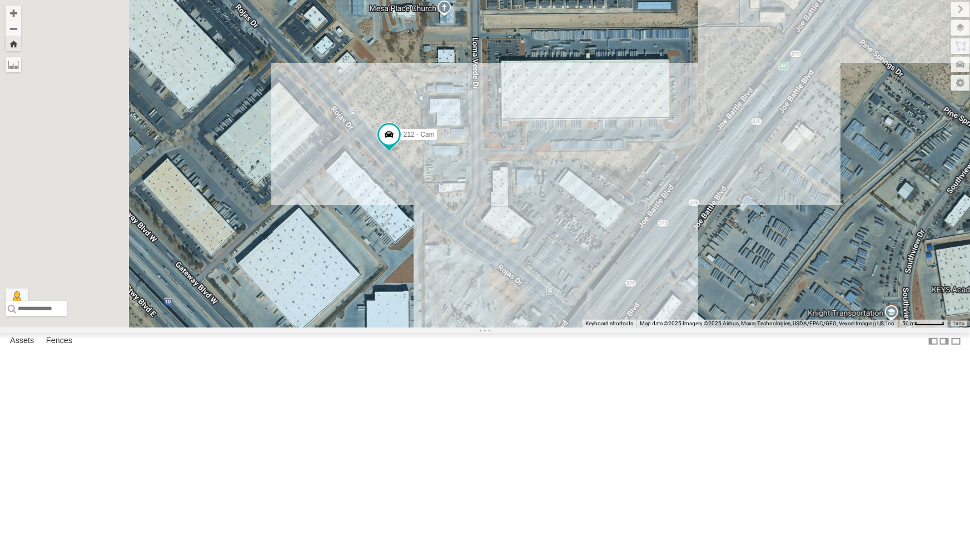
click at [0, 0] on div "4071 - Cam" at bounding box center [0, 0] width 0 height 0
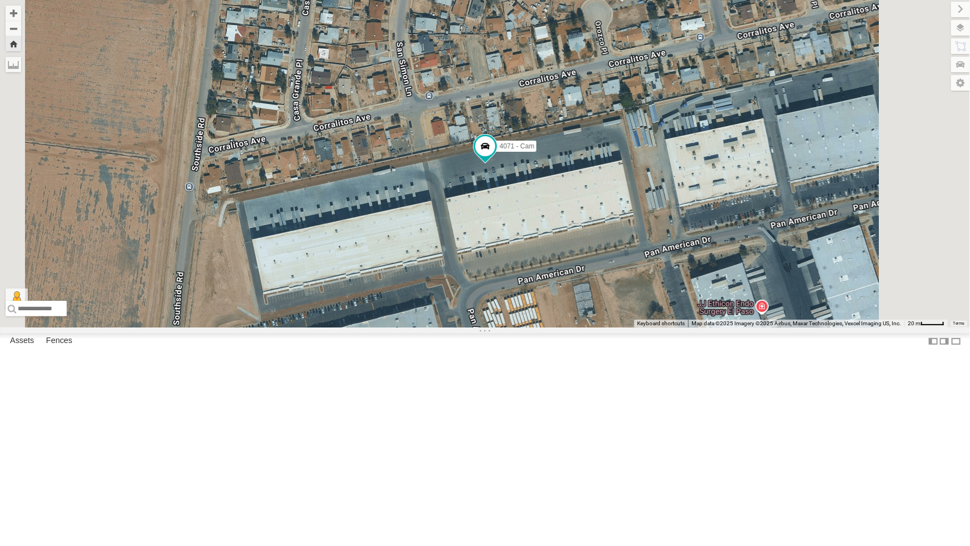
click at [0, 0] on div "442 - Cam" at bounding box center [0, 0] width 0 height 0
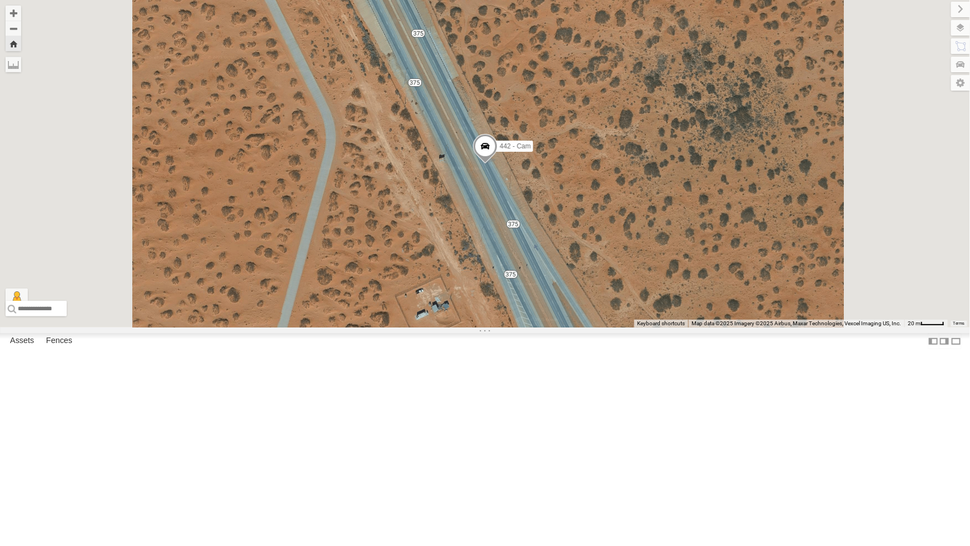
click at [0, 0] on div "4009 - Cam" at bounding box center [0, 0] width 0 height 0
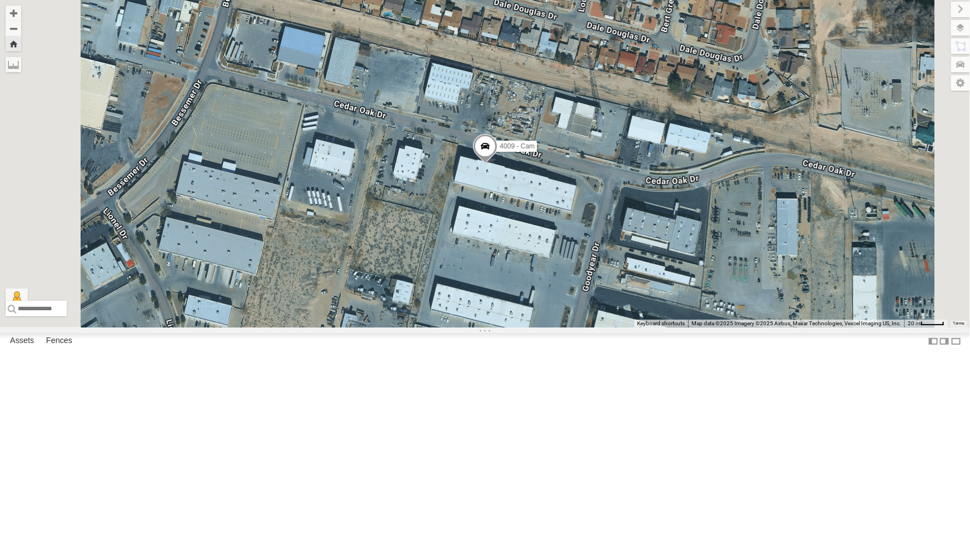
click at [0, 0] on div "4071 - Cam All Assets" at bounding box center [0, 0] width 0 height 0
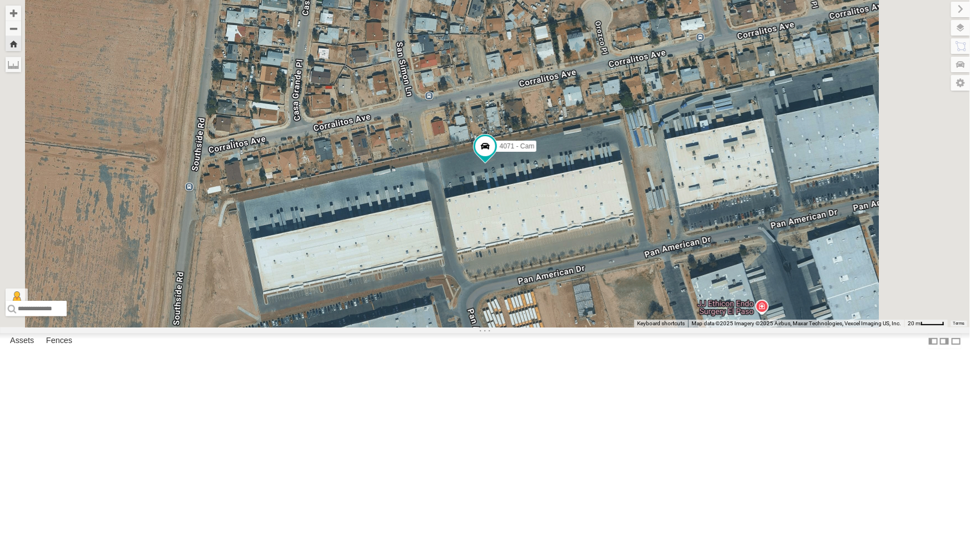
click at [0, 0] on div "4009 - Cam" at bounding box center [0, 0] width 0 height 0
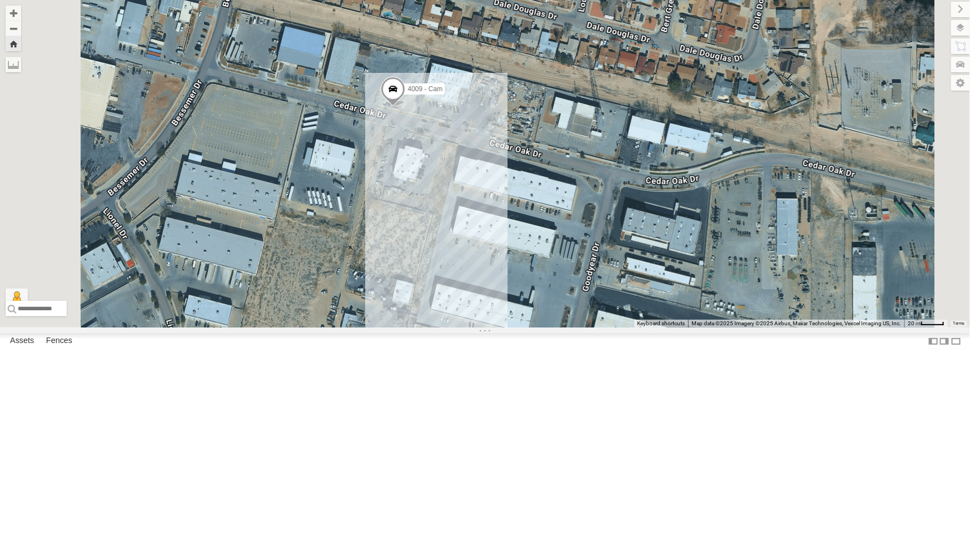
click at [0, 0] on div "4071 - Cam" at bounding box center [0, 0] width 0 height 0
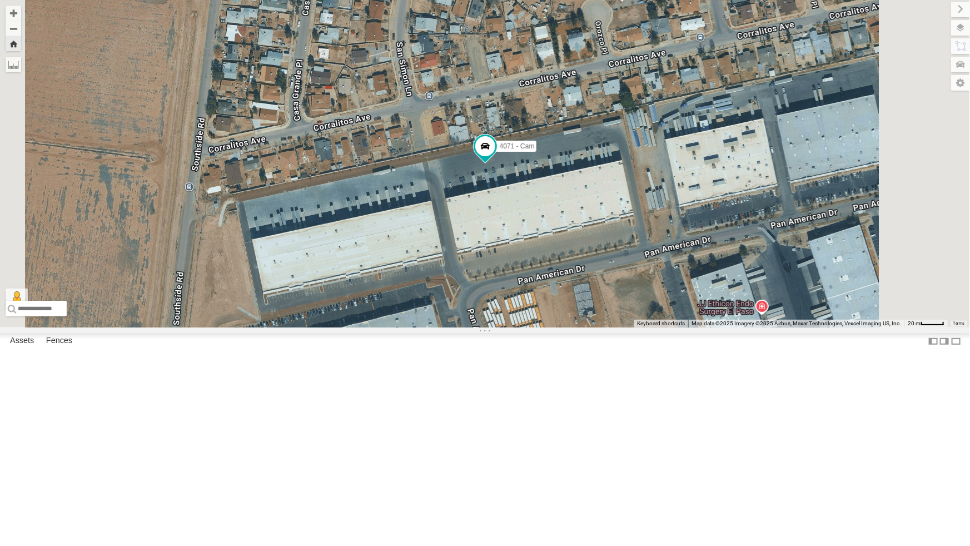
click at [0, 0] on div "442 - Cam" at bounding box center [0, 0] width 0 height 0
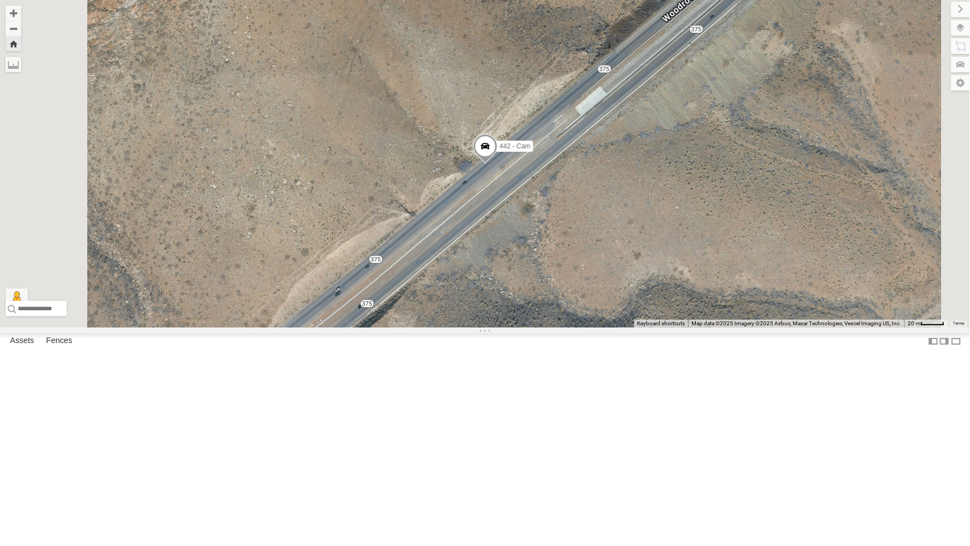
click at [0, 0] on div "All Assets" at bounding box center [0, 0] width 0 height 0
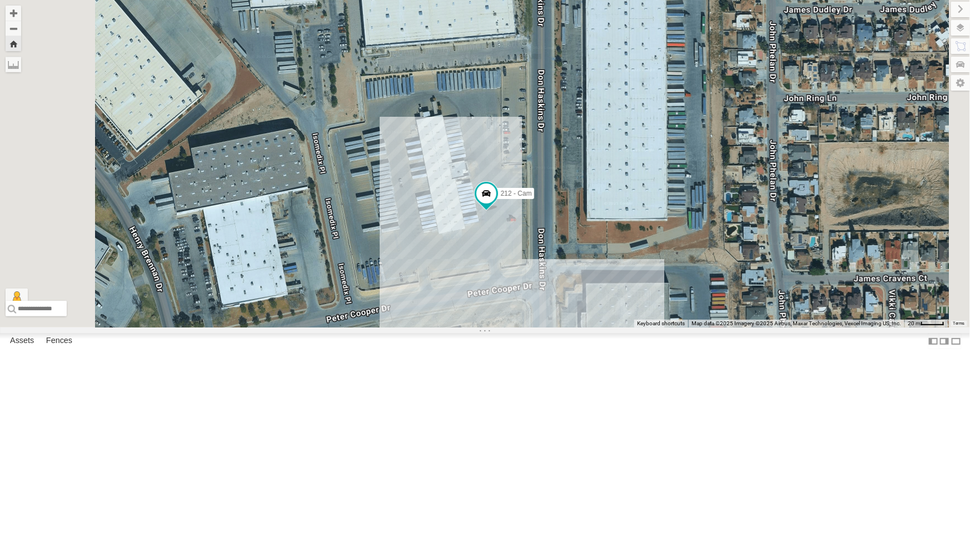
click at [0, 0] on div "4071 - Cam" at bounding box center [0, 0] width 0 height 0
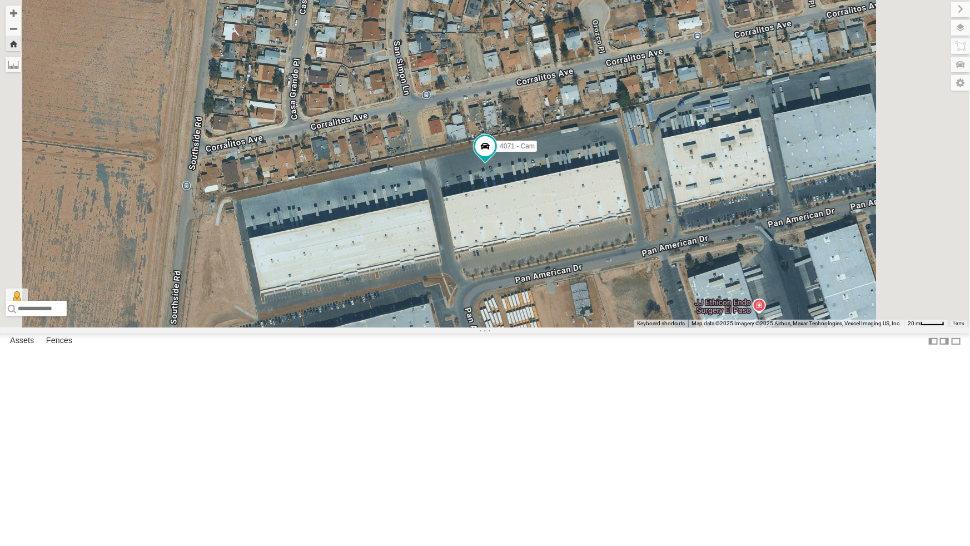
click at [0, 0] on div "4071 - Cam" at bounding box center [0, 0] width 0 height 0
click at [0, 0] on div "4069 - Cam" at bounding box center [0, 0] width 0 height 0
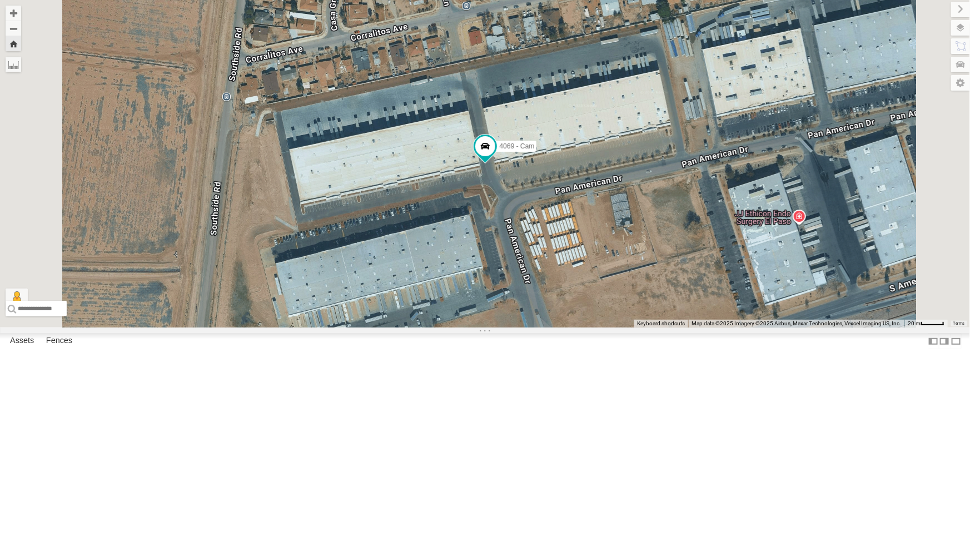
click at [0, 0] on div "4009 - Cam" at bounding box center [0, 0] width 0 height 0
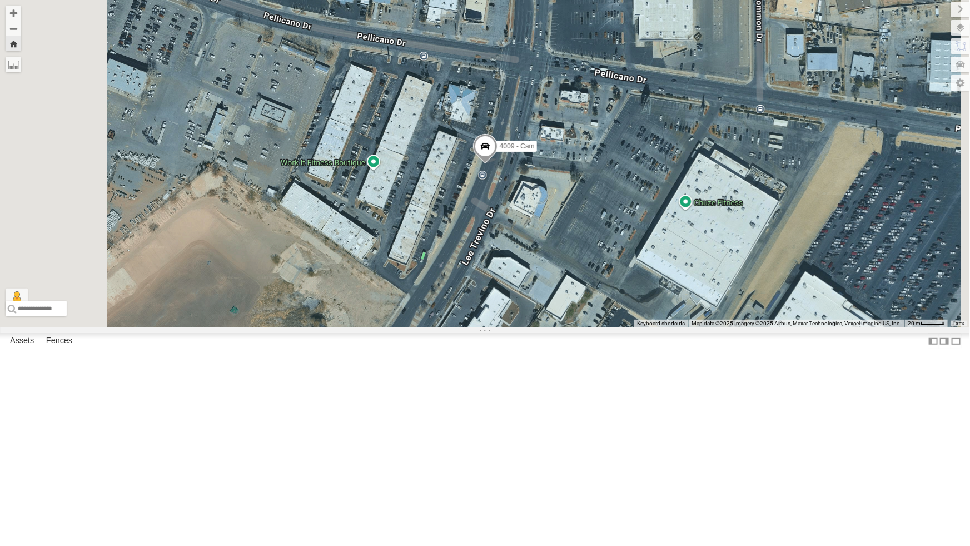
click at [0, 0] on div "All Assets" at bounding box center [0, 0] width 0 height 0
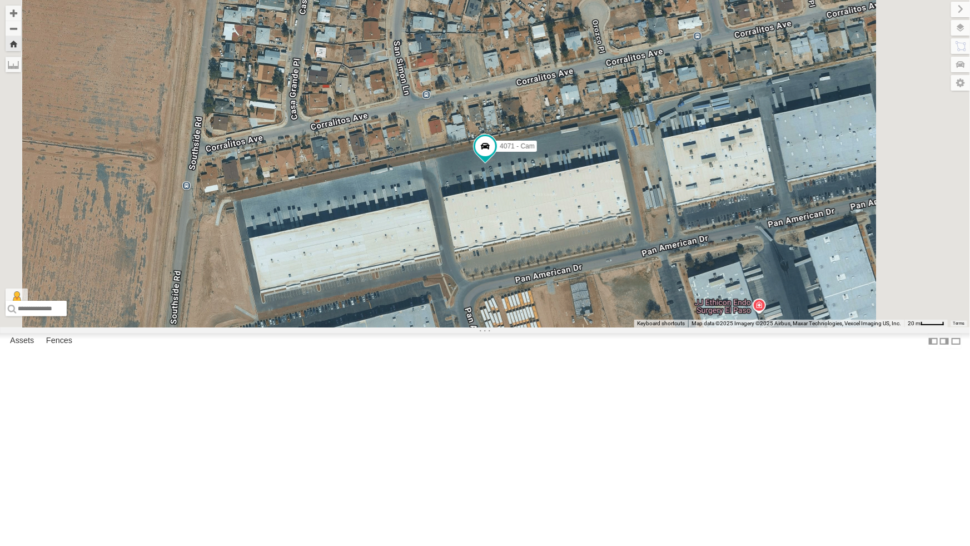
click at [0, 0] on div "All Assets" at bounding box center [0, 0] width 0 height 0
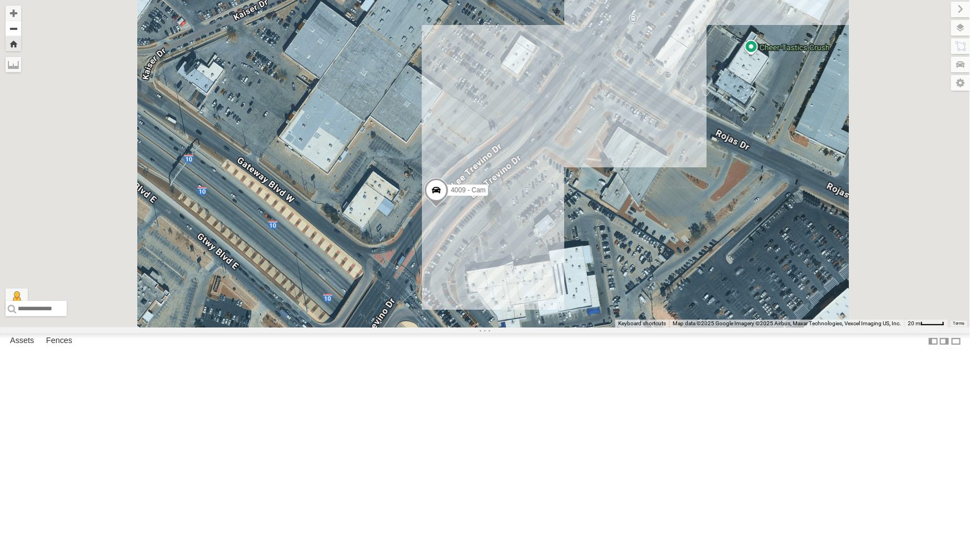
click at [21, 29] on button "Zoom out" at bounding box center [14, 29] width 16 height 16
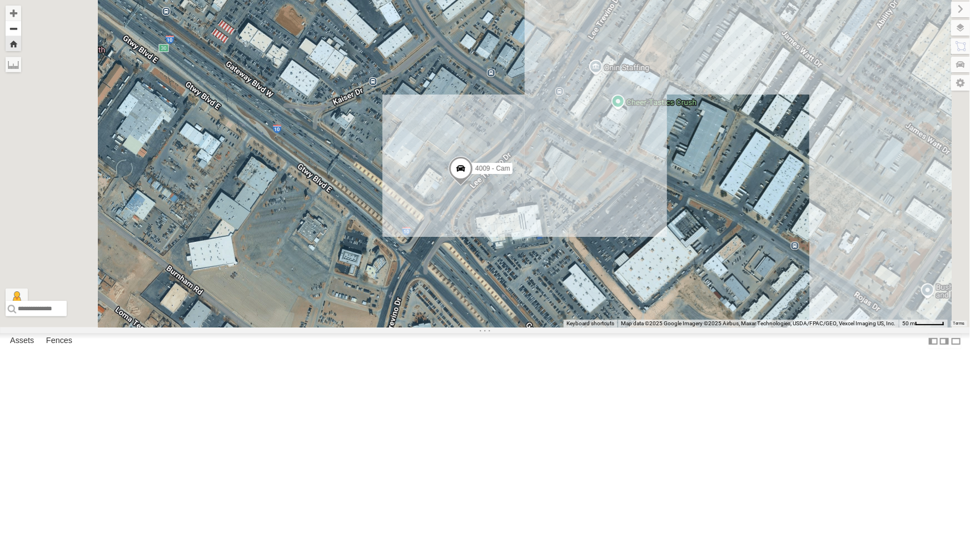
click at [21, 29] on button "Zoom out" at bounding box center [14, 29] width 16 height 16
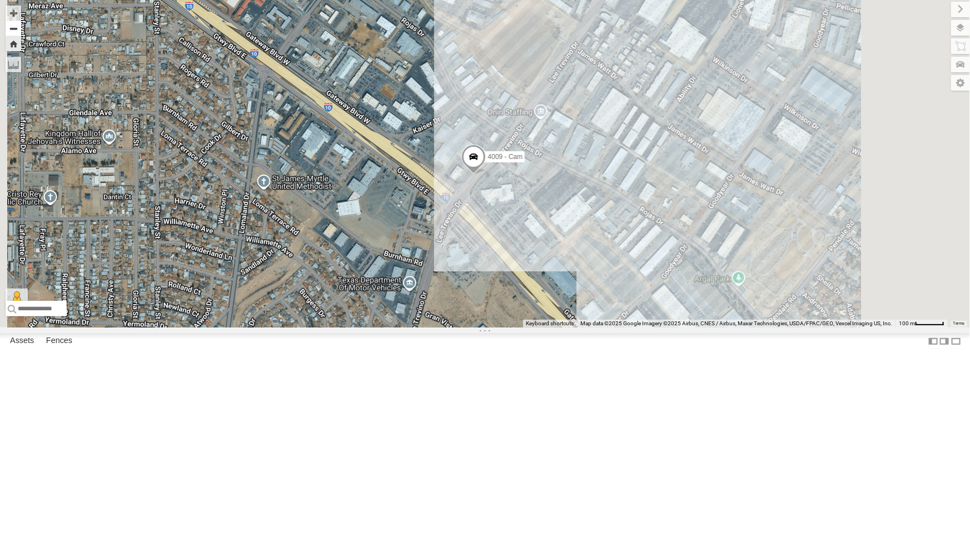
click at [21, 29] on button "Zoom out" at bounding box center [14, 29] width 16 height 16
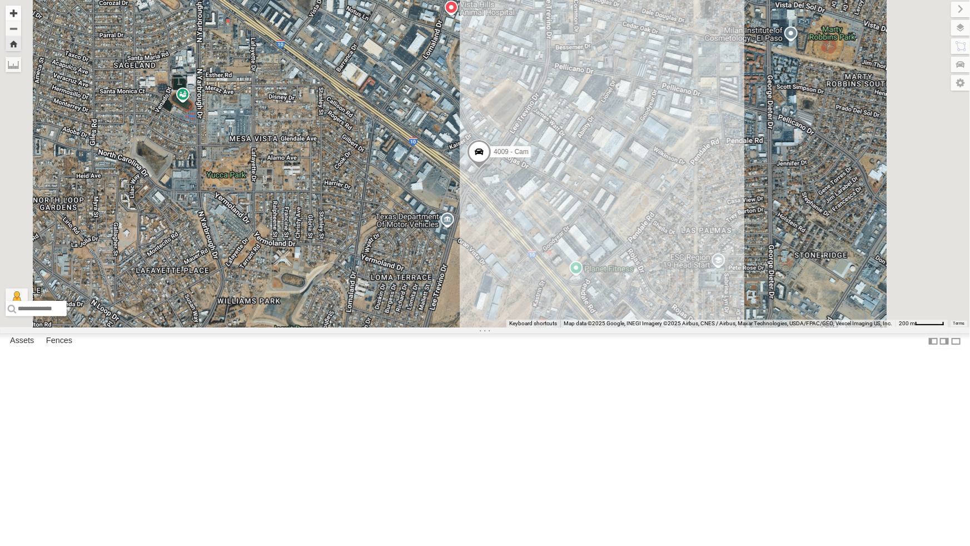
click at [21, 16] on button "Zoom in" at bounding box center [14, 13] width 16 height 15
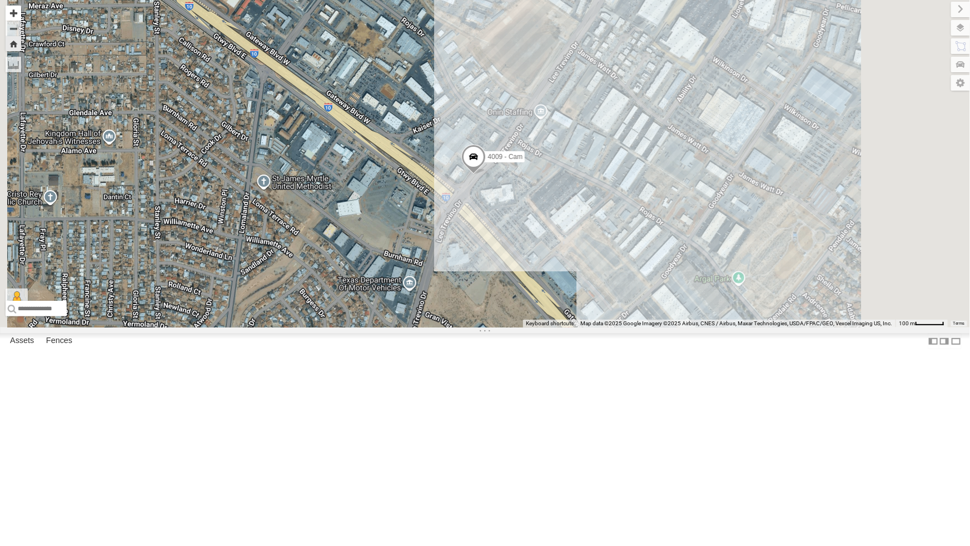
click at [21, 16] on button "Zoom in" at bounding box center [14, 13] width 16 height 15
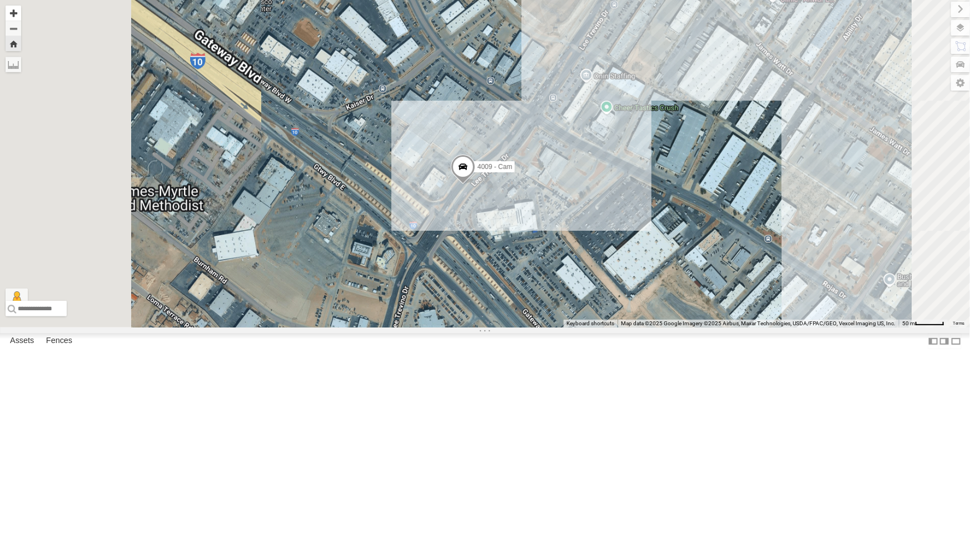
click at [21, 16] on button "Zoom in" at bounding box center [14, 13] width 16 height 15
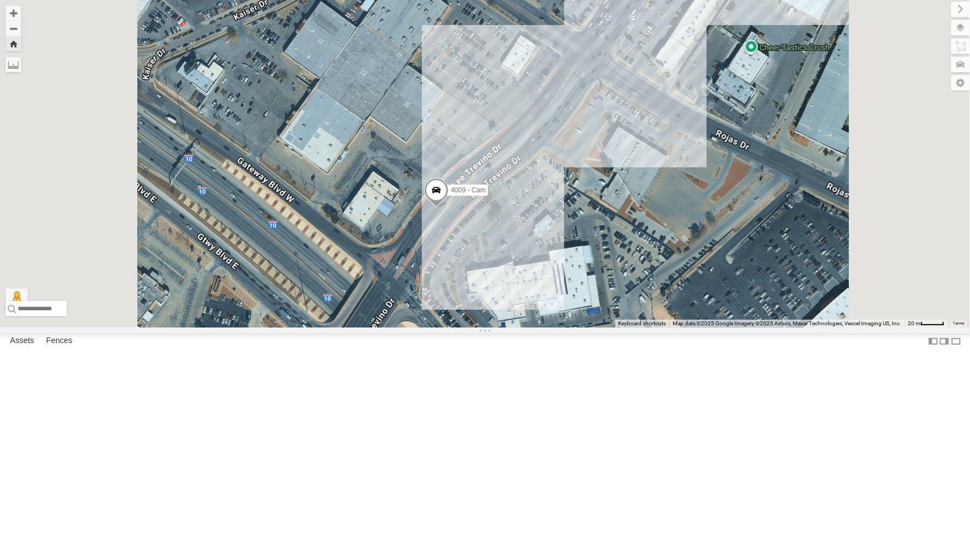
click at [21, 42] on button "Zoom Home" at bounding box center [14, 43] width 16 height 15
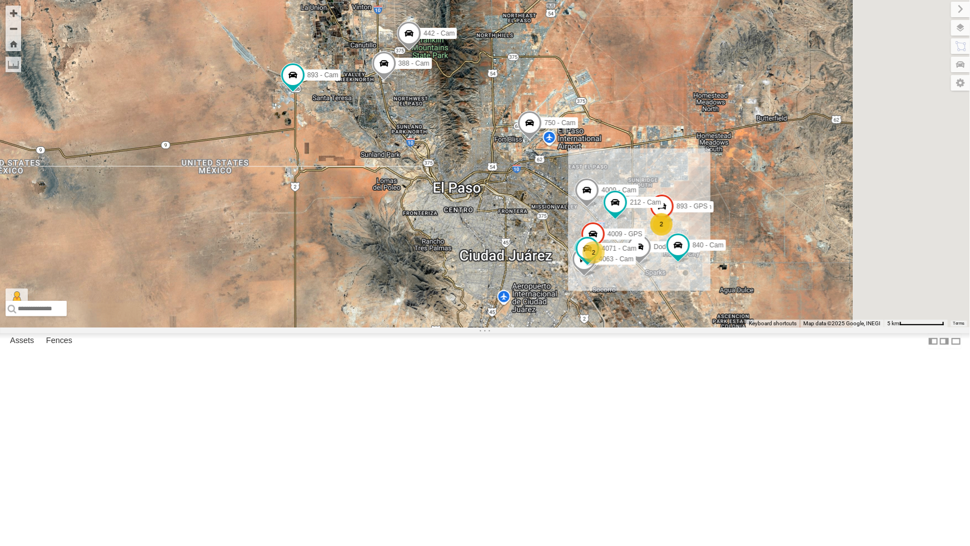
click at [0, 0] on div "442 - Cam" at bounding box center [0, 0] width 0 height 0
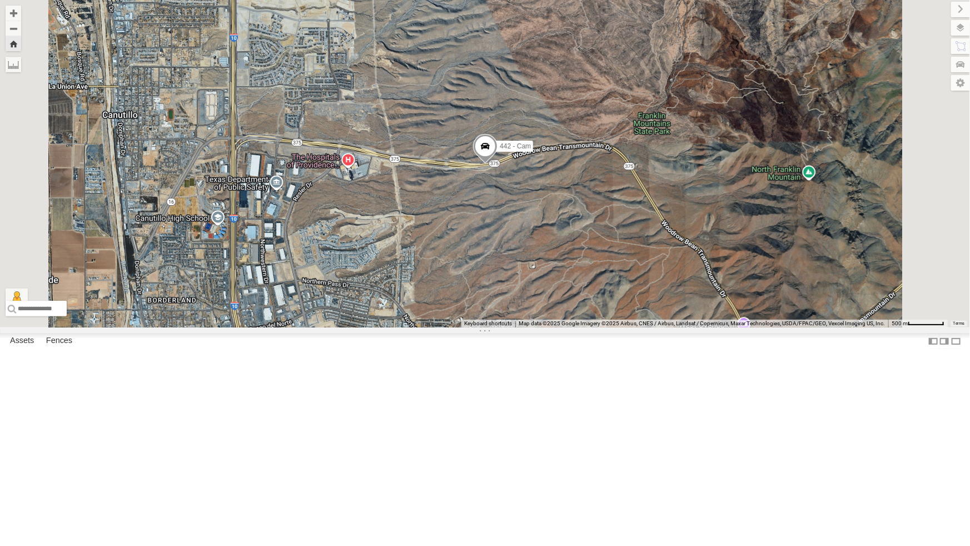
click at [0, 0] on div "4069 - Cam" at bounding box center [0, 0] width 0 height 0
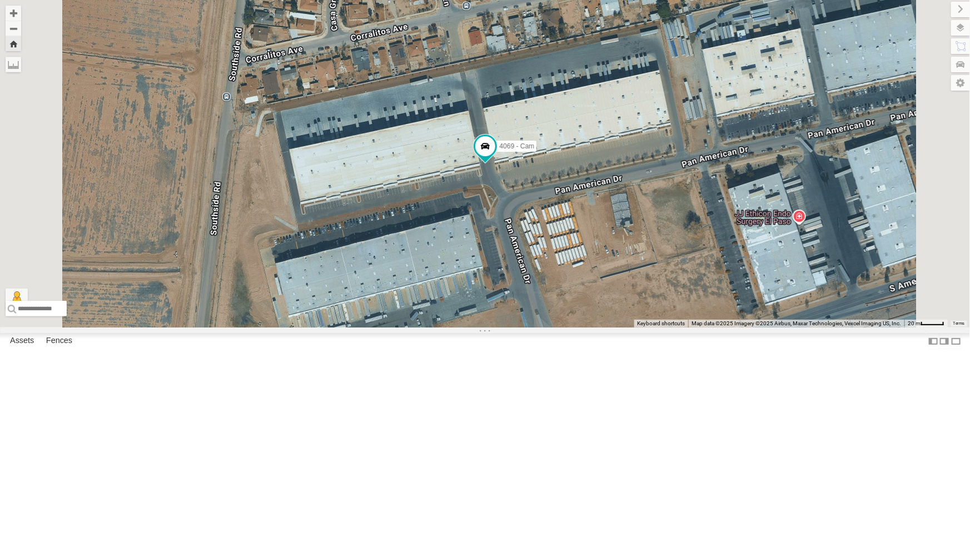
click at [0, 0] on div "4009 - Cam" at bounding box center [0, 0] width 0 height 0
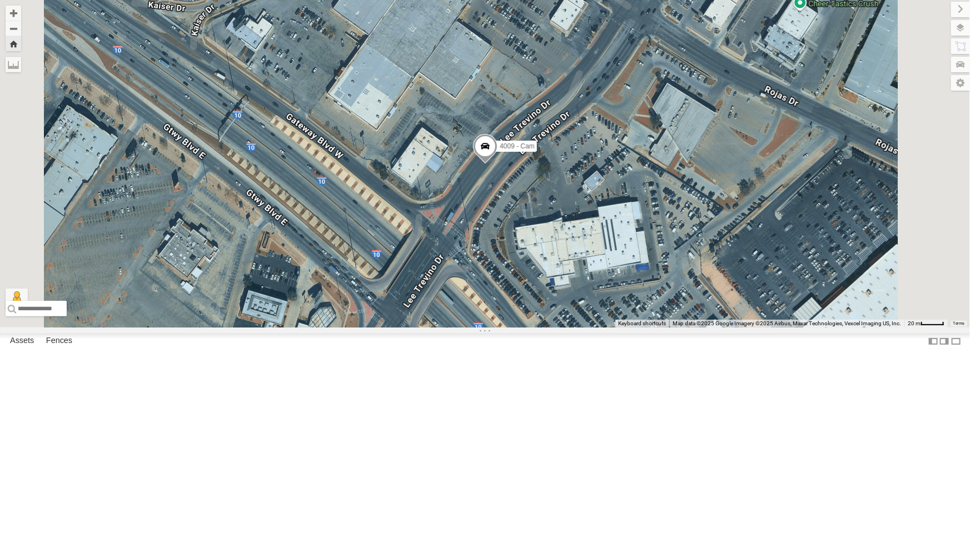
click at [498, 164] on span at bounding box center [485, 149] width 24 height 30
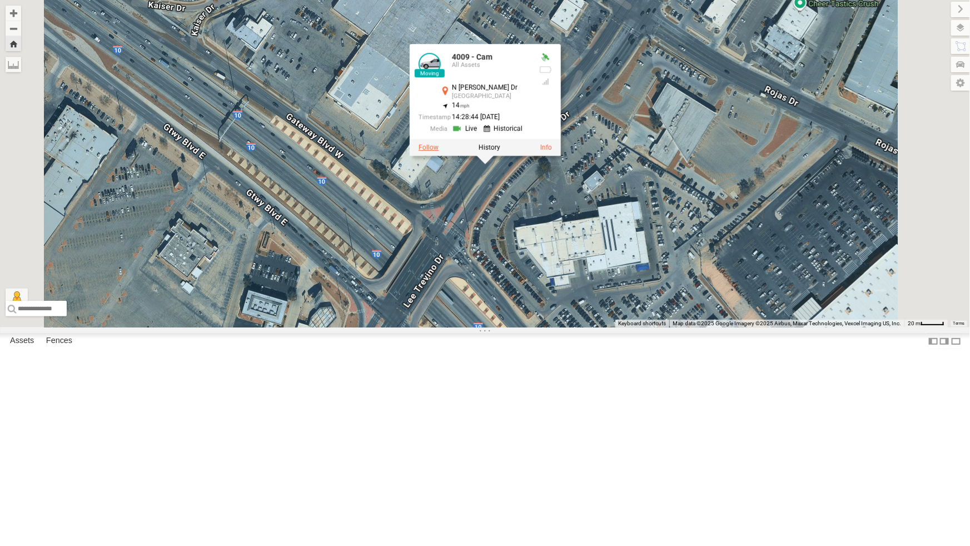
click at [439, 151] on label at bounding box center [429, 147] width 20 height 8
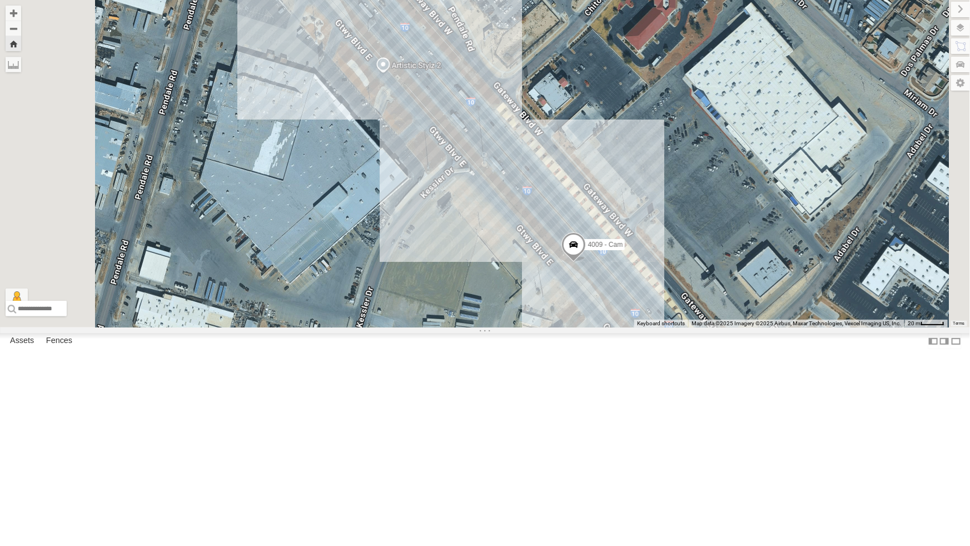
click at [0, 0] on div "212 - Cam" at bounding box center [0, 0] width 0 height 0
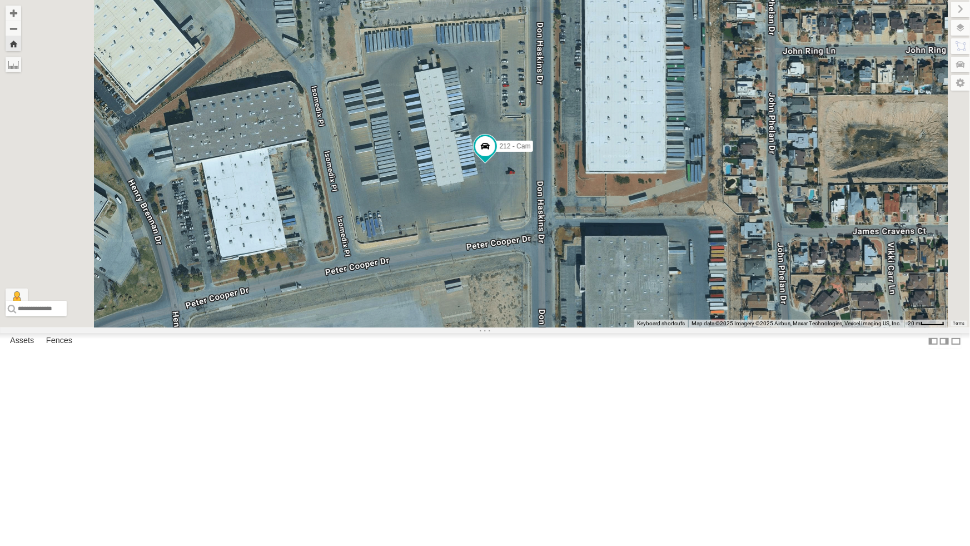
click at [0, 0] on div "4071 - Cam" at bounding box center [0, 0] width 0 height 0
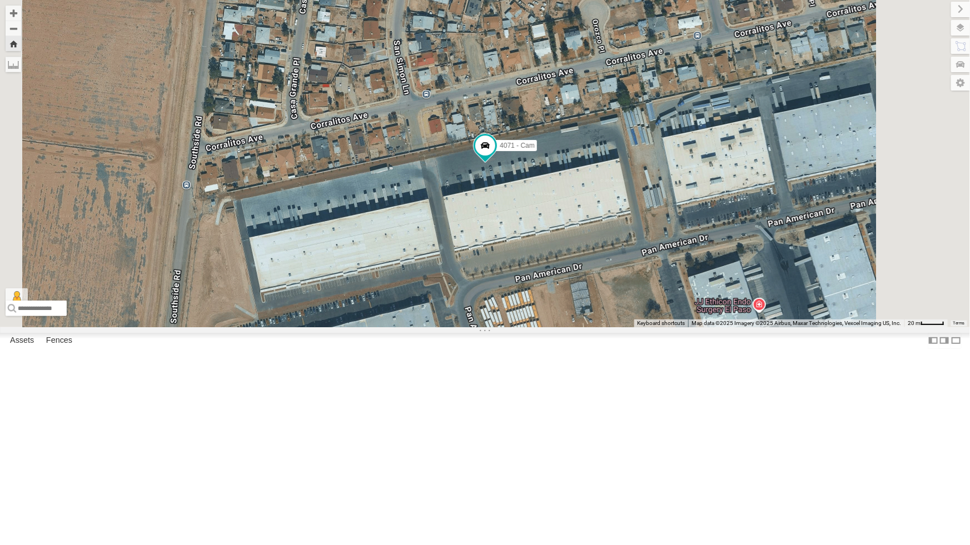
click at [0, 0] on div "4009 - Cam" at bounding box center [0, 0] width 0 height 0
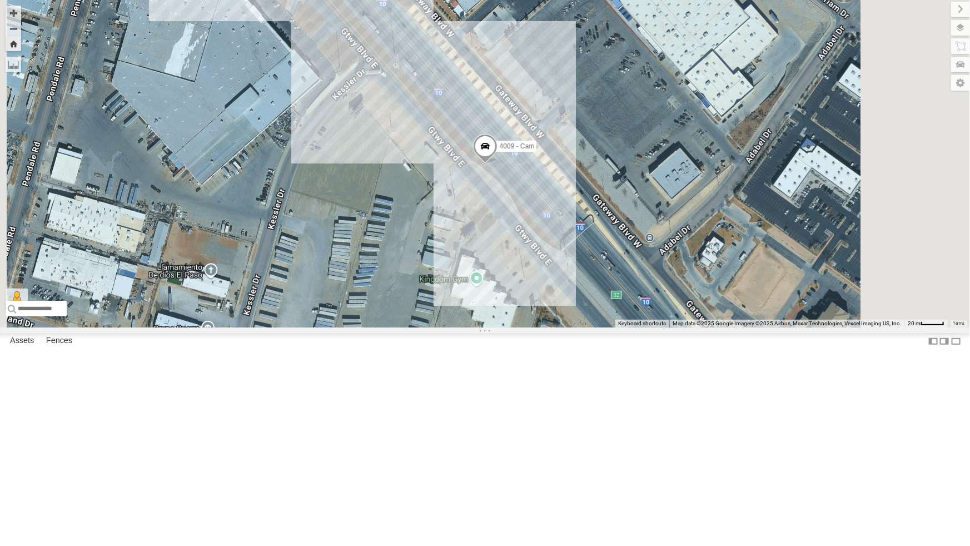
click at [0, 0] on div "4071 - Cam" at bounding box center [0, 0] width 0 height 0
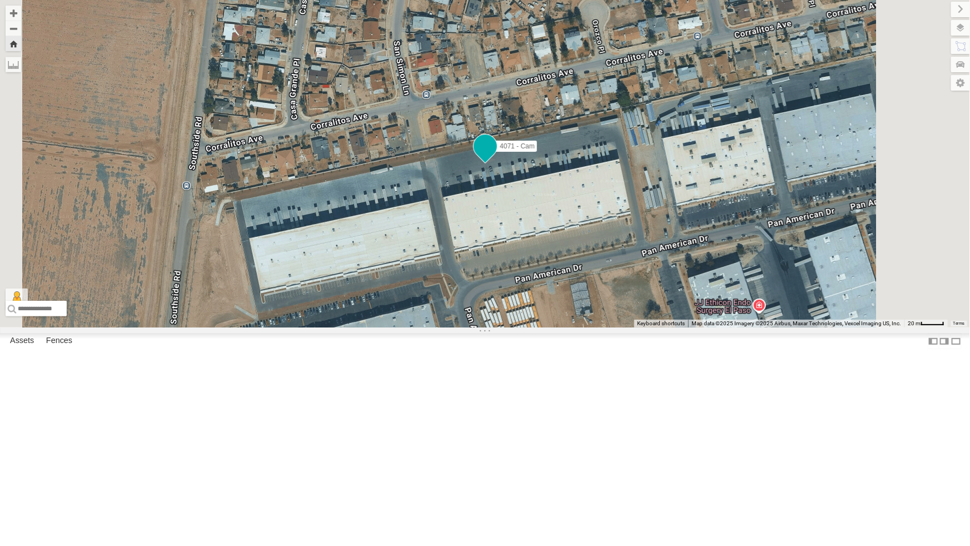
click at [495, 156] on span at bounding box center [485, 146] width 20 height 20
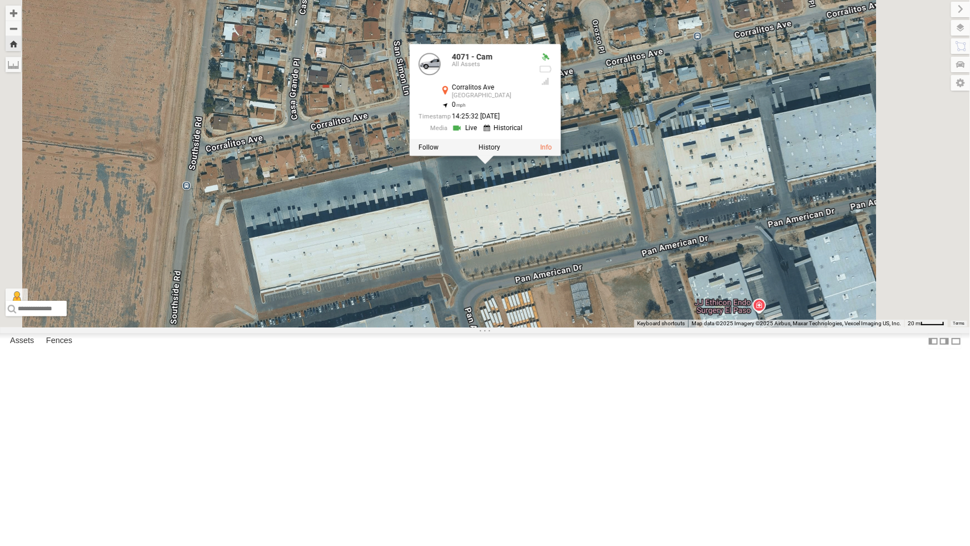
click at [480, 133] on link at bounding box center [466, 128] width 28 height 11
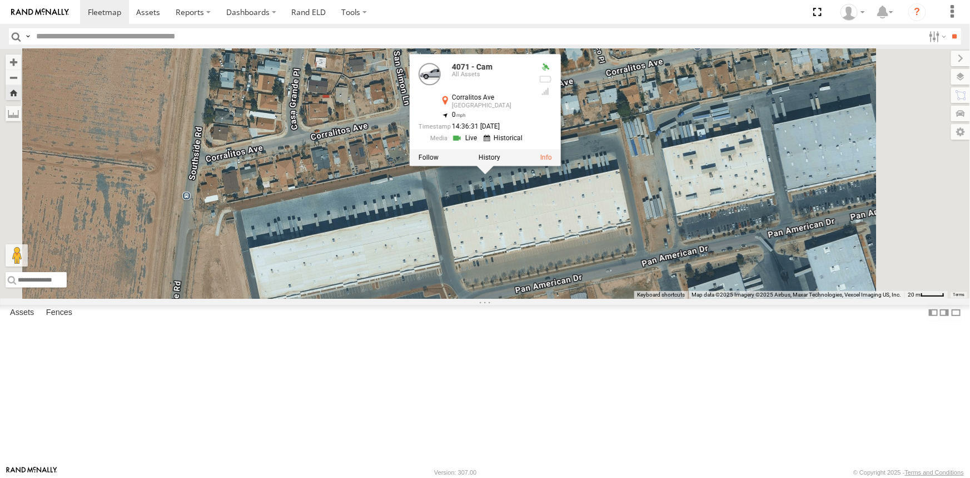
click at [583, 299] on div "4071 - Cam 4071 - Cam All Assets Corralitos Ave South Loop 31.67922 , -106.3239…" at bounding box center [485, 174] width 970 height 250
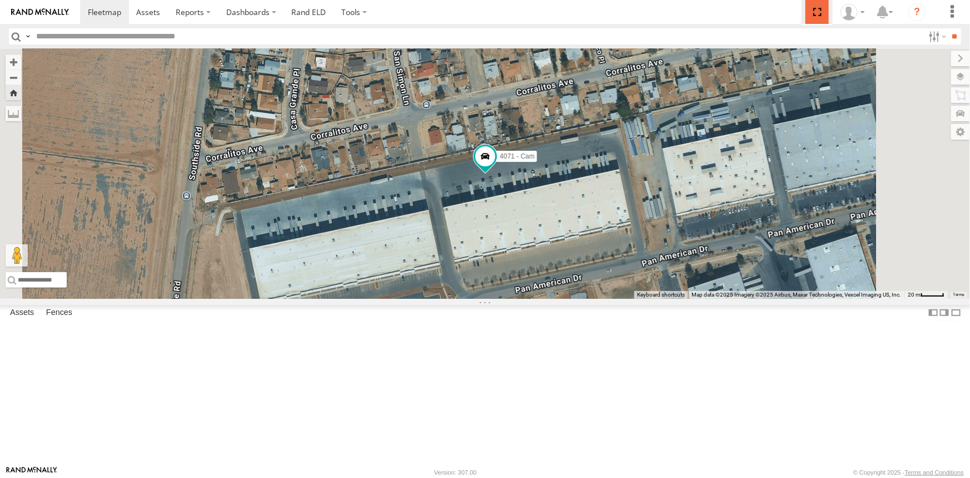
click at [817, 12] on span at bounding box center [817, 12] width 23 height 24
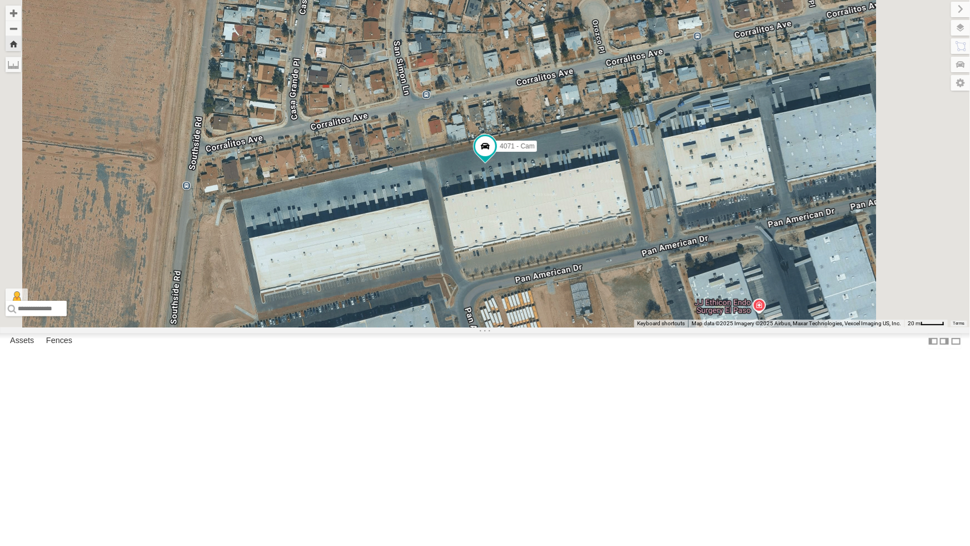
click at [0, 0] on div "4009 - Cam" at bounding box center [0, 0] width 0 height 0
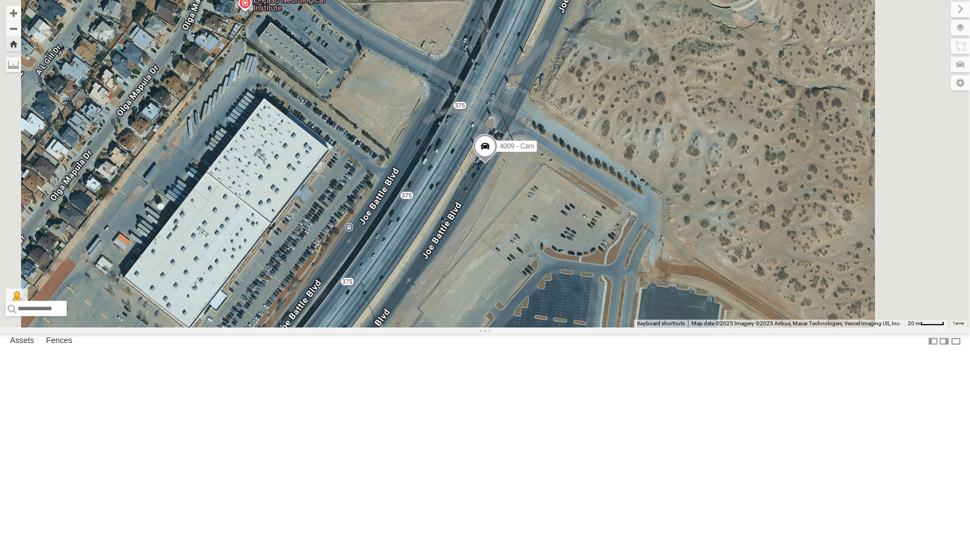
click at [0, 0] on div "442 - Cam" at bounding box center [0, 0] width 0 height 0
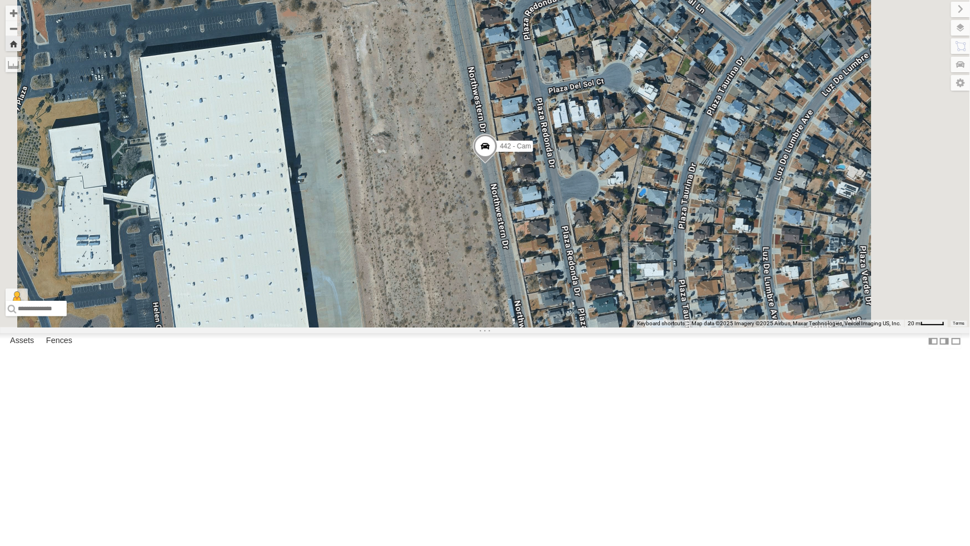
click at [0, 0] on div "4009 - Cam" at bounding box center [0, 0] width 0 height 0
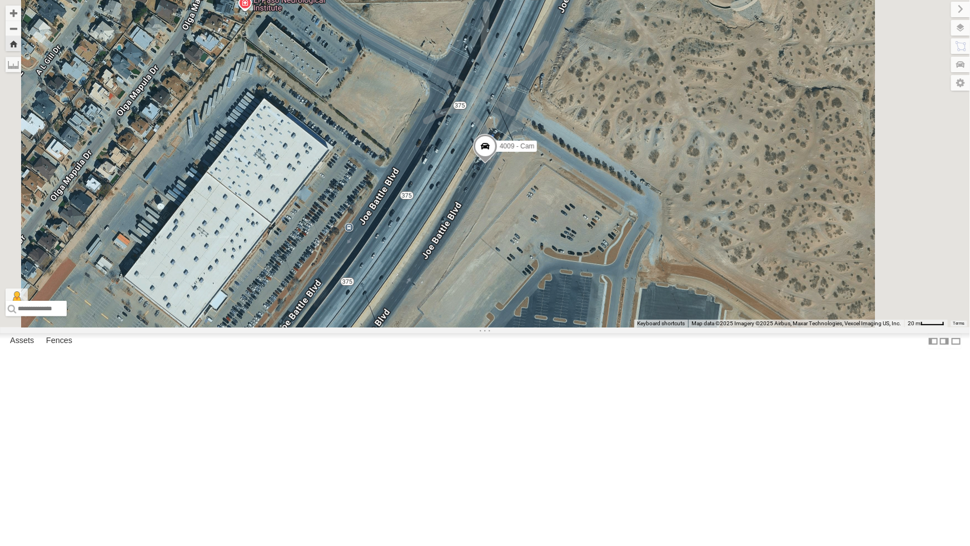
click at [0, 0] on div "All Assets" at bounding box center [0, 0] width 0 height 0
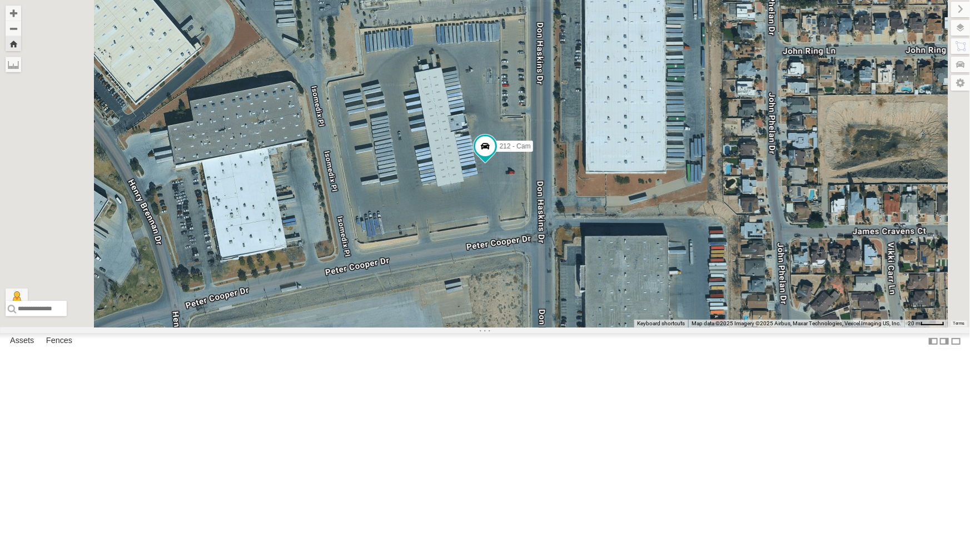
click at [0, 0] on div "4071 - Cam" at bounding box center [0, 0] width 0 height 0
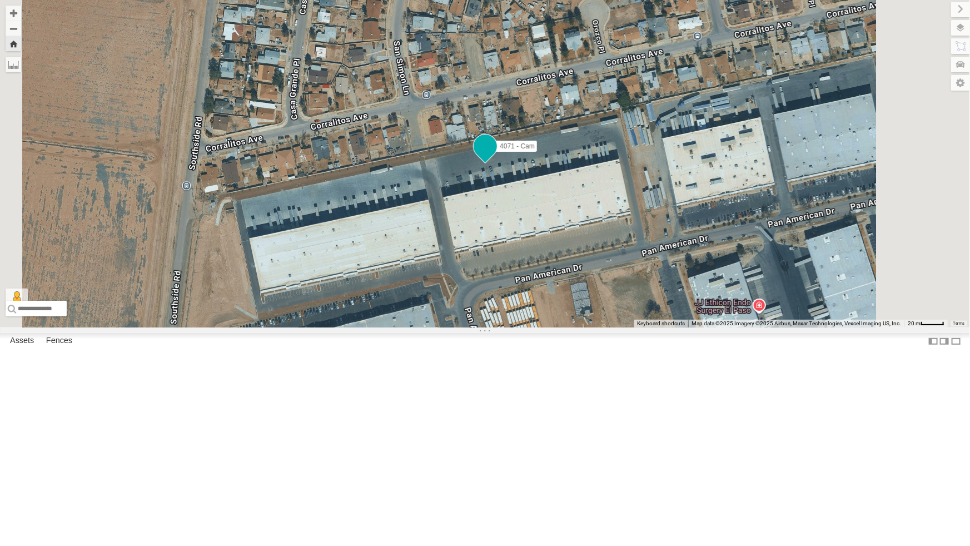
click at [495, 156] on span at bounding box center [485, 146] width 20 height 20
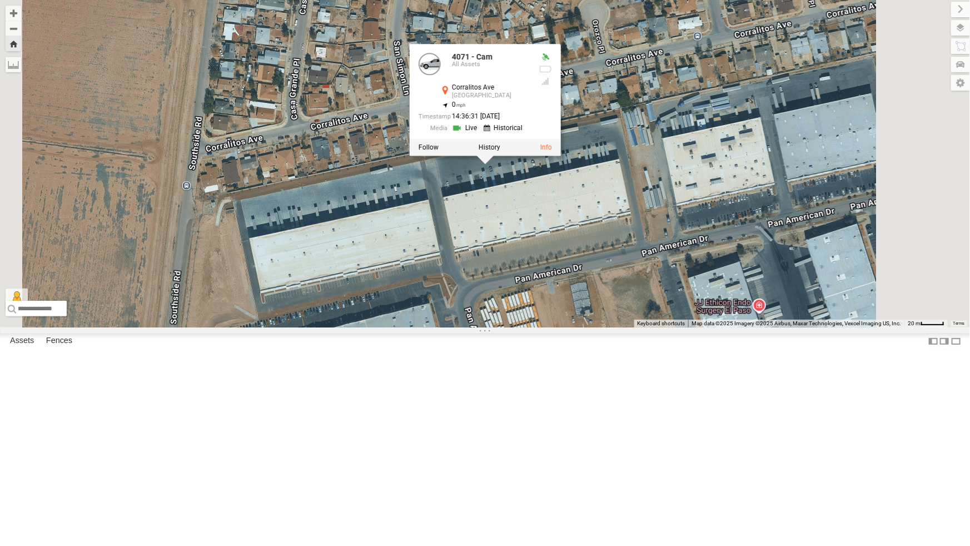
click at [480, 133] on link at bounding box center [466, 128] width 28 height 11
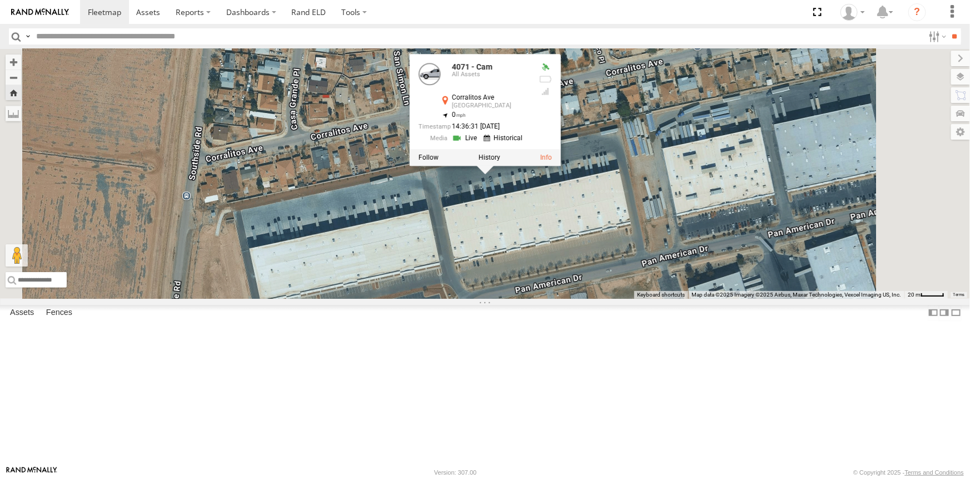
click at [581, 299] on div "4071 - Cam 4071 - Cam All Assets Corralitos Ave South Loop 31.67922 , -106.3239…" at bounding box center [485, 174] width 970 height 250
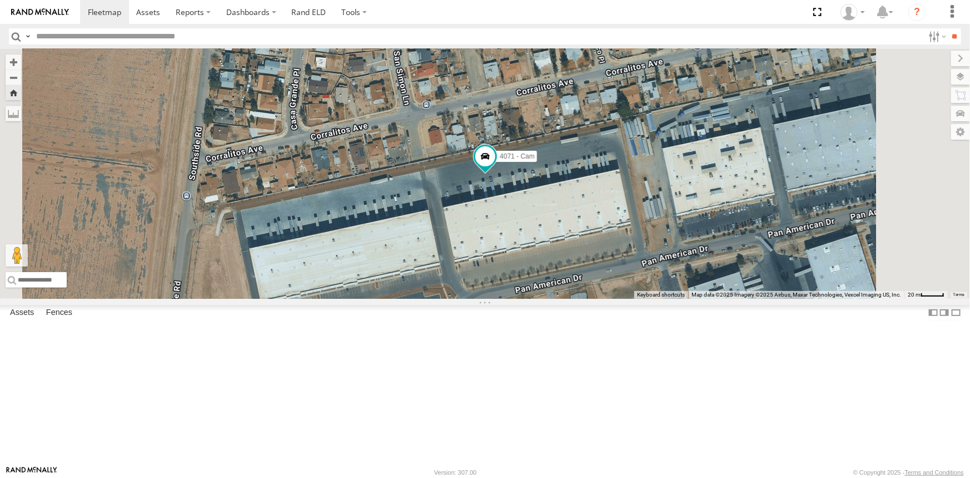
click at [0, 0] on link at bounding box center [0, 0] width 0 height 0
click at [0, 0] on div "4009 - Cam" at bounding box center [0, 0] width 0 height 0
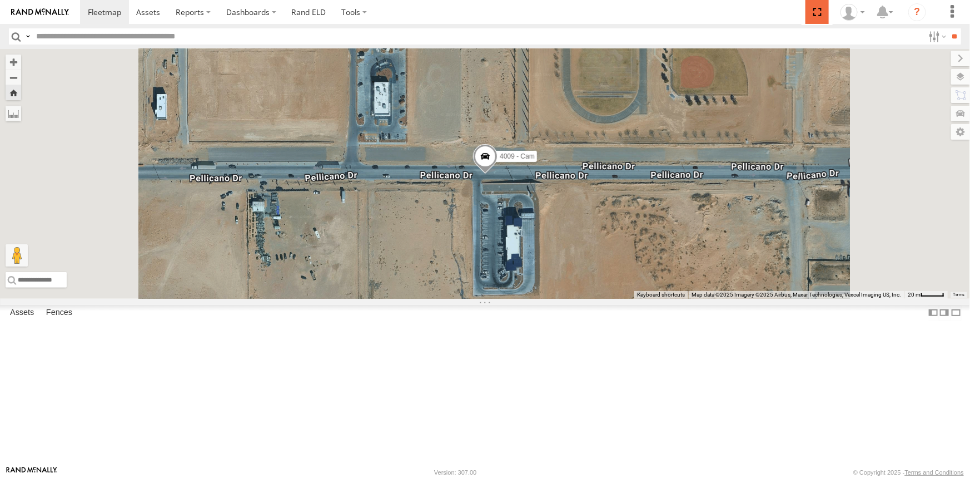
drag, startPoint x: 823, startPoint y: 12, endPoint x: 823, endPoint y: 56, distance: 43.9
click at [823, 12] on span at bounding box center [817, 12] width 23 height 24
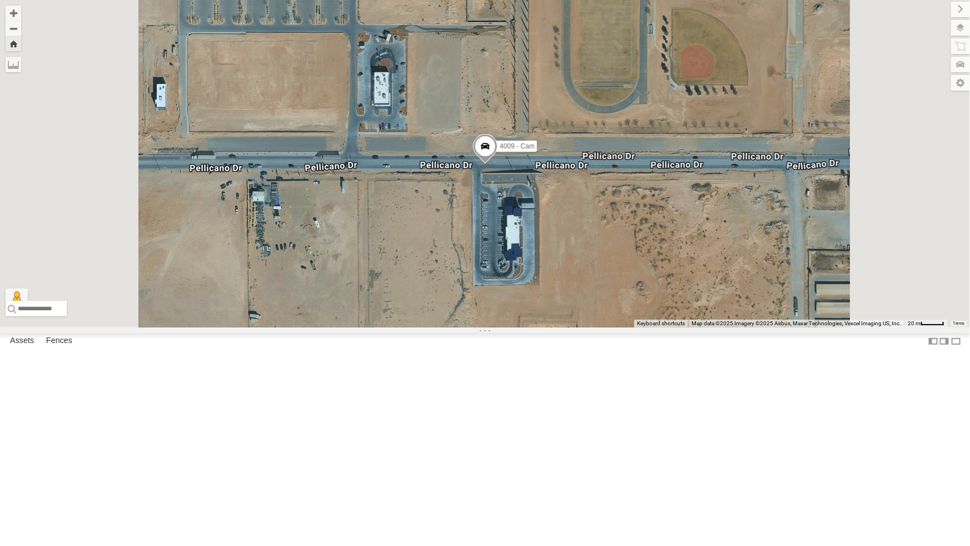
click at [0, 0] on div "212 - Cam" at bounding box center [0, 0] width 0 height 0
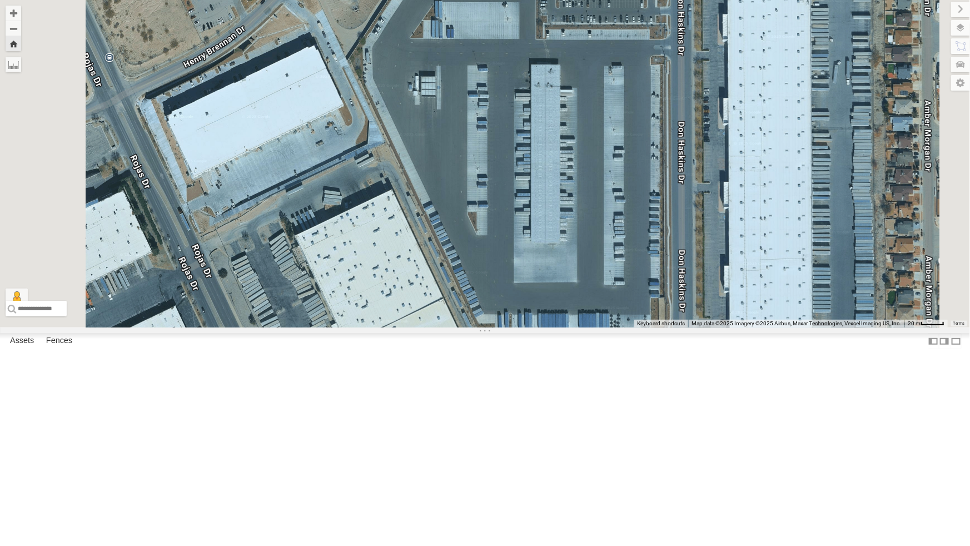
click at [0, 0] on div "442 - Cam" at bounding box center [0, 0] width 0 height 0
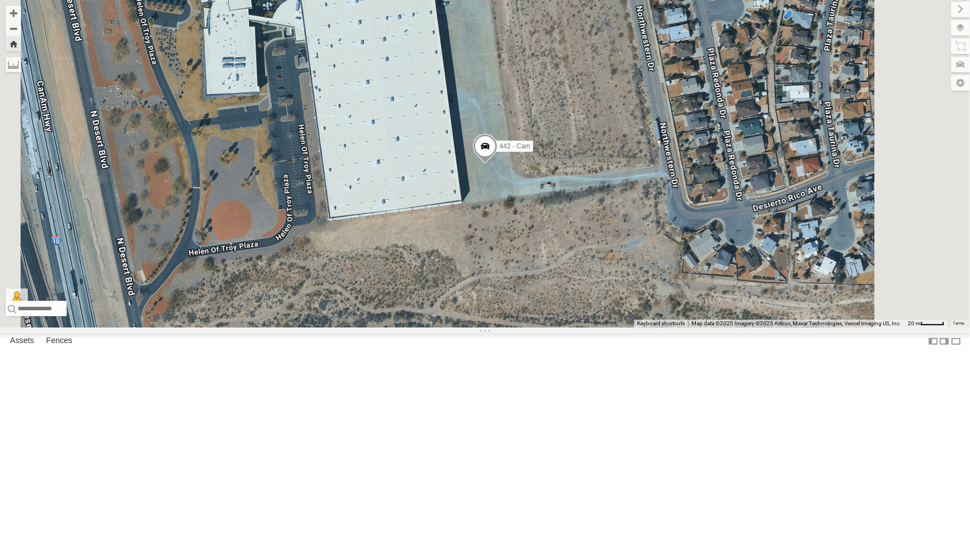
click at [0, 0] on div "212 - Cam" at bounding box center [0, 0] width 0 height 0
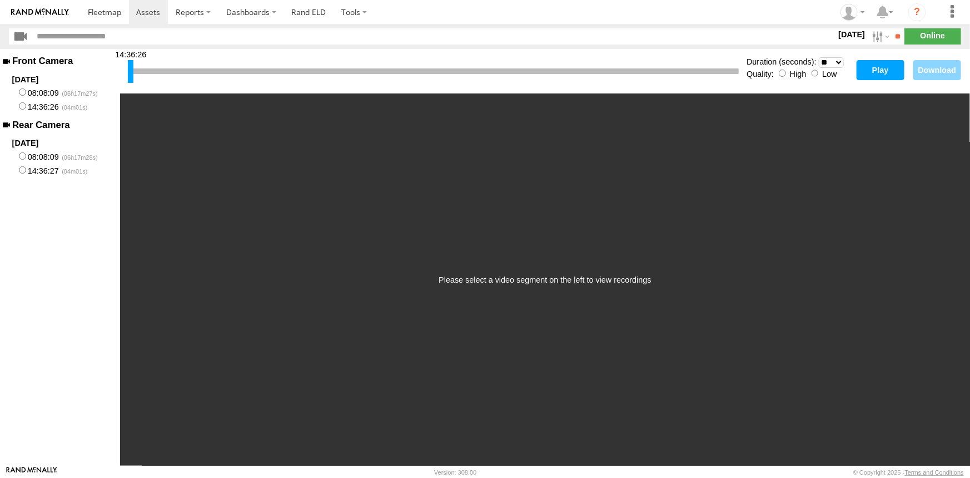
click at [828, 72] on label "Low" at bounding box center [829, 73] width 14 height 9
click at [877, 72] on button "Play" at bounding box center [881, 70] width 48 height 20
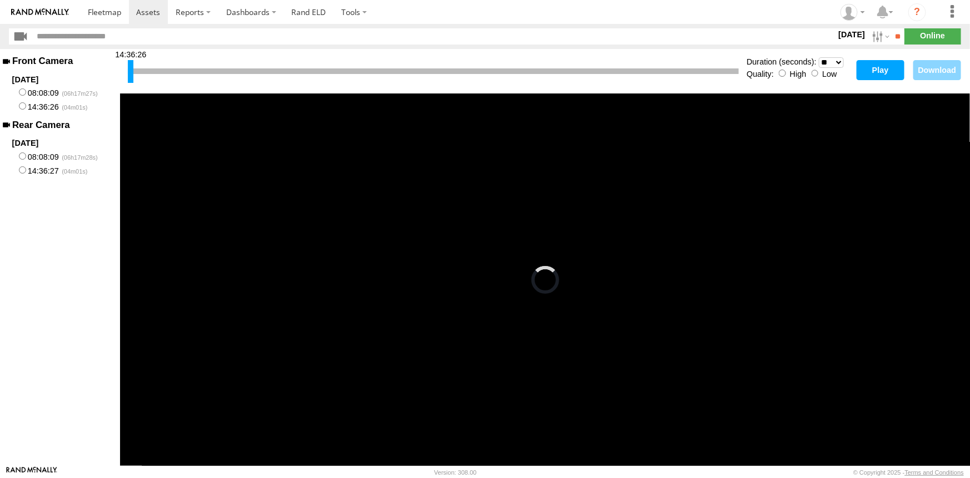
click at [872, 68] on button "Play" at bounding box center [881, 70] width 48 height 20
drag, startPoint x: 131, startPoint y: 67, endPoint x: 167, endPoint y: 69, distance: 36.2
click at [167, 69] on div at bounding box center [167, 71] width 6 height 23
click at [884, 69] on button "Play" at bounding box center [881, 70] width 48 height 20
drag, startPoint x: 167, startPoint y: 72, endPoint x: 250, endPoint y: 86, distance: 84.5
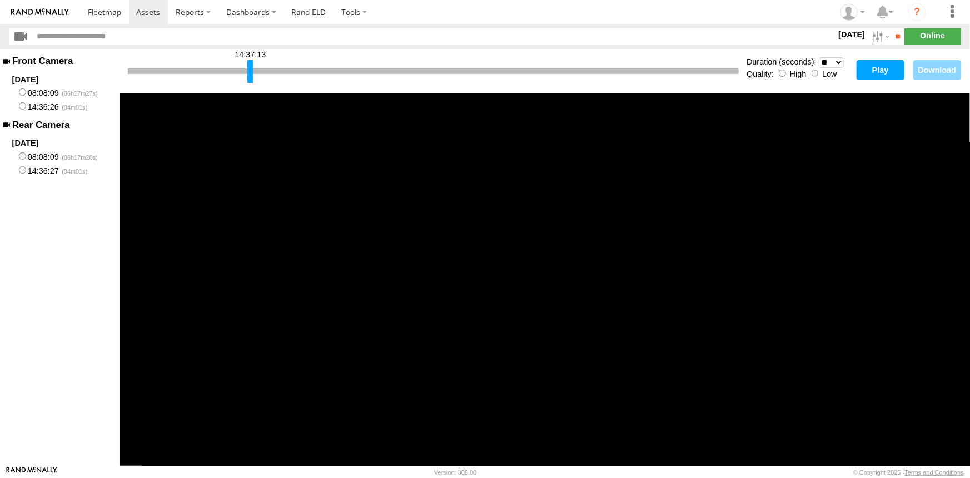
click at [250, 86] on div "14:37:13 Duration (seconds): * ** ** ** ** ** ** *** *** *** *** Quality: High …" at bounding box center [545, 71] width 850 height 44
click at [883, 74] on button "Play" at bounding box center [881, 70] width 48 height 20
drag, startPoint x: 251, startPoint y: 67, endPoint x: 422, endPoint y: 72, distance: 171.8
click at [422, 72] on div at bounding box center [422, 71] width 6 height 23
click at [889, 68] on button "Play" at bounding box center [881, 70] width 48 height 20
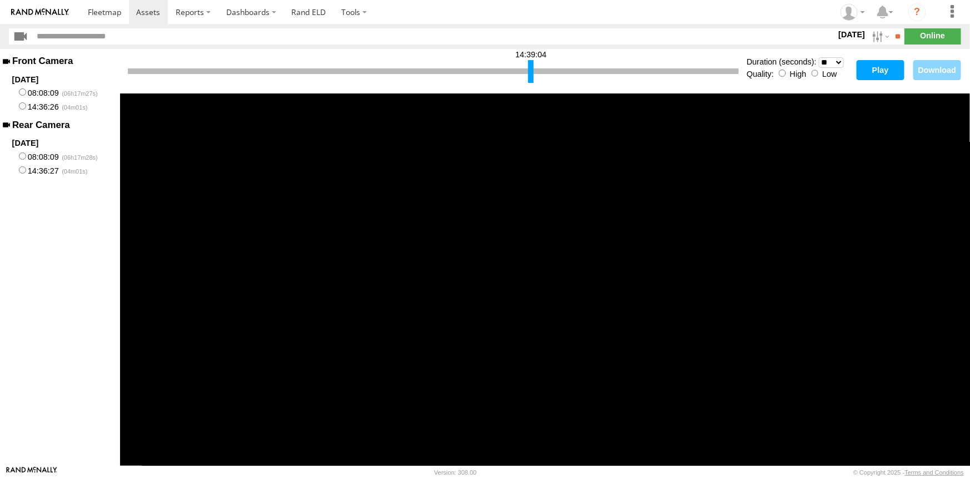
click at [531, 67] on div at bounding box center [531, 71] width 6 height 23
click at [878, 72] on button "Play" at bounding box center [881, 70] width 48 height 20
drag, startPoint x: 531, startPoint y: 68, endPoint x: 695, endPoint y: 72, distance: 164.1
click at [695, 72] on div at bounding box center [695, 71] width 6 height 23
click at [892, 70] on button "Play" at bounding box center [881, 70] width 48 height 20
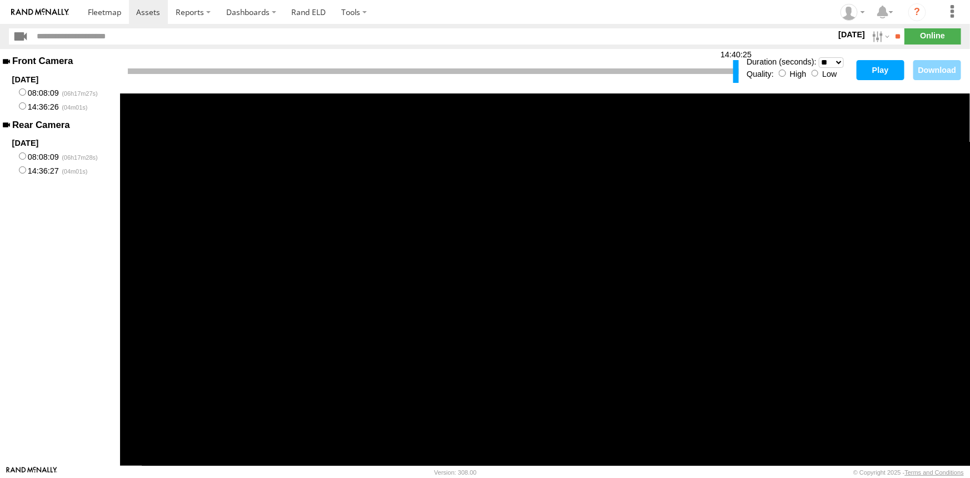
click at [884, 71] on button "Play" at bounding box center [881, 70] width 48 height 20
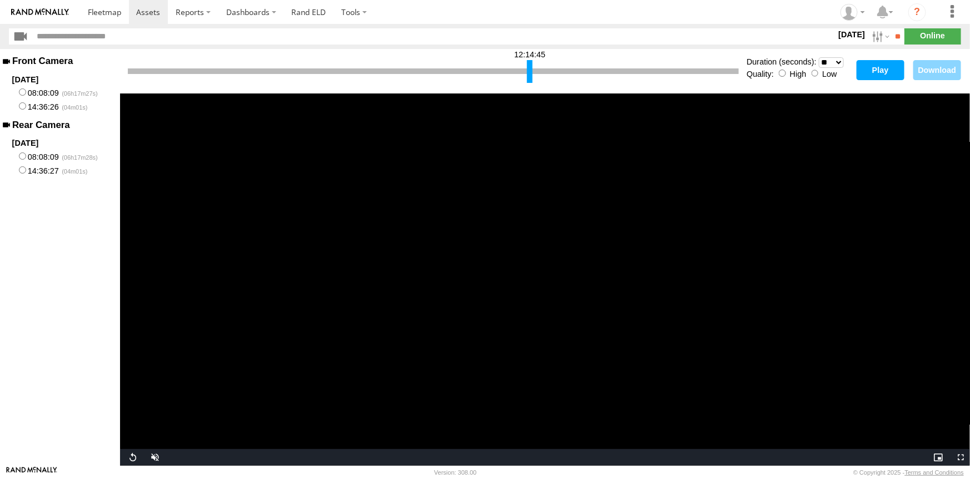
click at [530, 82] on div at bounding box center [530, 71] width 6 height 23
click at [874, 72] on button "Play" at bounding box center [881, 70] width 48 height 20
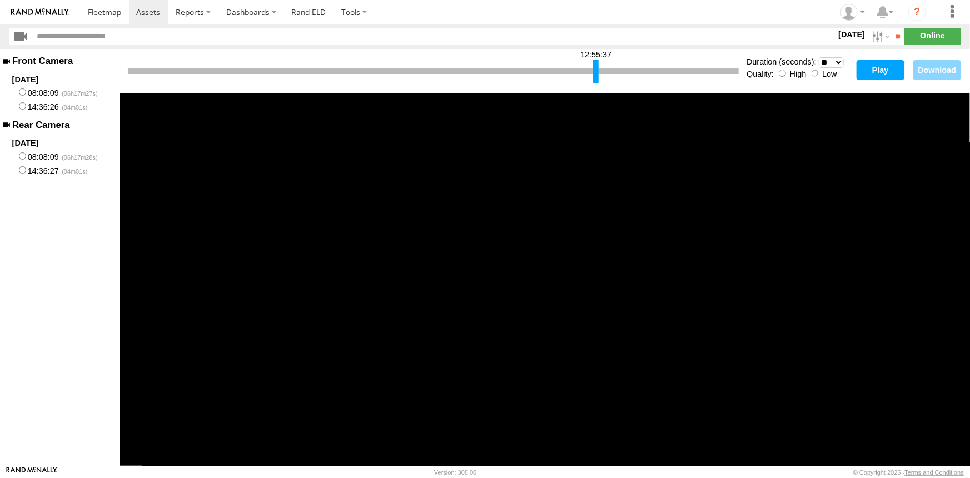
drag, startPoint x: 528, startPoint y: 68, endPoint x: 594, endPoint y: 68, distance: 66.2
click at [594, 68] on div at bounding box center [596, 71] width 6 height 23
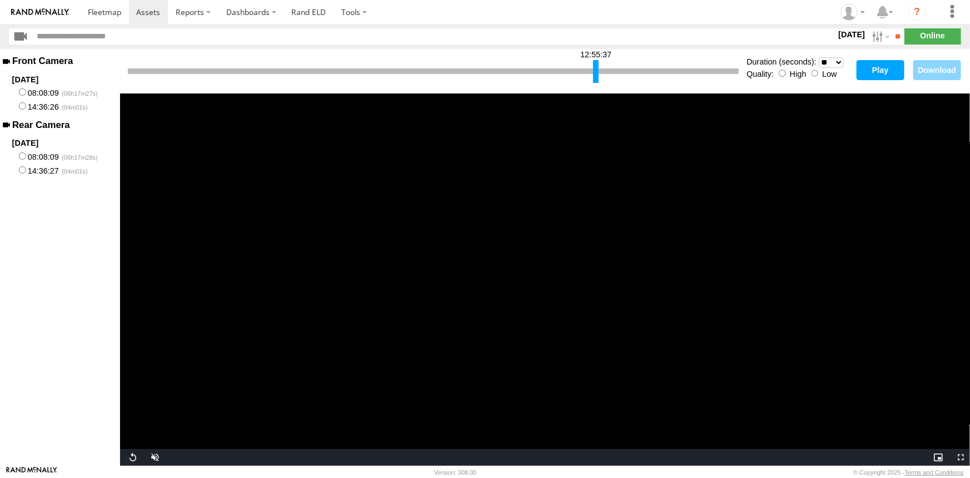
click at [884, 71] on button "Play" at bounding box center [881, 70] width 48 height 20
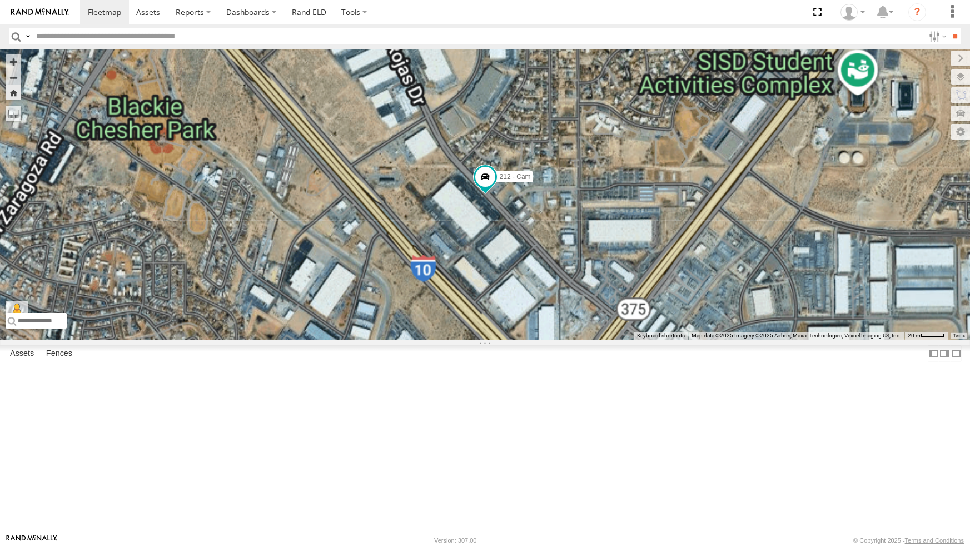
select select "**********"
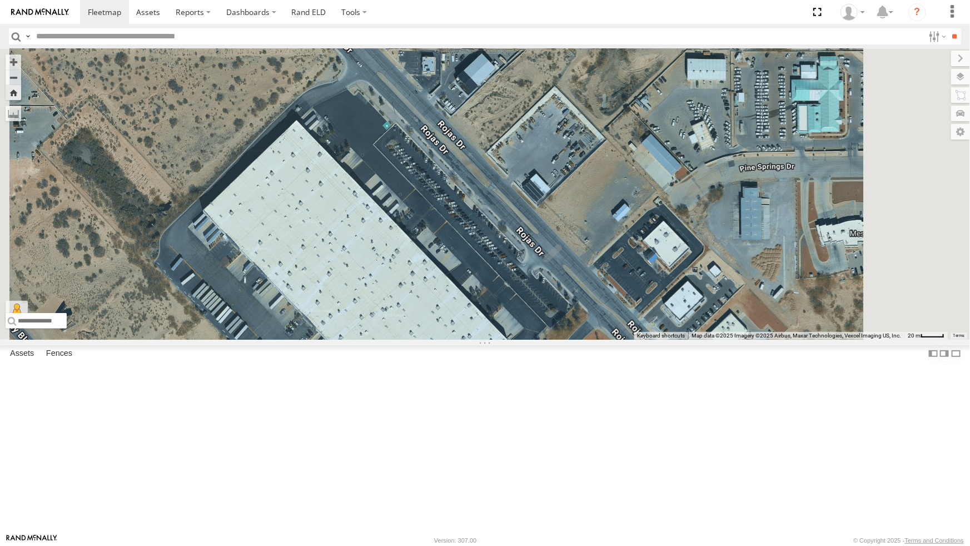
click at [0, 0] on div "All Assets" at bounding box center [0, 0] width 0 height 0
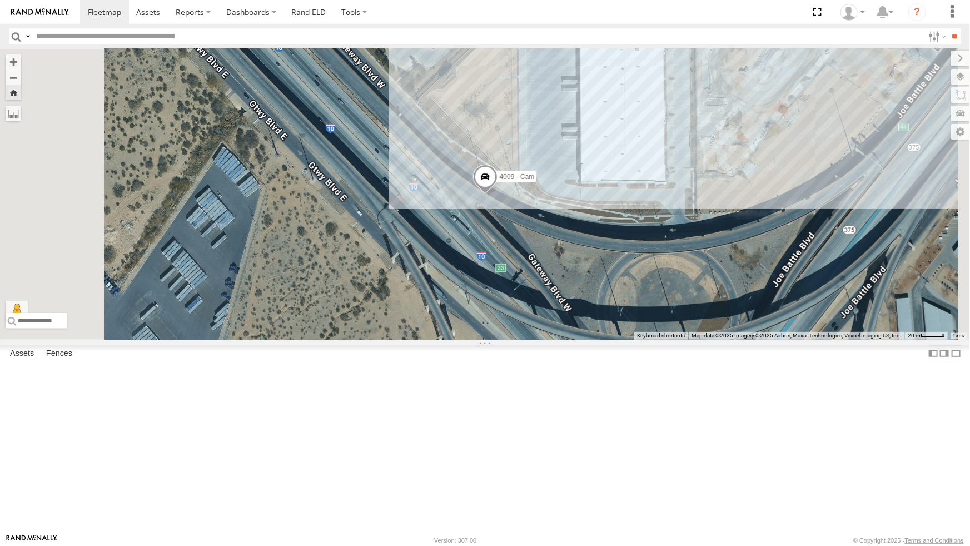
click at [0, 0] on div "All Assets" at bounding box center [0, 0] width 0 height 0
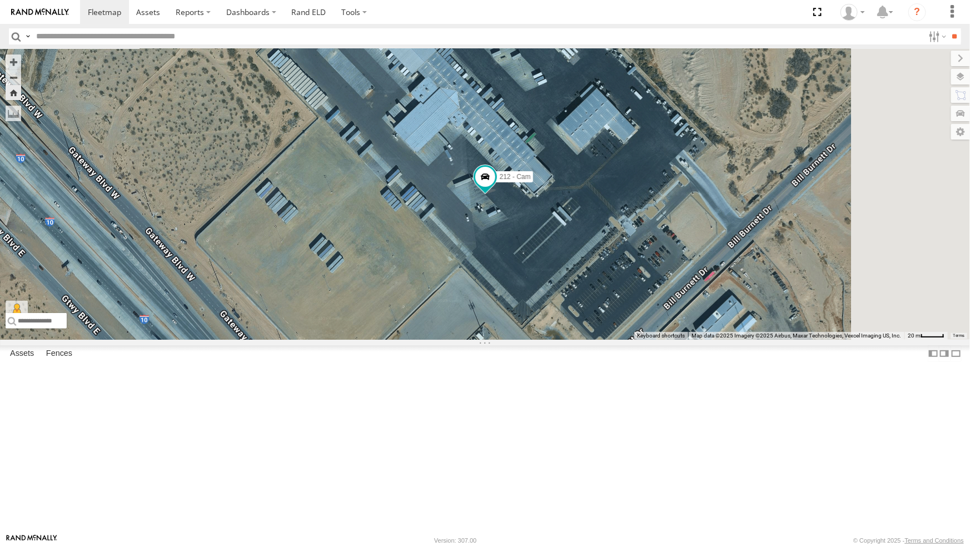
click at [0, 0] on div "442 - Cam" at bounding box center [0, 0] width 0 height 0
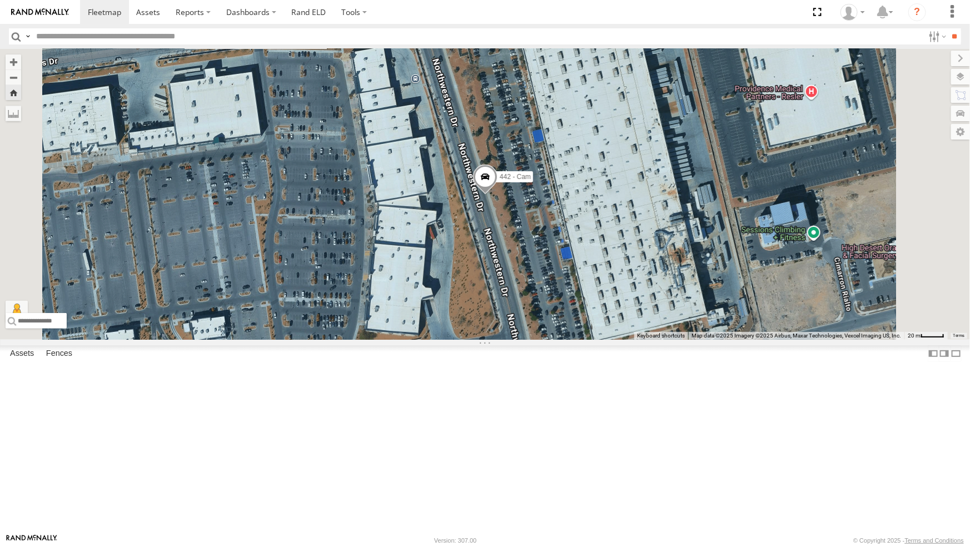
click at [0, 0] on div "212 - Cam" at bounding box center [0, 0] width 0 height 0
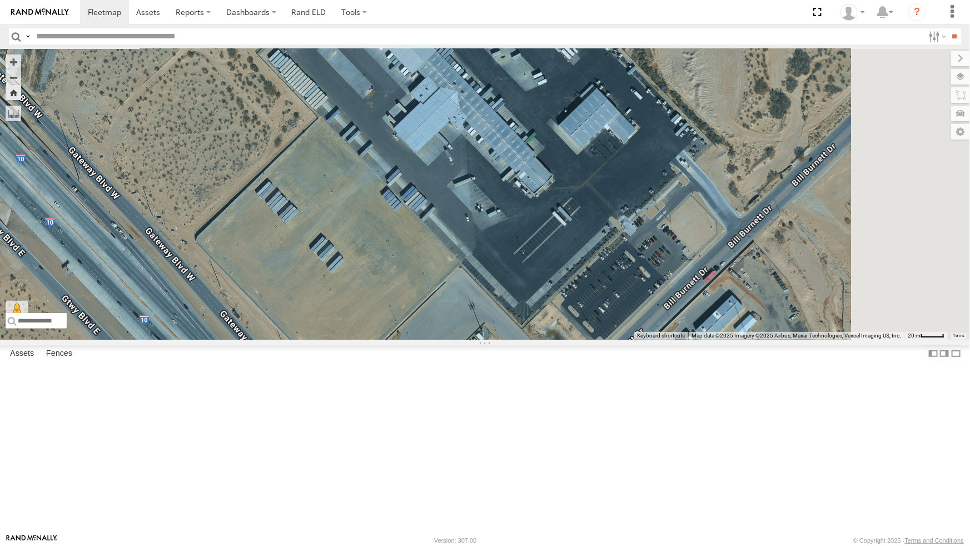
click at [0, 0] on div "442 - Cam" at bounding box center [0, 0] width 0 height 0
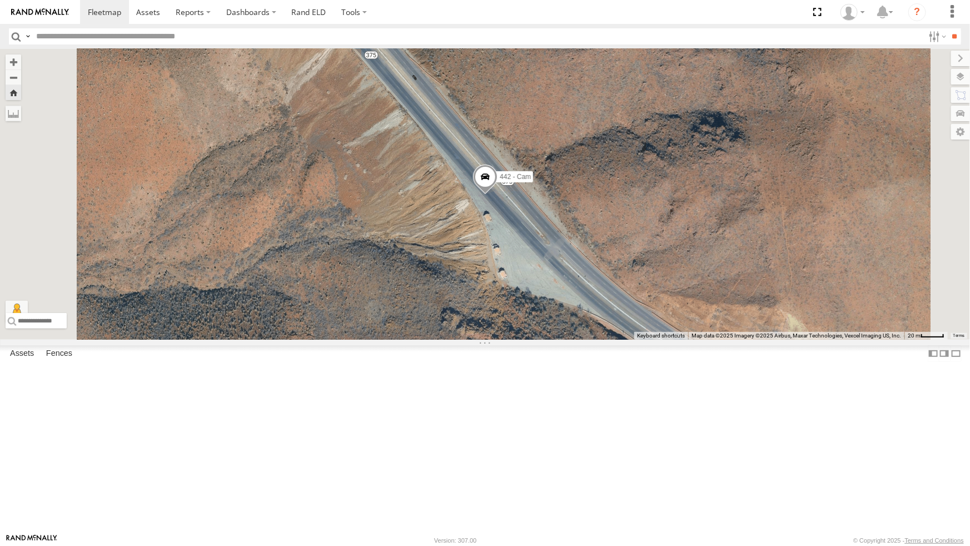
click at [0, 0] on div "4071 - Cam" at bounding box center [0, 0] width 0 height 0
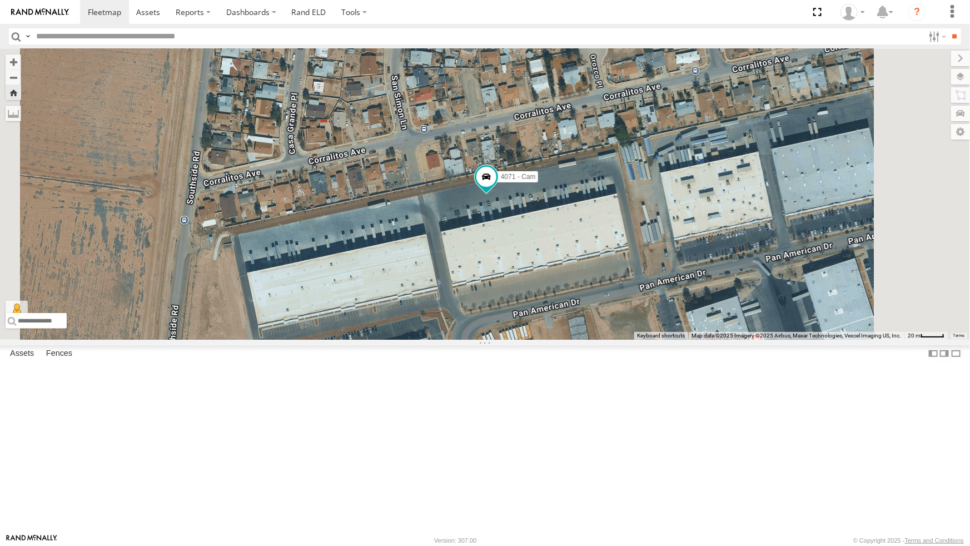
click at [511, 324] on div "4071 - Cam Loading..." at bounding box center [485, 194] width 970 height 291
click at [614, 339] on div "4071 - Cam Loading..." at bounding box center [485, 194] width 970 height 290
click at [0, 0] on div "All Assets" at bounding box center [0, 0] width 0 height 0
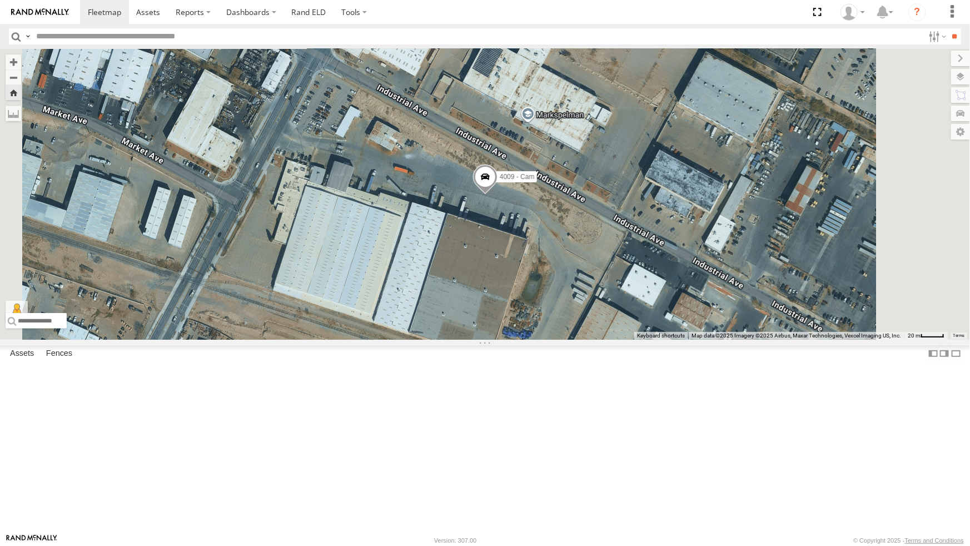
click at [0, 0] on div "442 - Cam" at bounding box center [0, 0] width 0 height 0
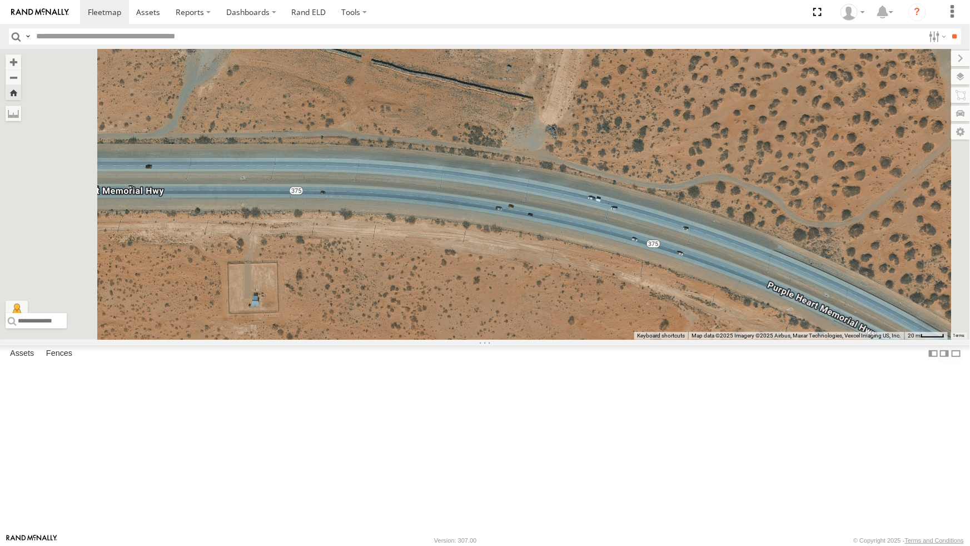
click at [0, 0] on div "442 - Cam" at bounding box center [0, 0] width 0 height 0
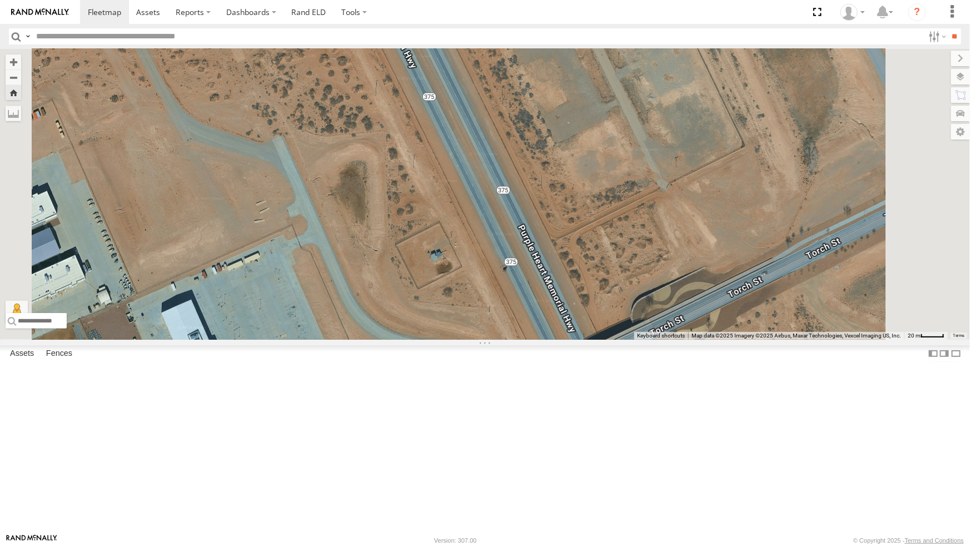
click at [0, 0] on div "442 - Cam" at bounding box center [0, 0] width 0 height 0
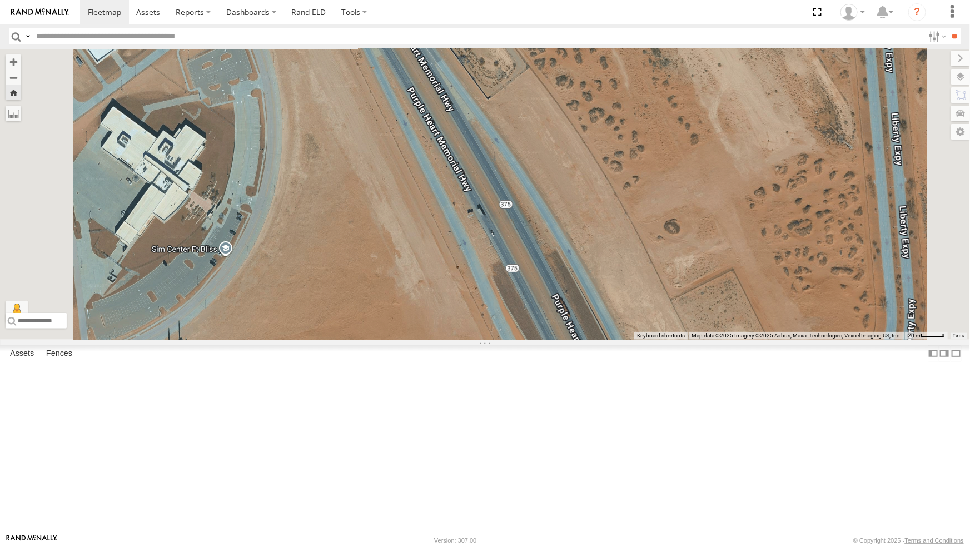
click at [0, 0] on div "442 - Cam" at bounding box center [0, 0] width 0 height 0
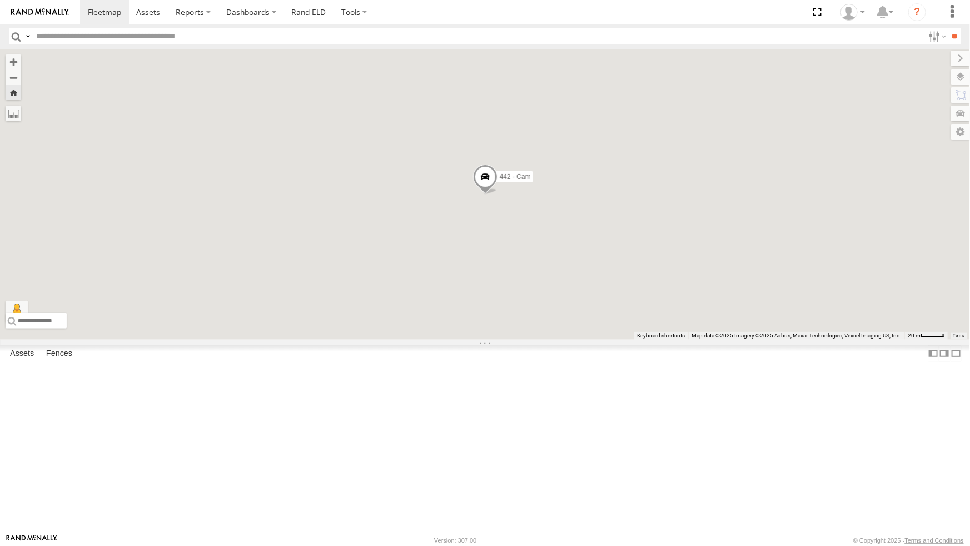
click at [0, 0] on div "840 - Cam" at bounding box center [0, 0] width 0 height 0
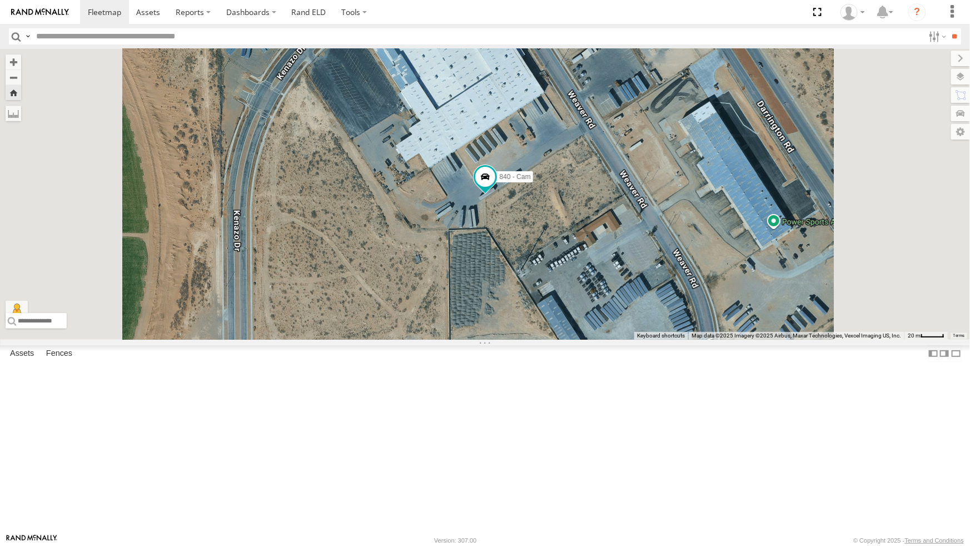
click at [0, 0] on div "4071 - Cam" at bounding box center [0, 0] width 0 height 0
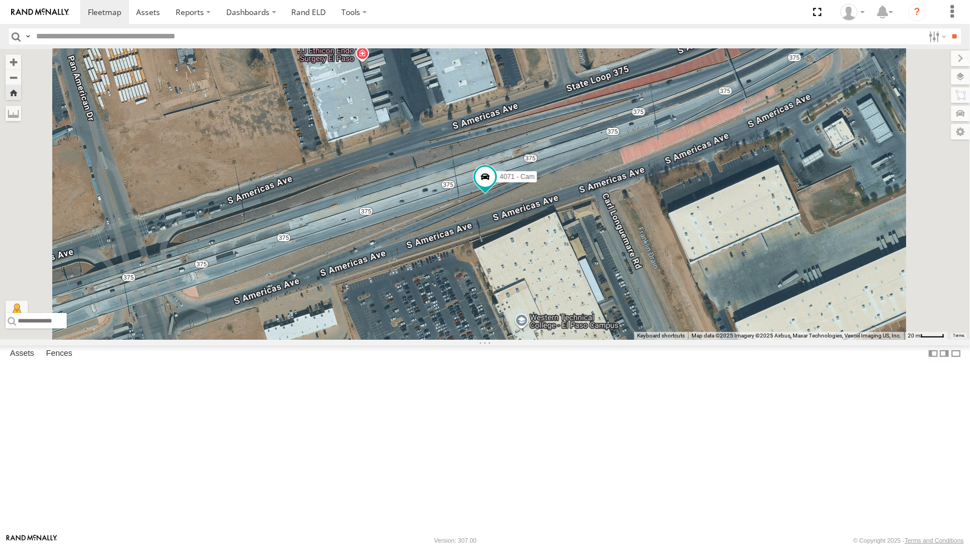
click at [0, 0] on div "4009 - Cam" at bounding box center [0, 0] width 0 height 0
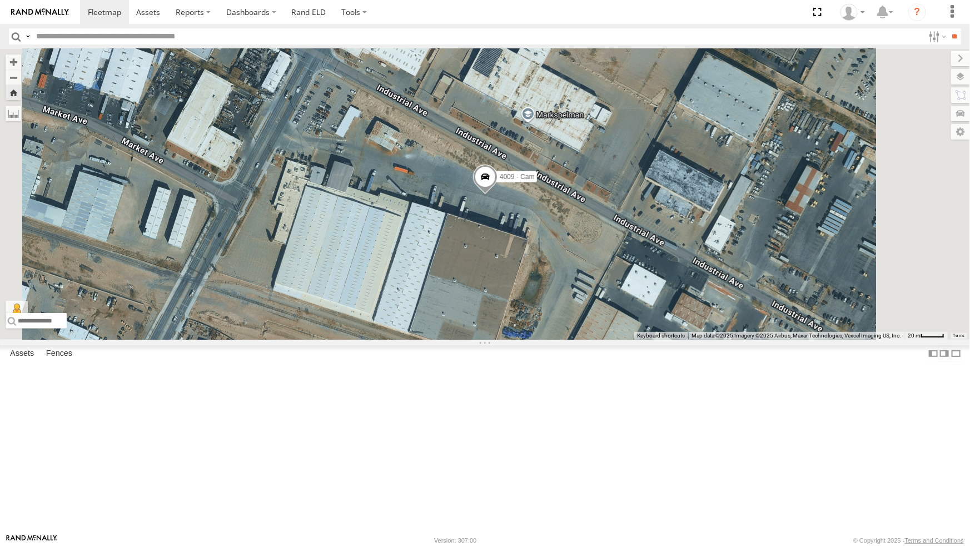
click at [0, 0] on div "212 - Cam" at bounding box center [0, 0] width 0 height 0
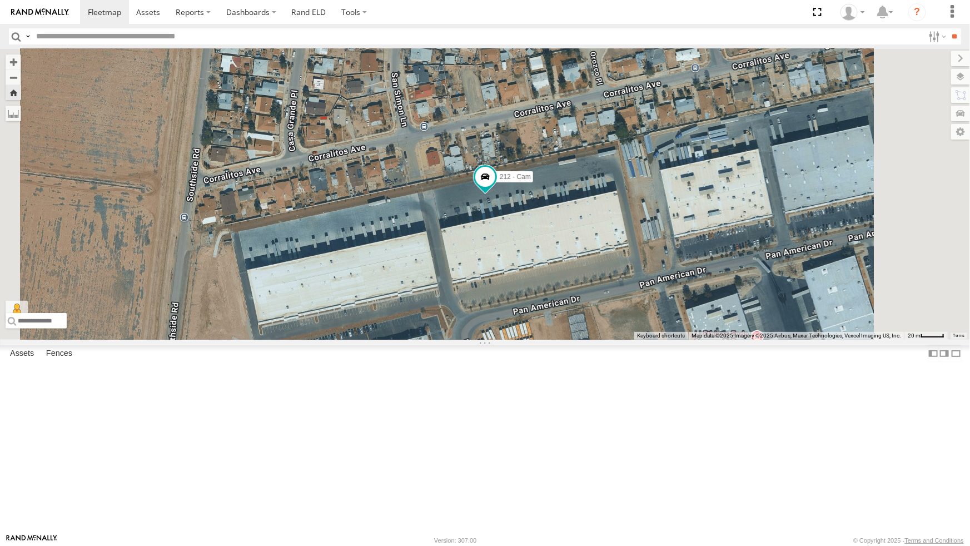
click at [0, 0] on div "4071 - Cam" at bounding box center [0, 0] width 0 height 0
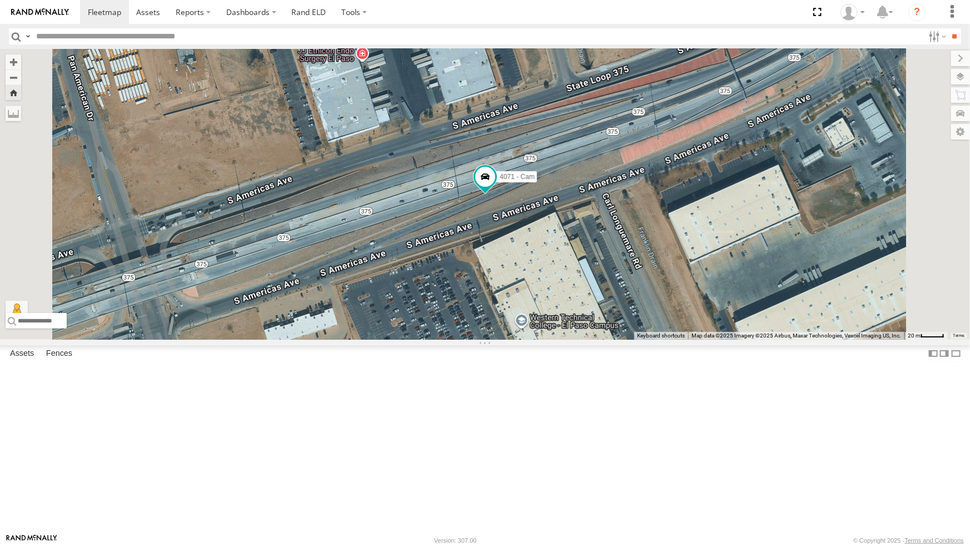
click at [0, 0] on div "All Assets" at bounding box center [0, 0] width 0 height 0
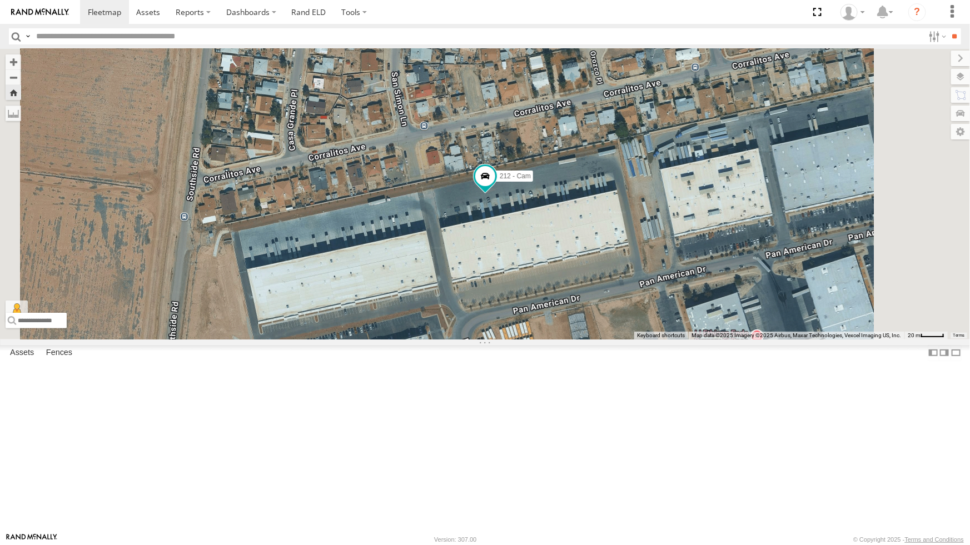
click at [0, 0] on div "All Assets" at bounding box center [0, 0] width 0 height 0
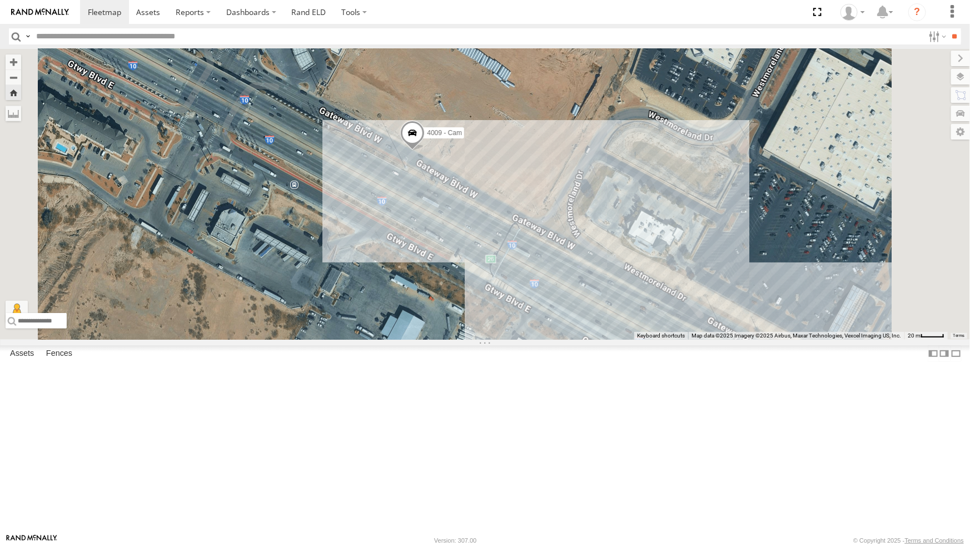
click at [0, 0] on div "212 - Cam" at bounding box center [0, 0] width 0 height 0
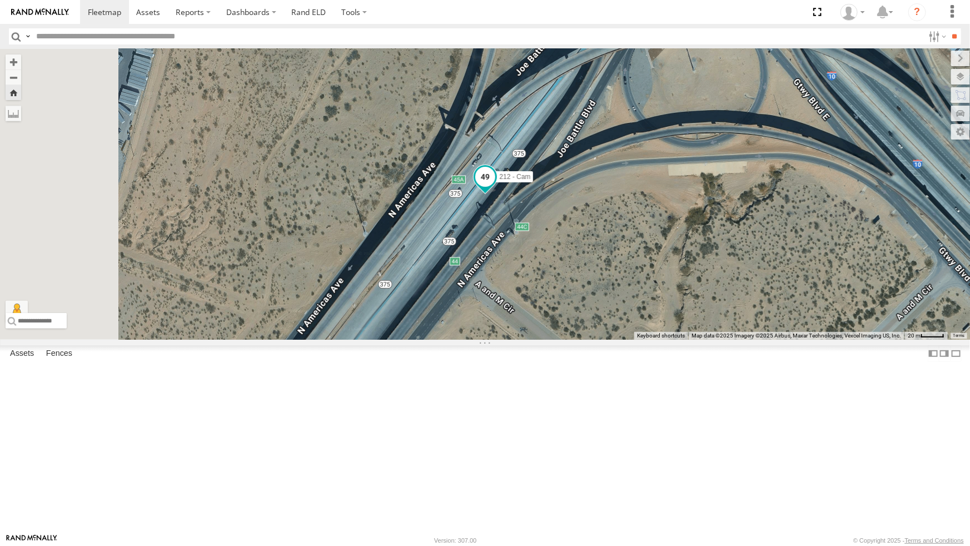
click at [495, 187] on span at bounding box center [485, 177] width 20 height 20
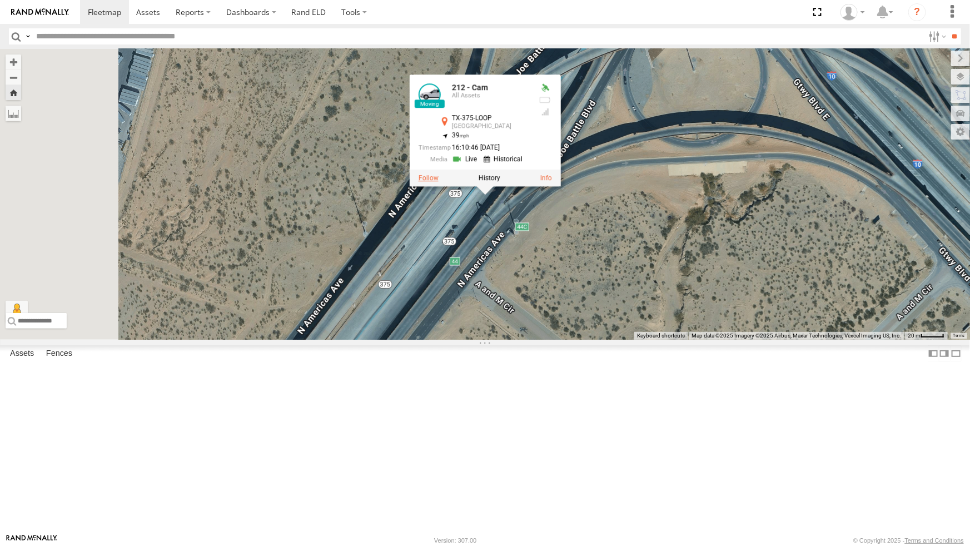
click at [438, 182] on label at bounding box center [428, 178] width 20 height 8
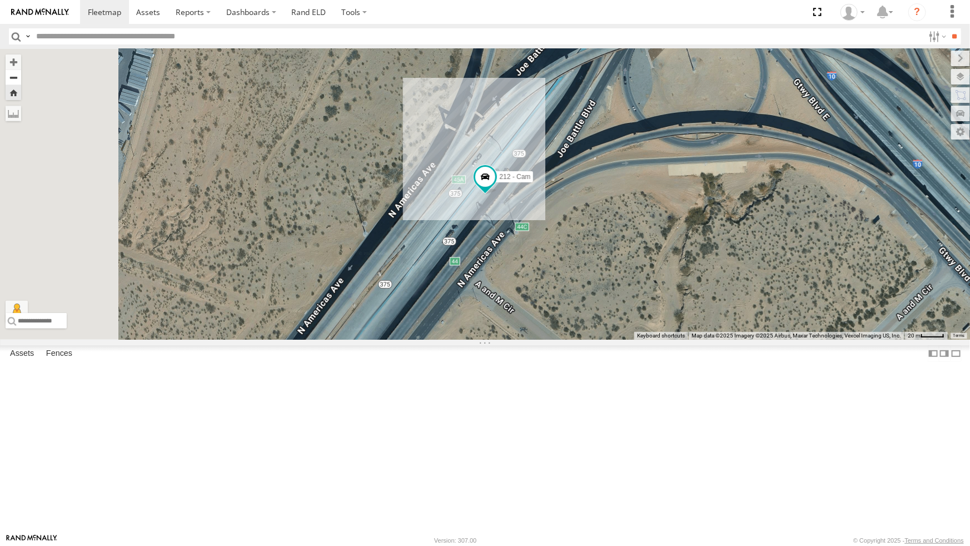
click at [21, 69] on button "Zoom out" at bounding box center [14, 77] width 16 height 16
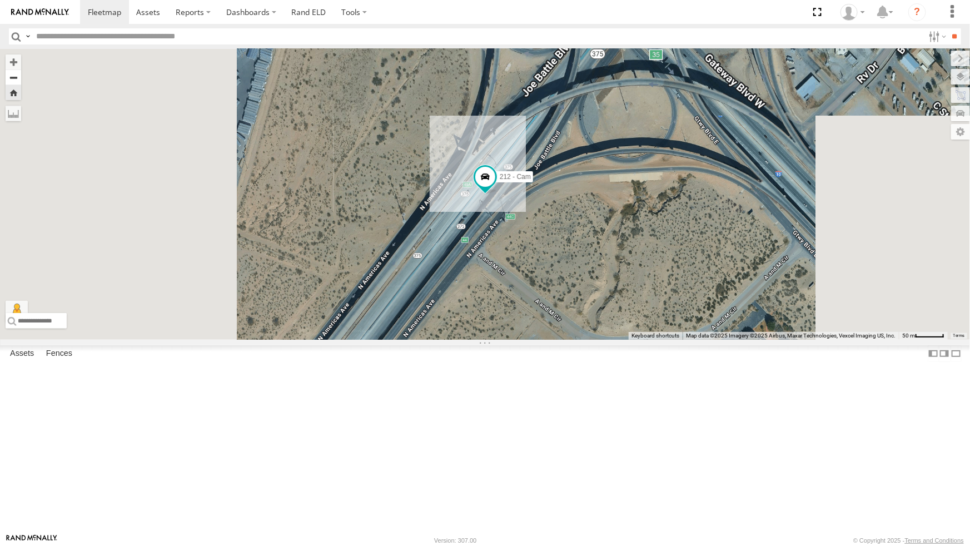
click at [21, 69] on button "Zoom out" at bounding box center [14, 77] width 16 height 16
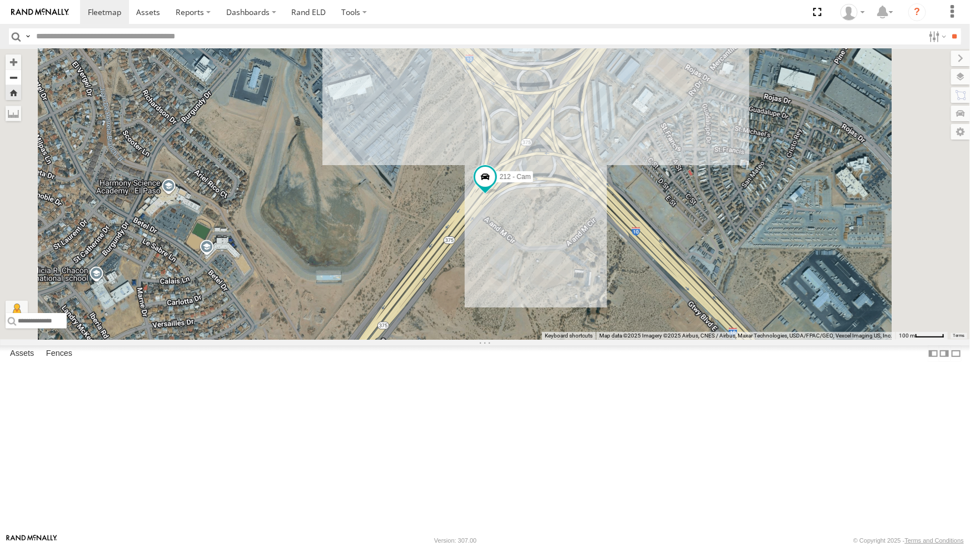
click at [21, 69] on button "Zoom out" at bounding box center [14, 77] width 16 height 16
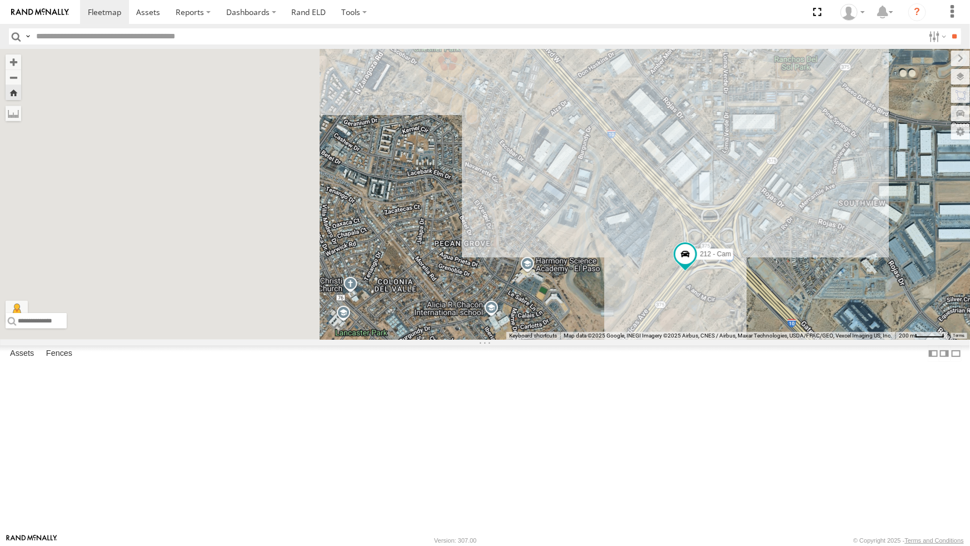
drag, startPoint x: 409, startPoint y: 221, endPoint x: 613, endPoint y: 297, distance: 217.8
click at [613, 297] on div "212 - Cam Loading..." at bounding box center [485, 194] width 970 height 291
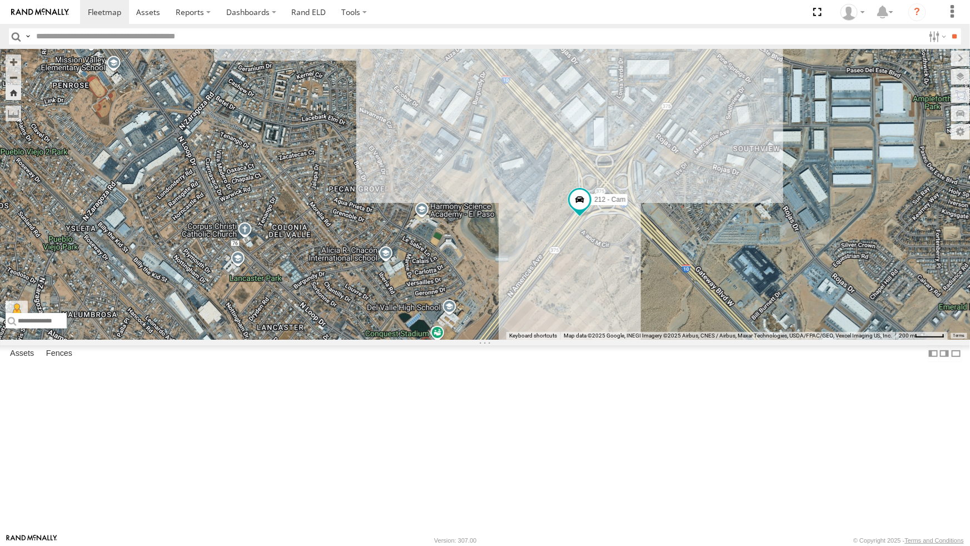
drag, startPoint x: 603, startPoint y: 274, endPoint x: 448, endPoint y: 186, distance: 177.8
click at [448, 186] on div "212 - Cam Loading..." at bounding box center [485, 194] width 970 height 291
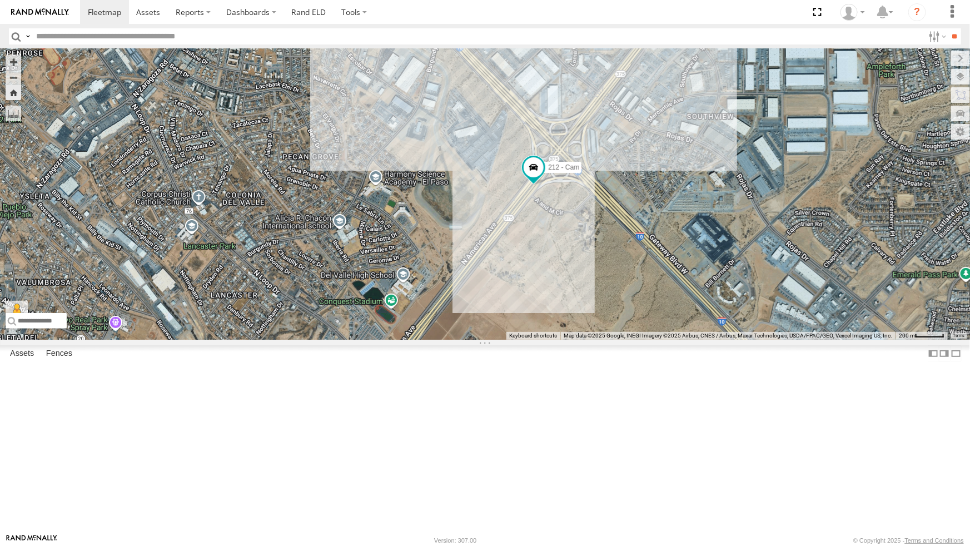
click at [680, 295] on div "212 - Cam Loading..." at bounding box center [485, 194] width 970 height 291
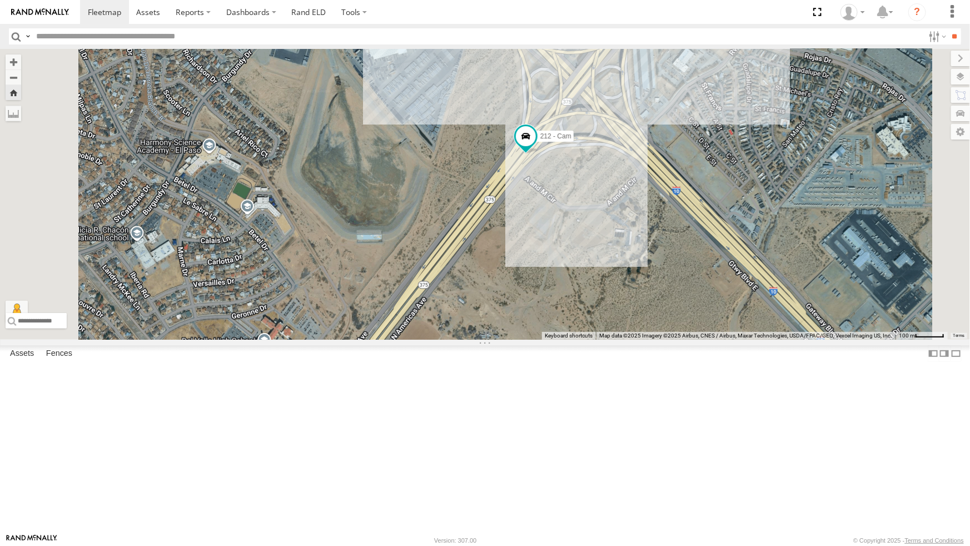
click at [0, 0] on div "750 - Cam" at bounding box center [0, 0] width 0 height 0
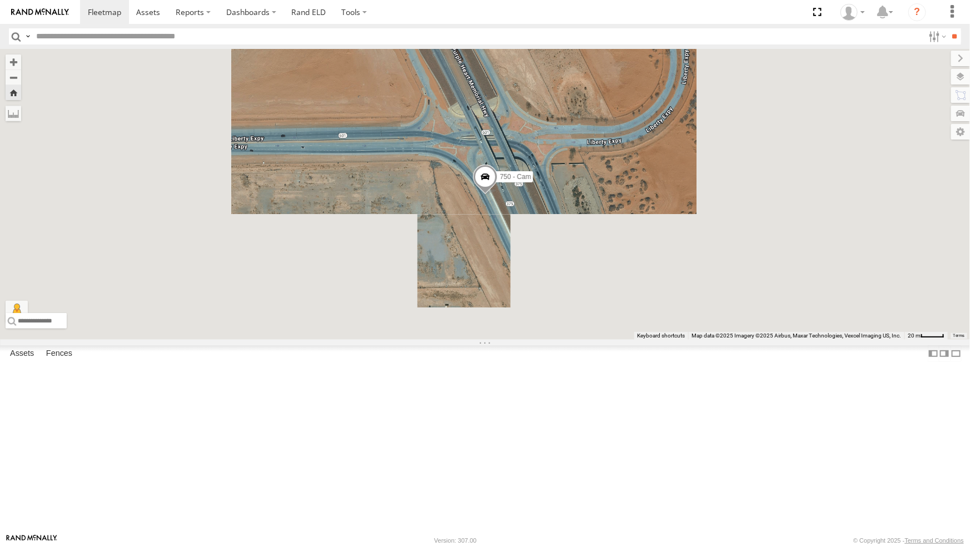
click at [0, 0] on div "212 - Cam" at bounding box center [0, 0] width 0 height 0
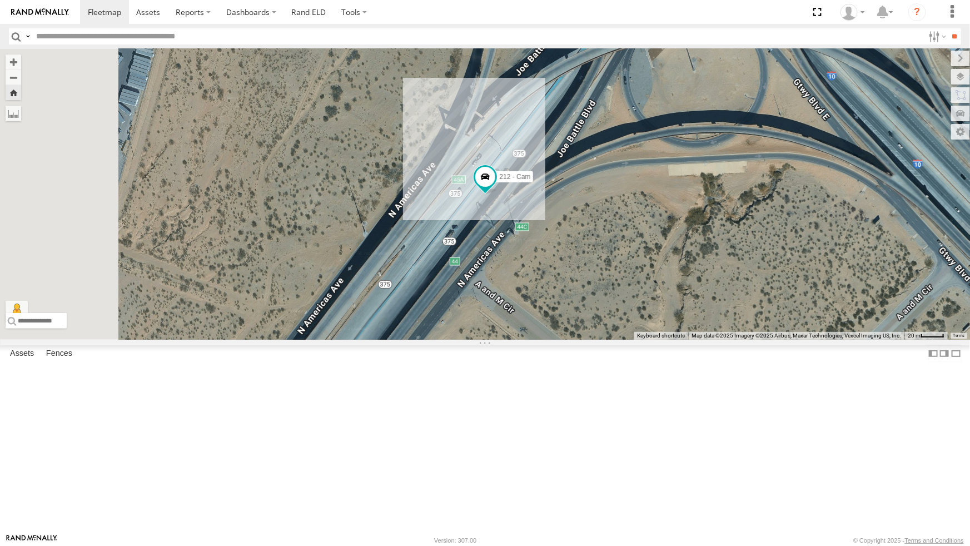
click at [0, 0] on div "4071 - Cam" at bounding box center [0, 0] width 0 height 0
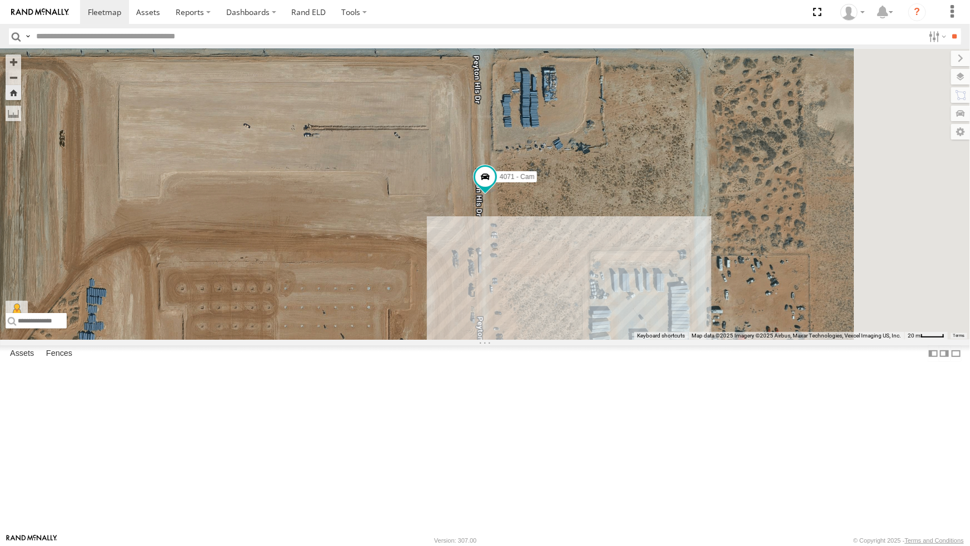
click at [0, 0] on div "4009 - Cam" at bounding box center [0, 0] width 0 height 0
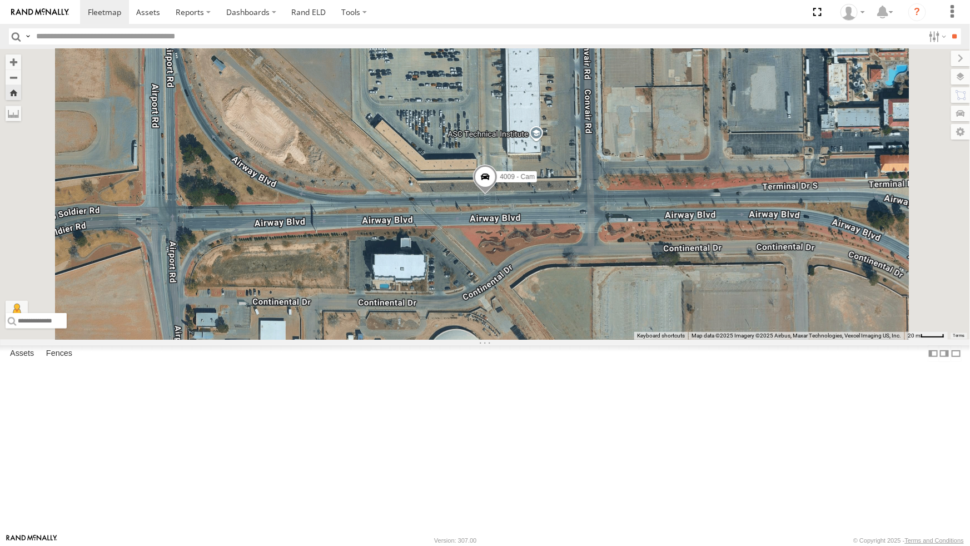
click at [0, 0] on div "212 - Cam" at bounding box center [0, 0] width 0 height 0
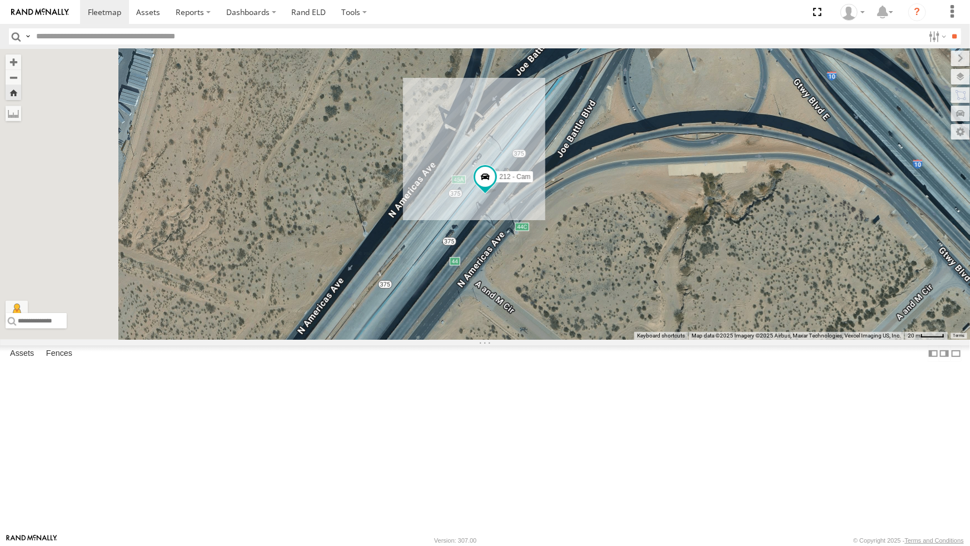
click at [0, 0] on div "212 - Cam" at bounding box center [0, 0] width 0 height 0
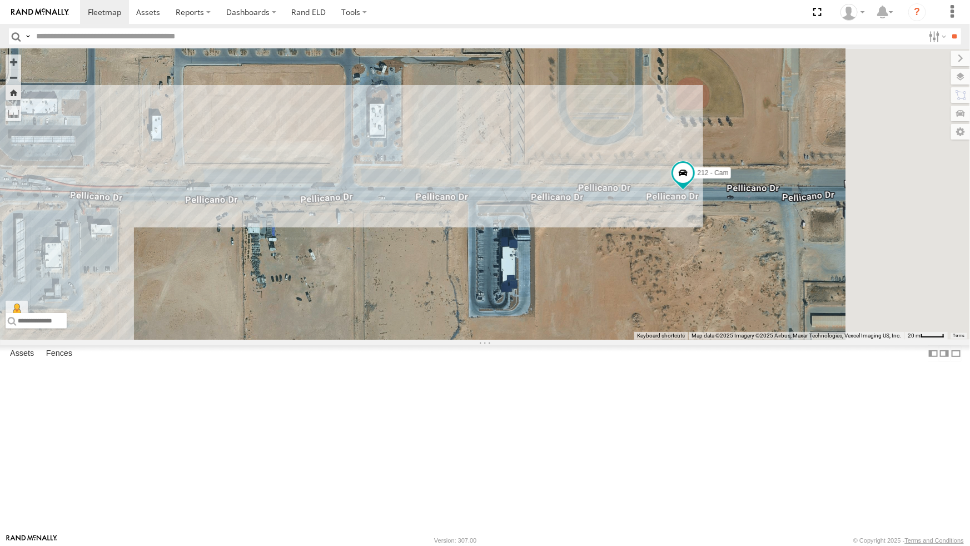
click at [0, 0] on div "442 - Cam" at bounding box center [0, 0] width 0 height 0
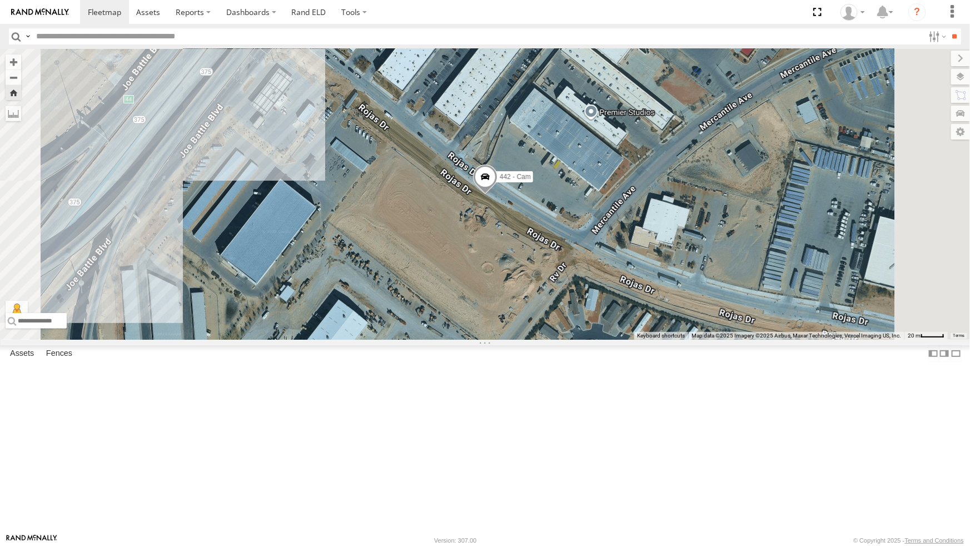
click at [0, 0] on div "212 - Cam" at bounding box center [0, 0] width 0 height 0
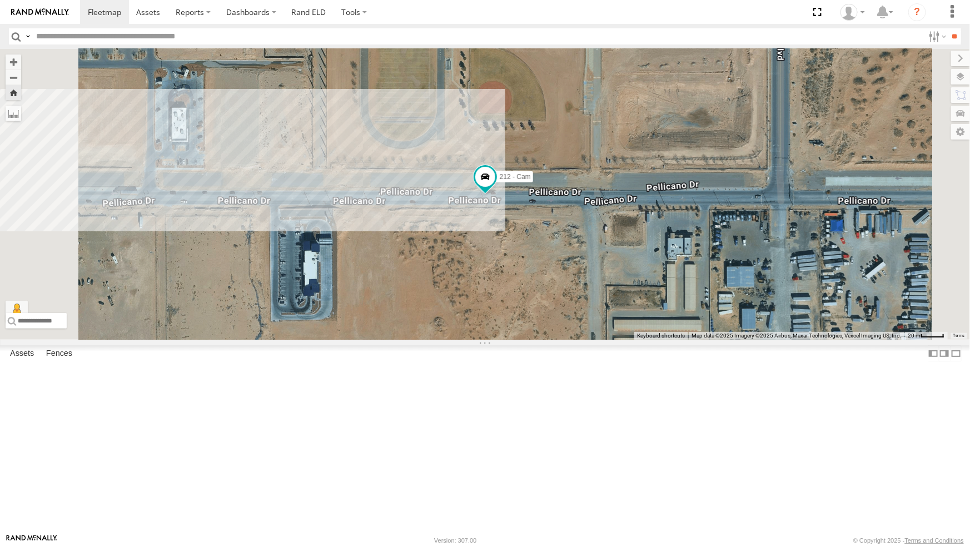
click at [0, 0] on div "442 - Cam" at bounding box center [0, 0] width 0 height 0
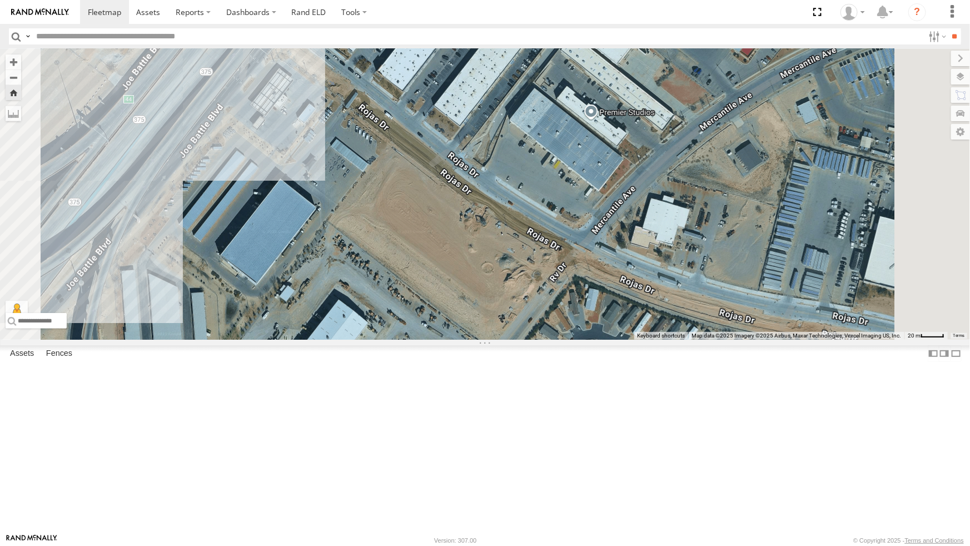
click at [0, 0] on div "212 - Cam All Assets" at bounding box center [0, 0] width 0 height 0
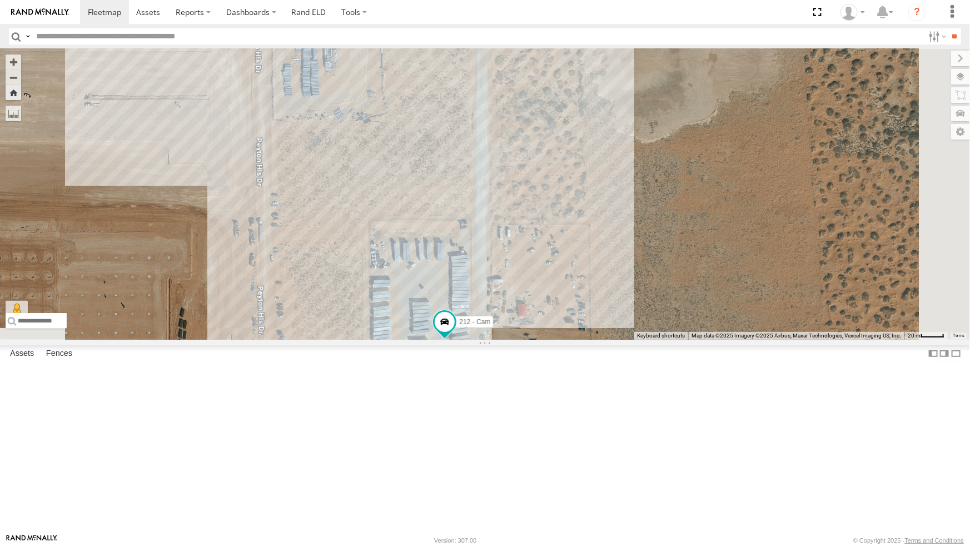
click at [0, 0] on div "750 - Cam" at bounding box center [0, 0] width 0 height 0
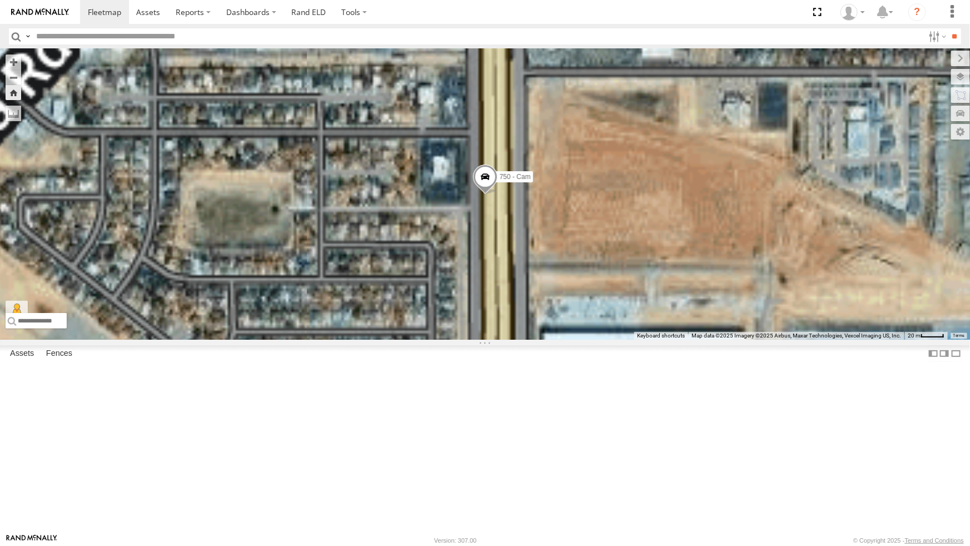
click at [0, 0] on div "442 - Cam" at bounding box center [0, 0] width 0 height 0
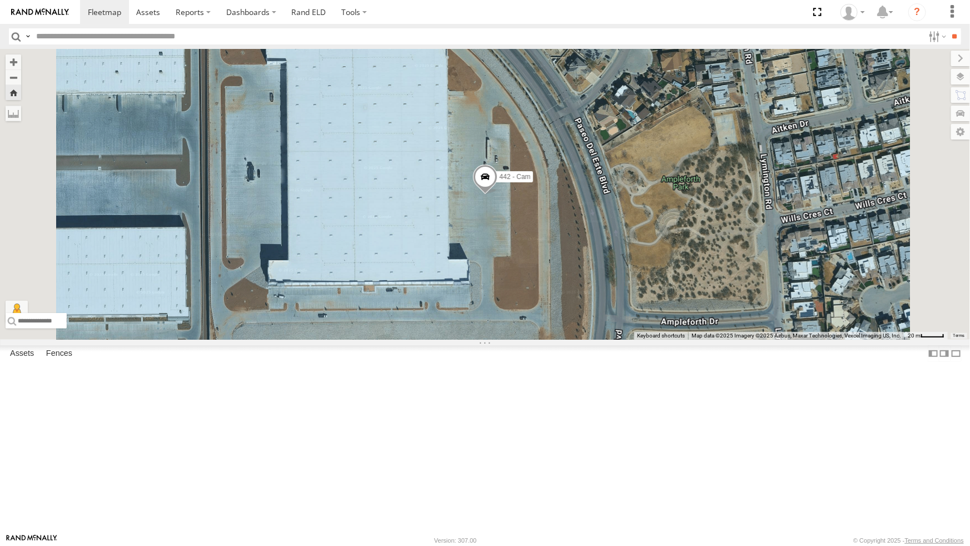
click at [0, 0] on div "4009 - Cam" at bounding box center [0, 0] width 0 height 0
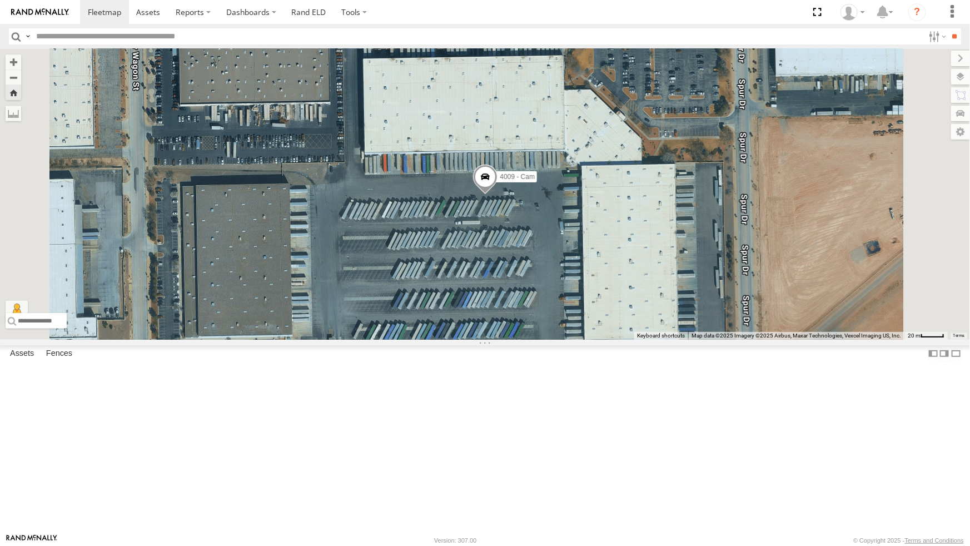
click at [0, 0] on div "442 - Cam" at bounding box center [0, 0] width 0 height 0
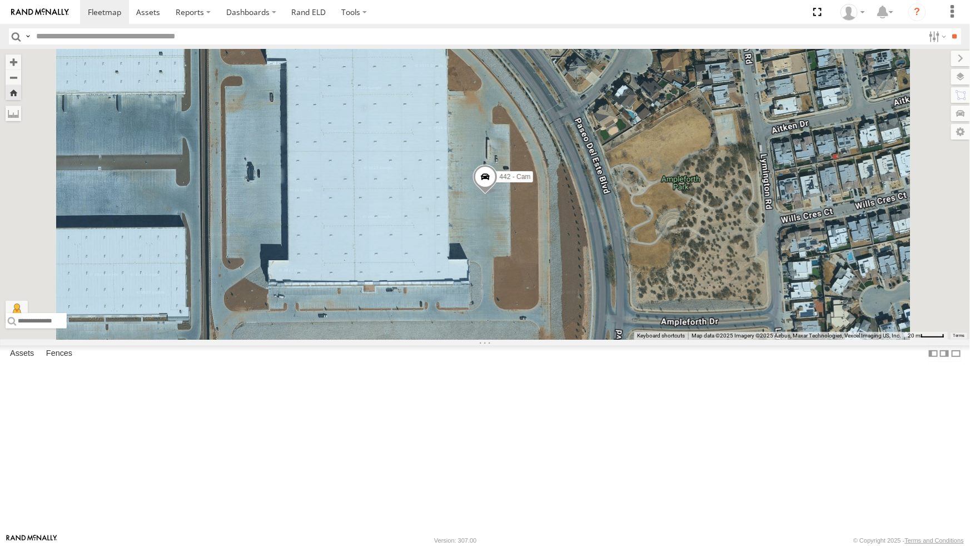
click at [0, 0] on div "All Assets" at bounding box center [0, 0] width 0 height 0
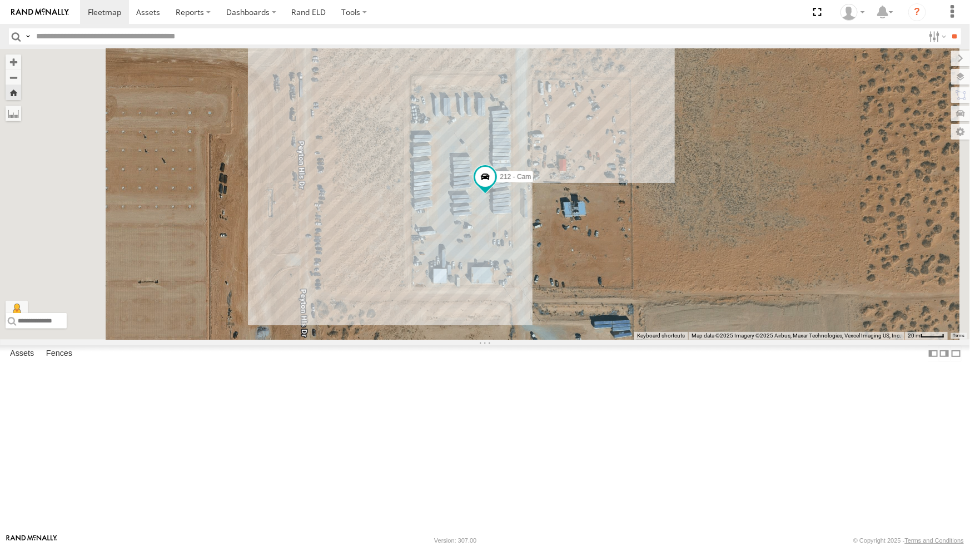
click at [0, 0] on div "442 - Cam" at bounding box center [0, 0] width 0 height 0
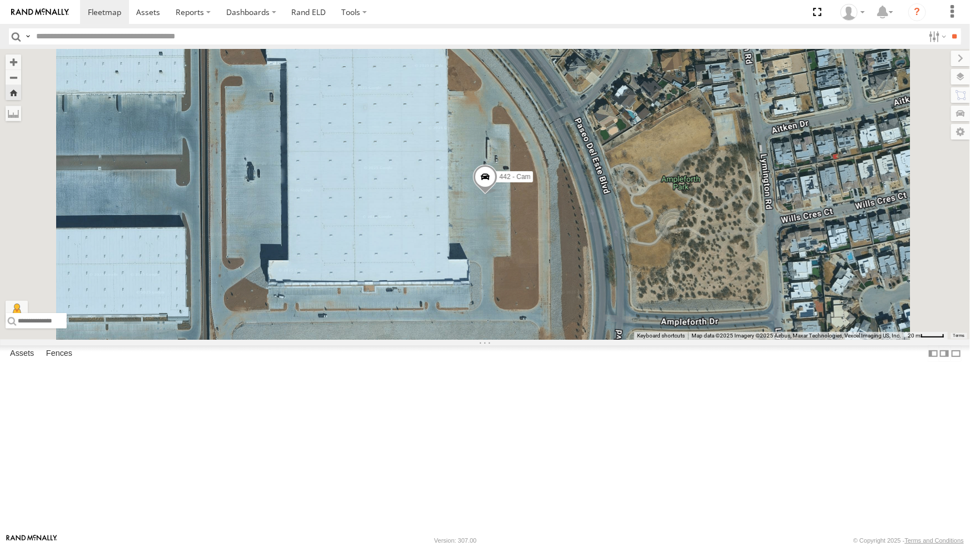
click at [0, 0] on div "212 - Cam All Assets" at bounding box center [0, 0] width 0 height 0
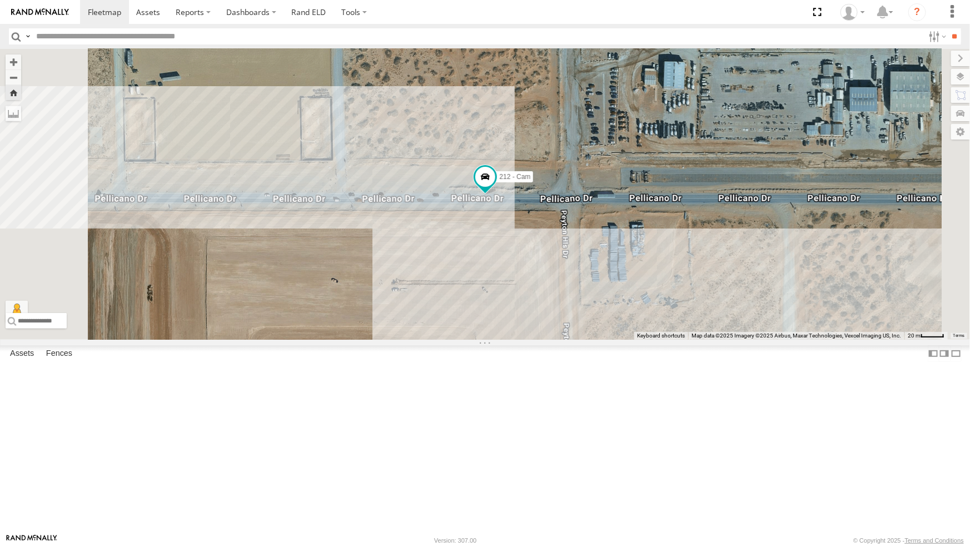
click at [0, 0] on div "212 - Cam" at bounding box center [0, 0] width 0 height 0
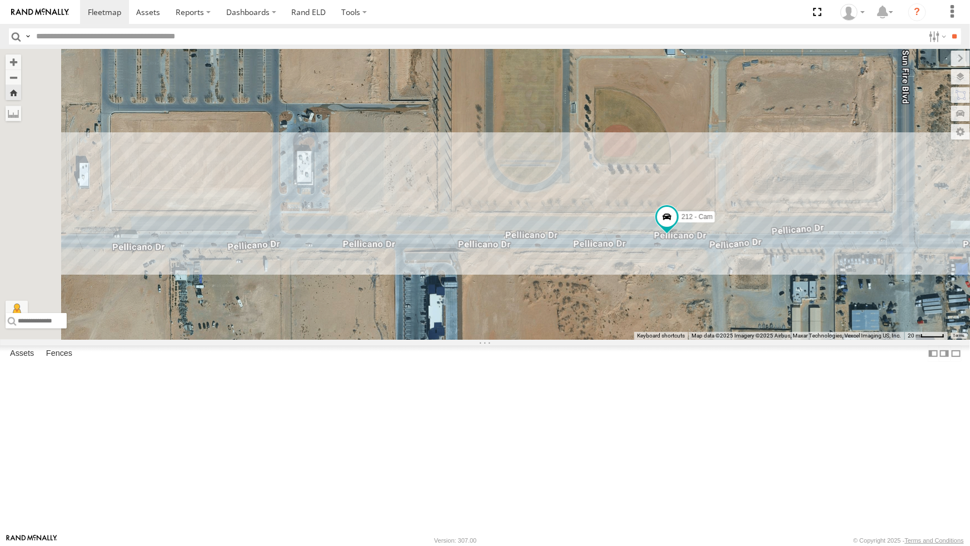
drag, startPoint x: 395, startPoint y: 344, endPoint x: 802, endPoint y: 384, distance: 409.5
click at [802, 340] on div "212 - Cam Loading..." at bounding box center [485, 194] width 970 height 291
click at [21, 69] on button "Zoom out" at bounding box center [14, 77] width 16 height 16
